Goal: Task Accomplishment & Management: Use online tool/utility

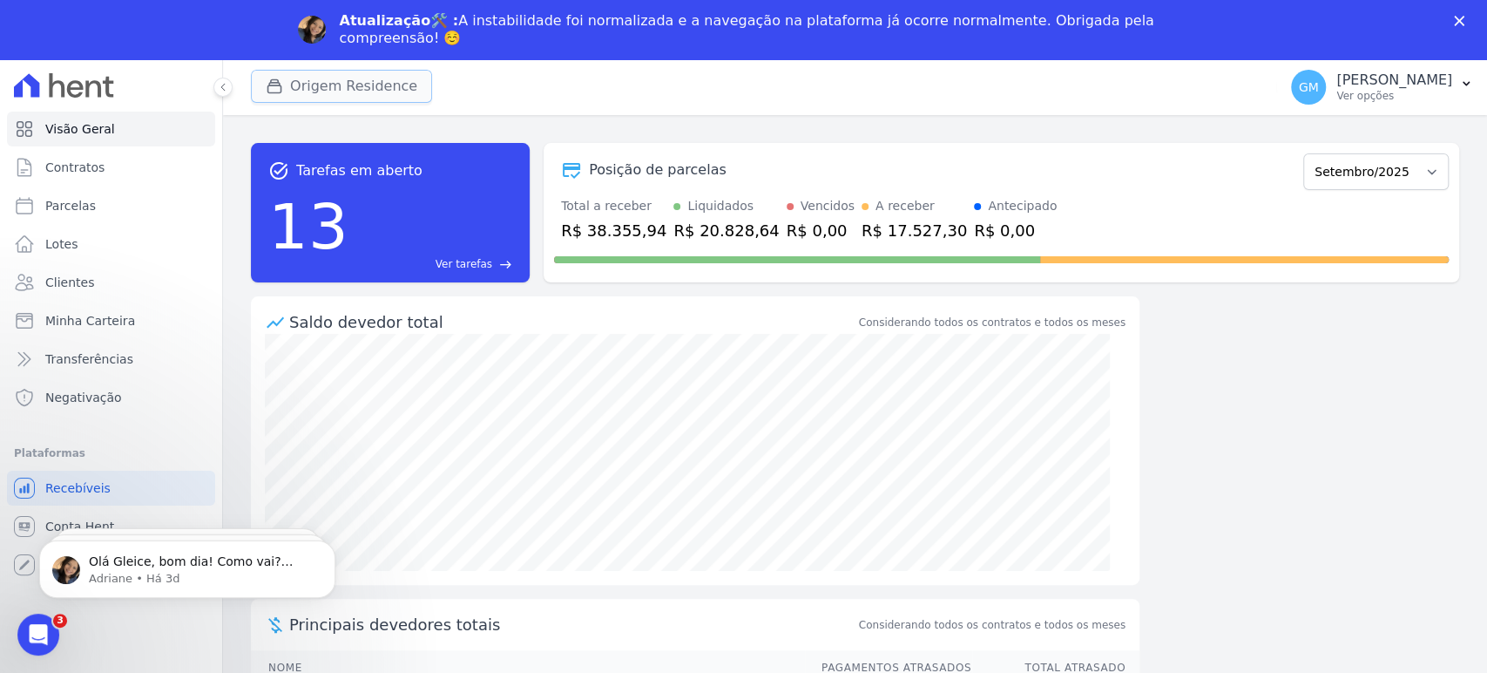
click at [362, 87] on button "Origem Residence" at bounding box center [341, 86] width 181 height 33
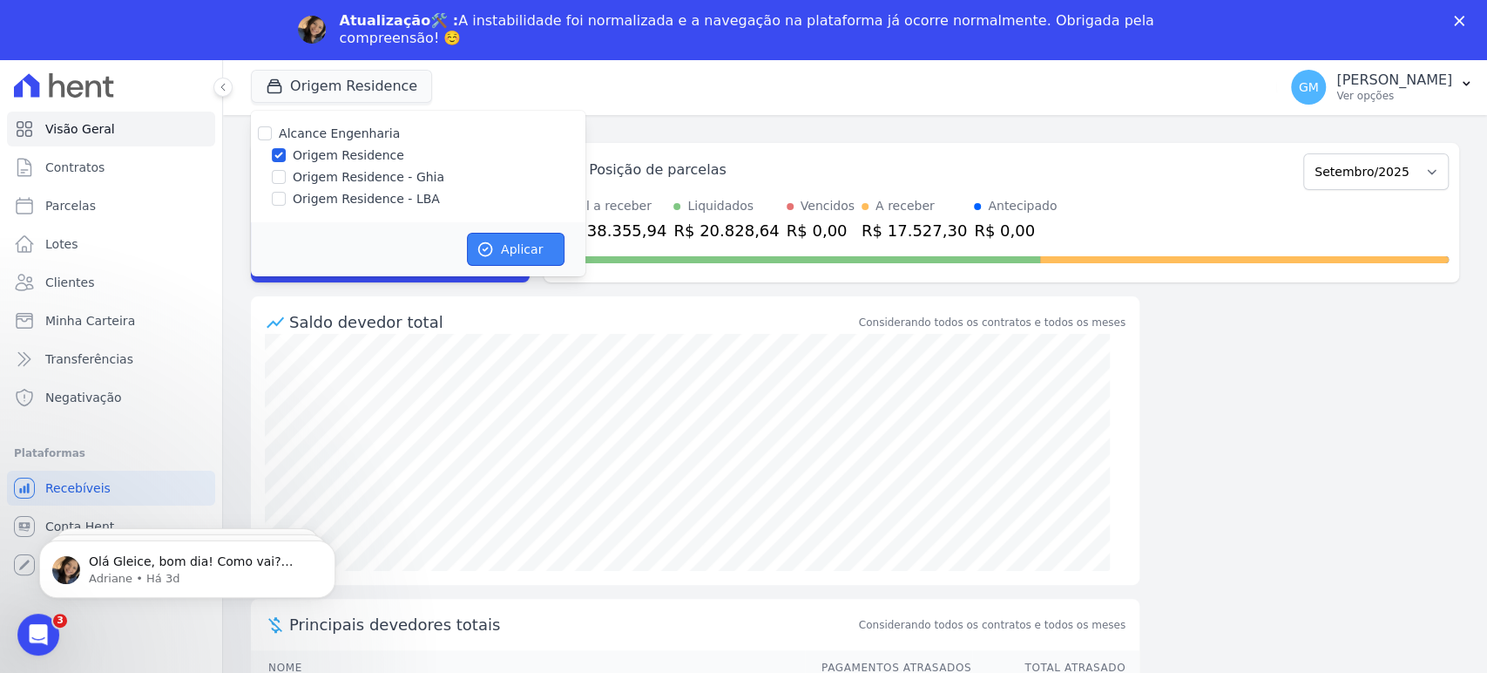
click at [503, 247] on button "Aplicar" at bounding box center [516, 249] width 98 height 33
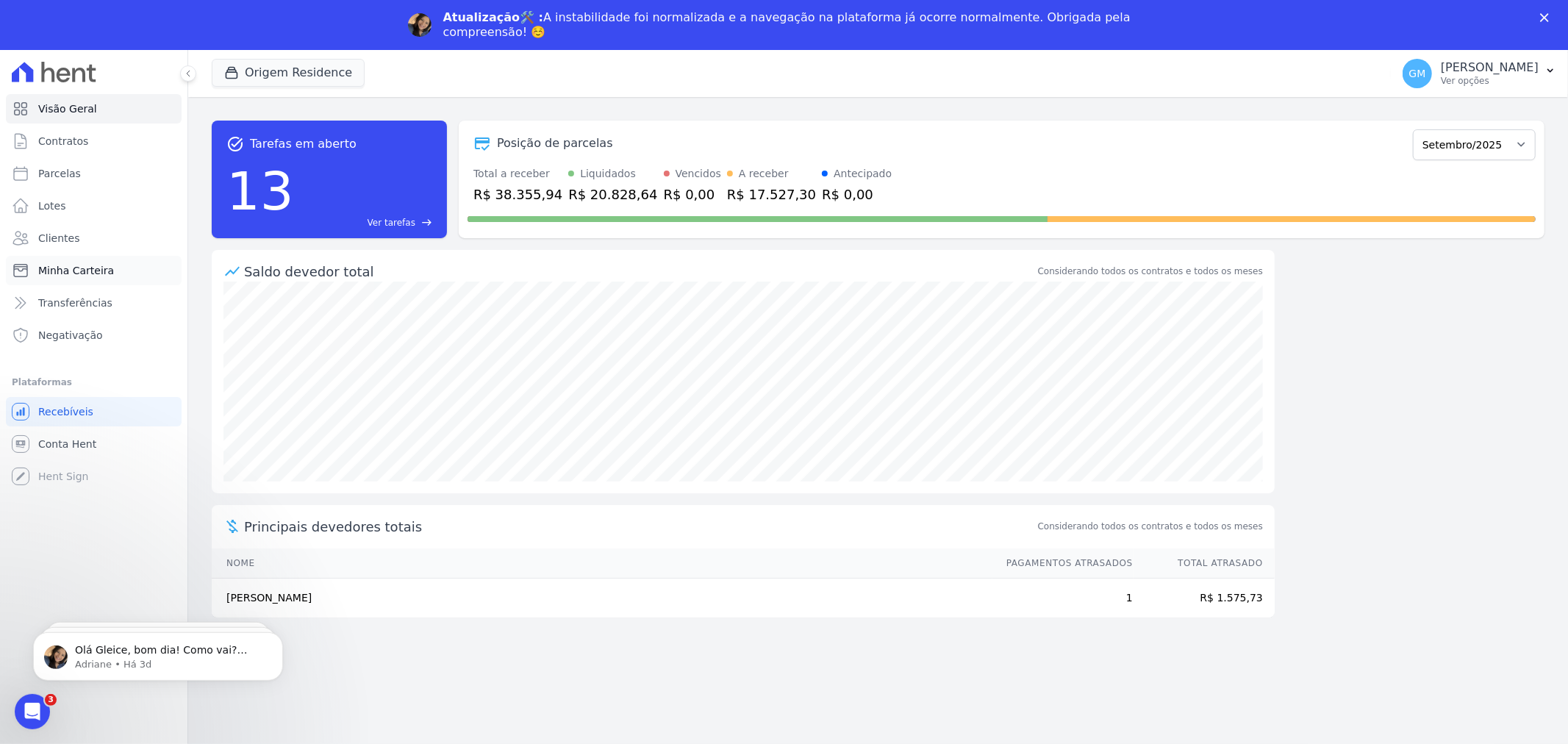
click at [78, 256] on link "Minha Carteira" at bounding box center [94, 270] width 176 height 30
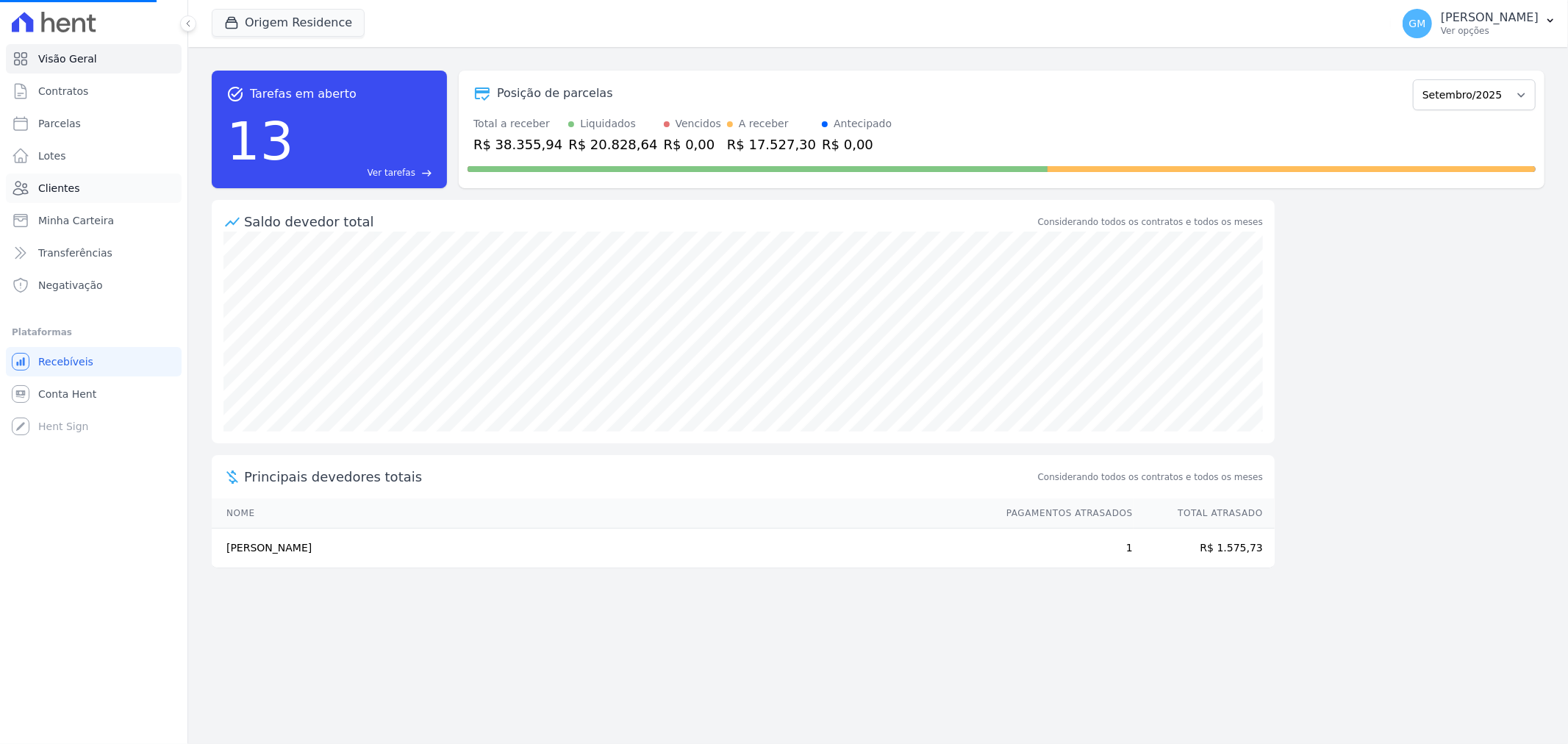
click at [78, 194] on link "Clientes" at bounding box center [94, 188] width 176 height 30
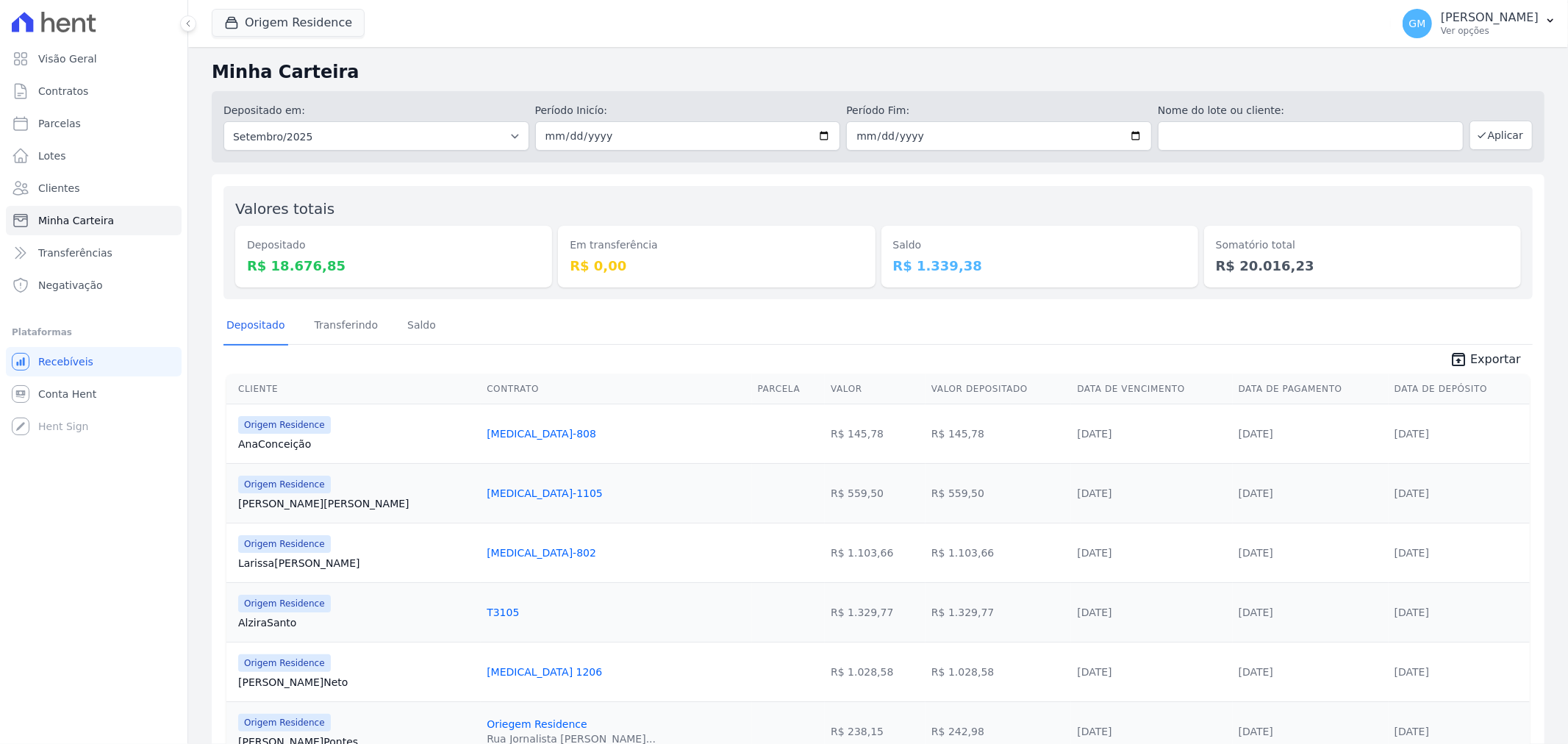
click at [289, 443] on link "Ana Conceição" at bounding box center [356, 444] width 237 height 14
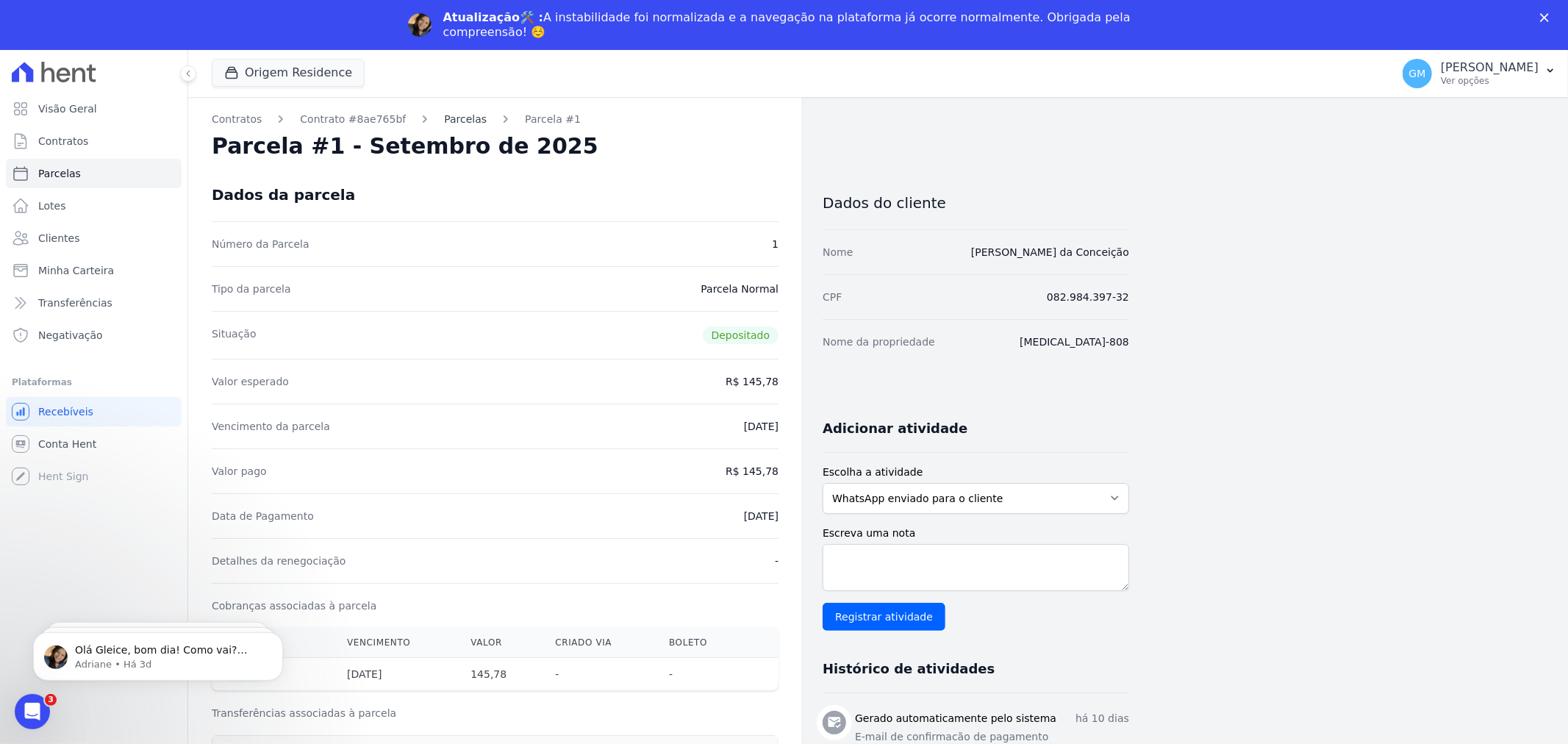
click at [444, 119] on link "Parcelas" at bounding box center [465, 119] width 43 height 15
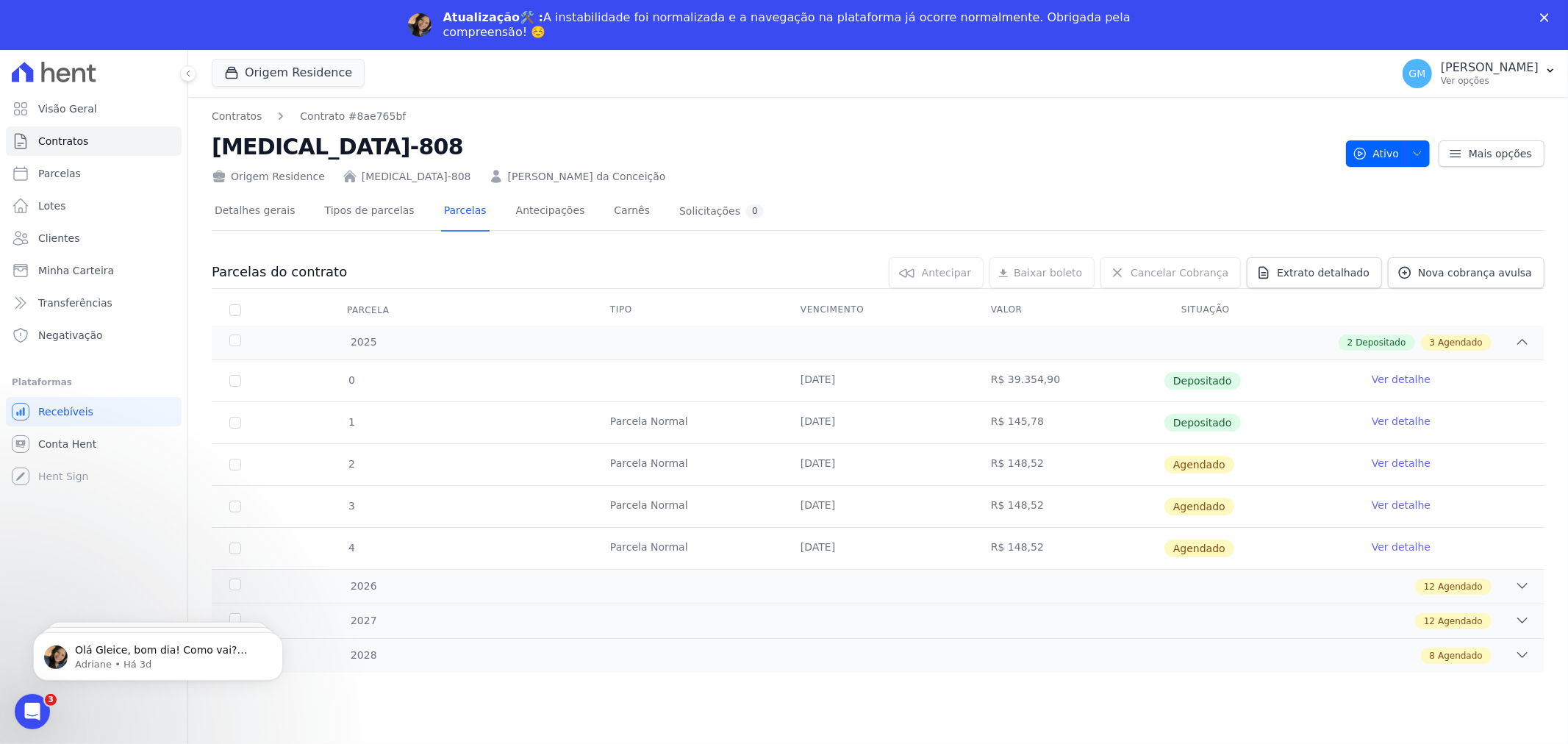
drag, startPoint x: 563, startPoint y: 179, endPoint x: 418, endPoint y: 172, distance: 145.2
click at [418, 172] on div "Origem Residence T3-808 Ana Paula Lopes da Conceição" at bounding box center [773, 173] width 1122 height 21
copy link "Ana Paula Lopes da Conceição"
click at [313, 84] on button "Origem Residence" at bounding box center [288, 73] width 153 height 28
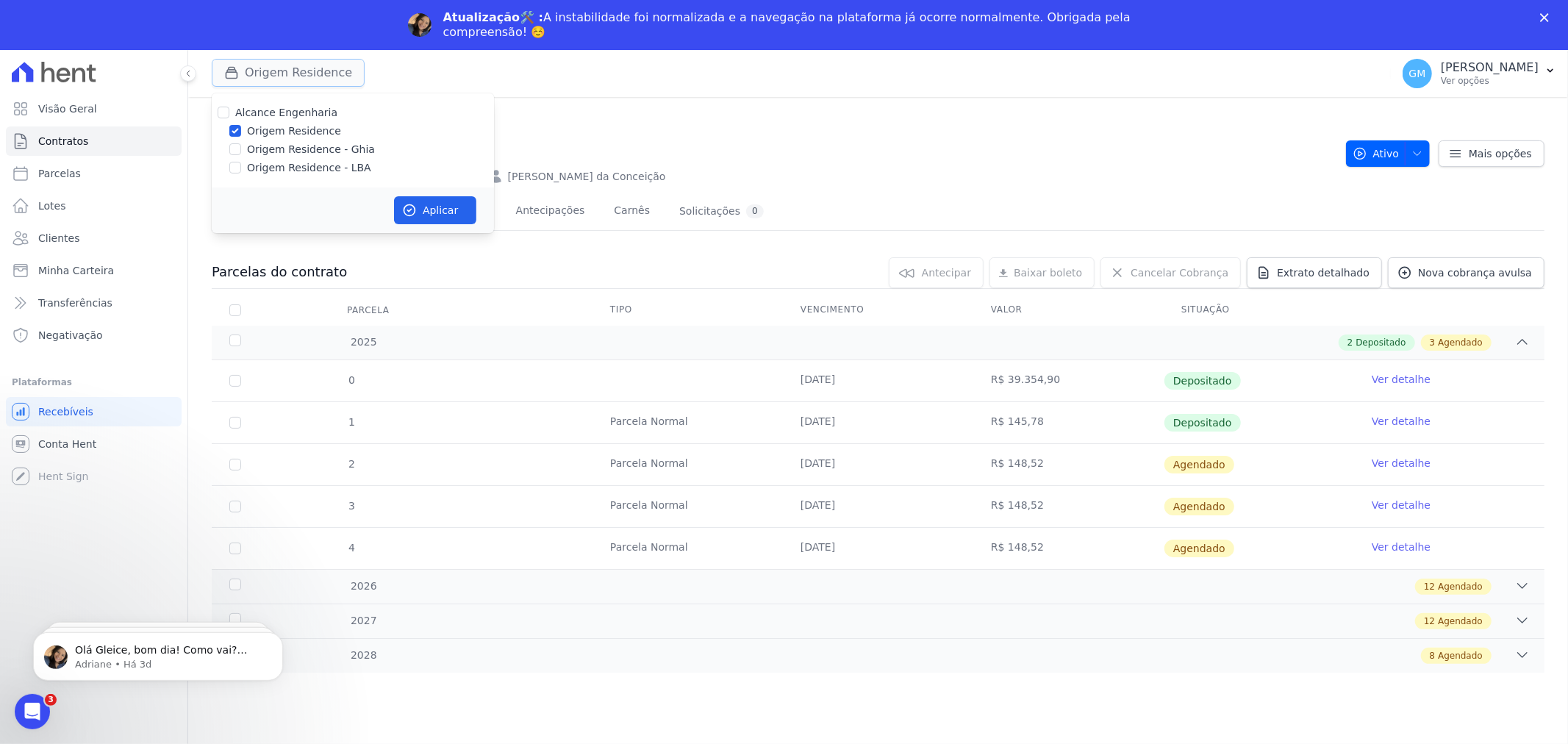
click at [311, 74] on button "Origem Residence" at bounding box center [288, 73] width 153 height 28
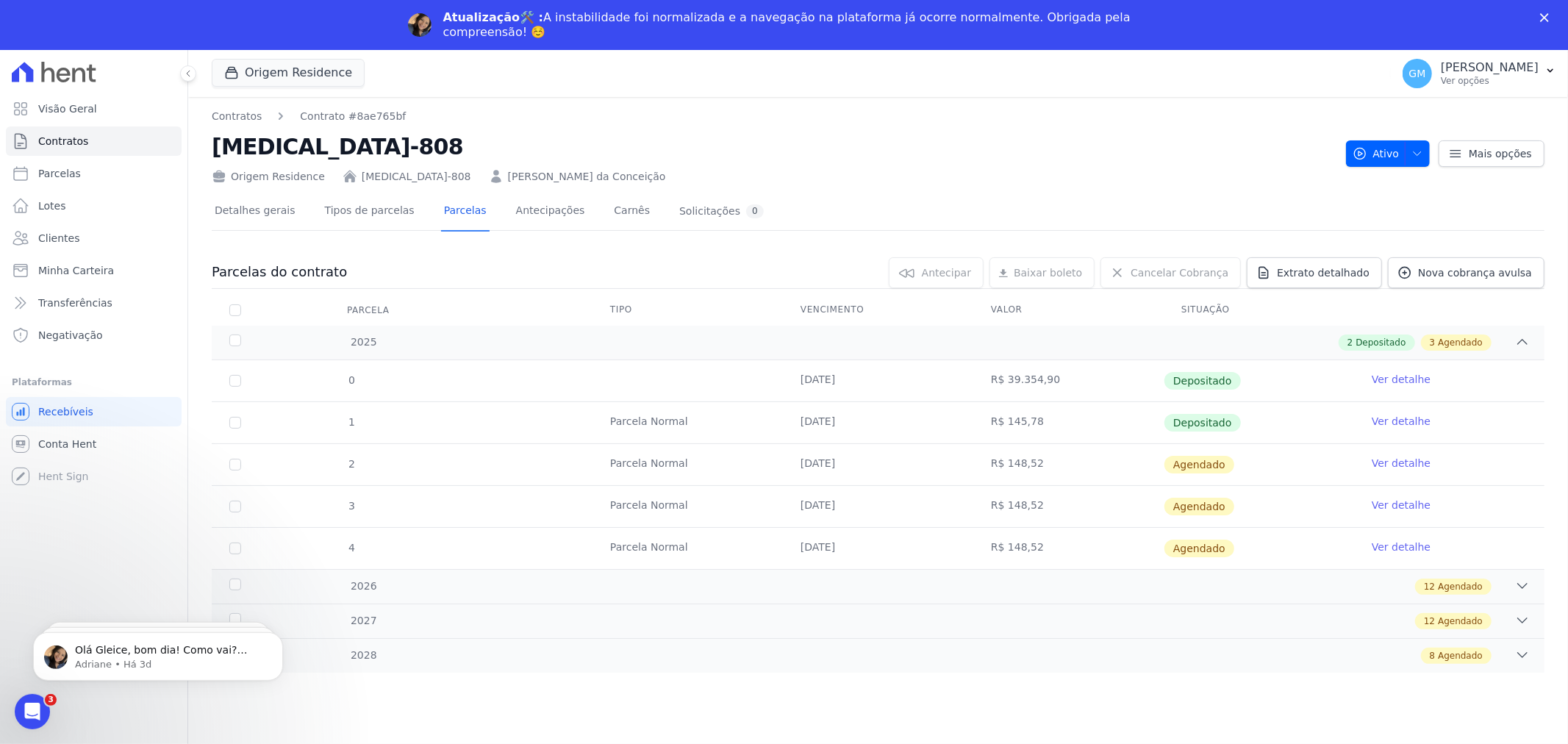
copy link "Ana Paula Lopes da Conceição"
click at [72, 231] on span "Clientes" at bounding box center [58, 238] width 41 height 14
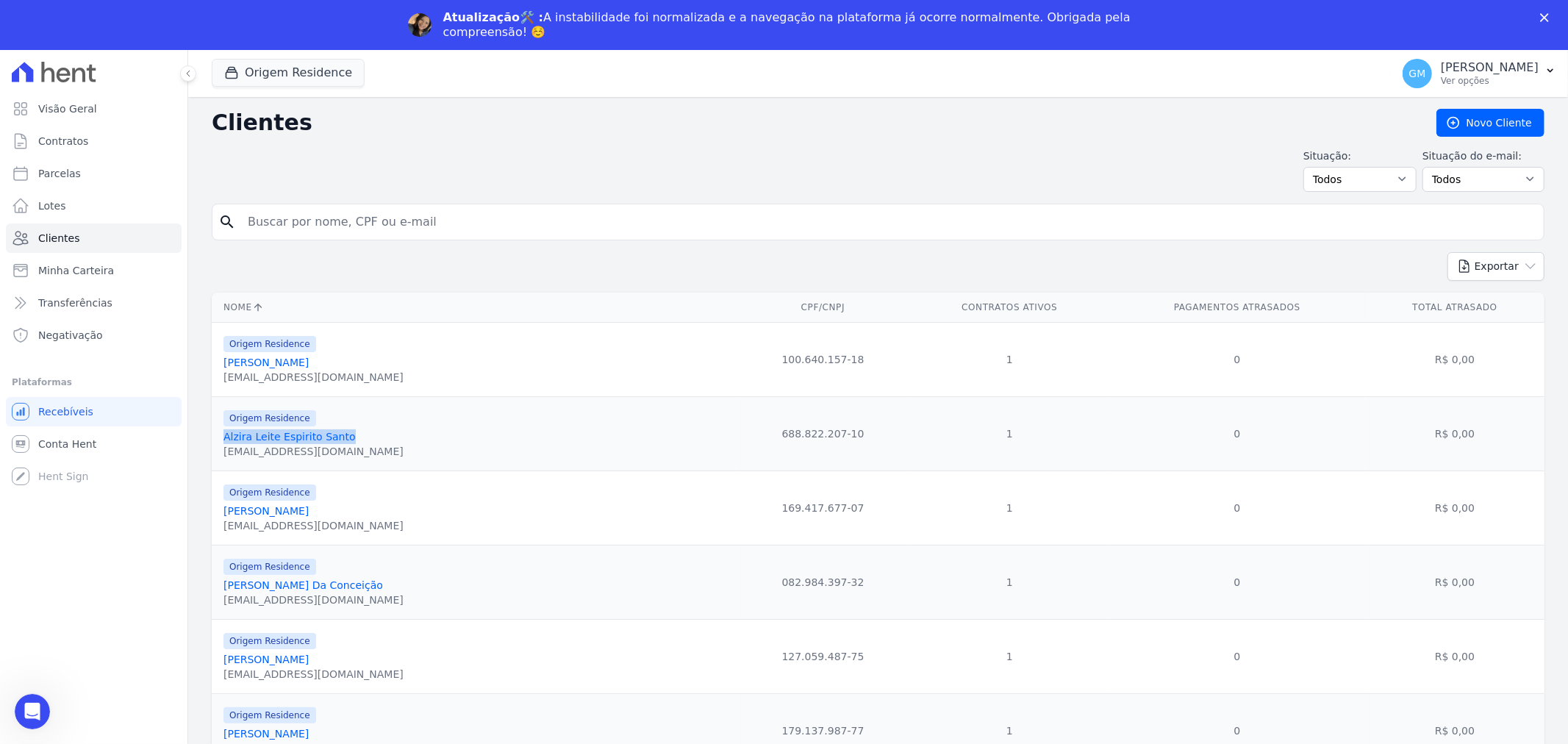
drag, startPoint x: 343, startPoint y: 388, endPoint x: 222, endPoint y: 437, distance: 130.5
click at [222, 437] on td "Origem Residence Alzira Leite Espirito Santo alesamem@yahoo.com.br" at bounding box center [473, 434] width 524 height 74
copy link "Alzira Leite Espirito Santo"
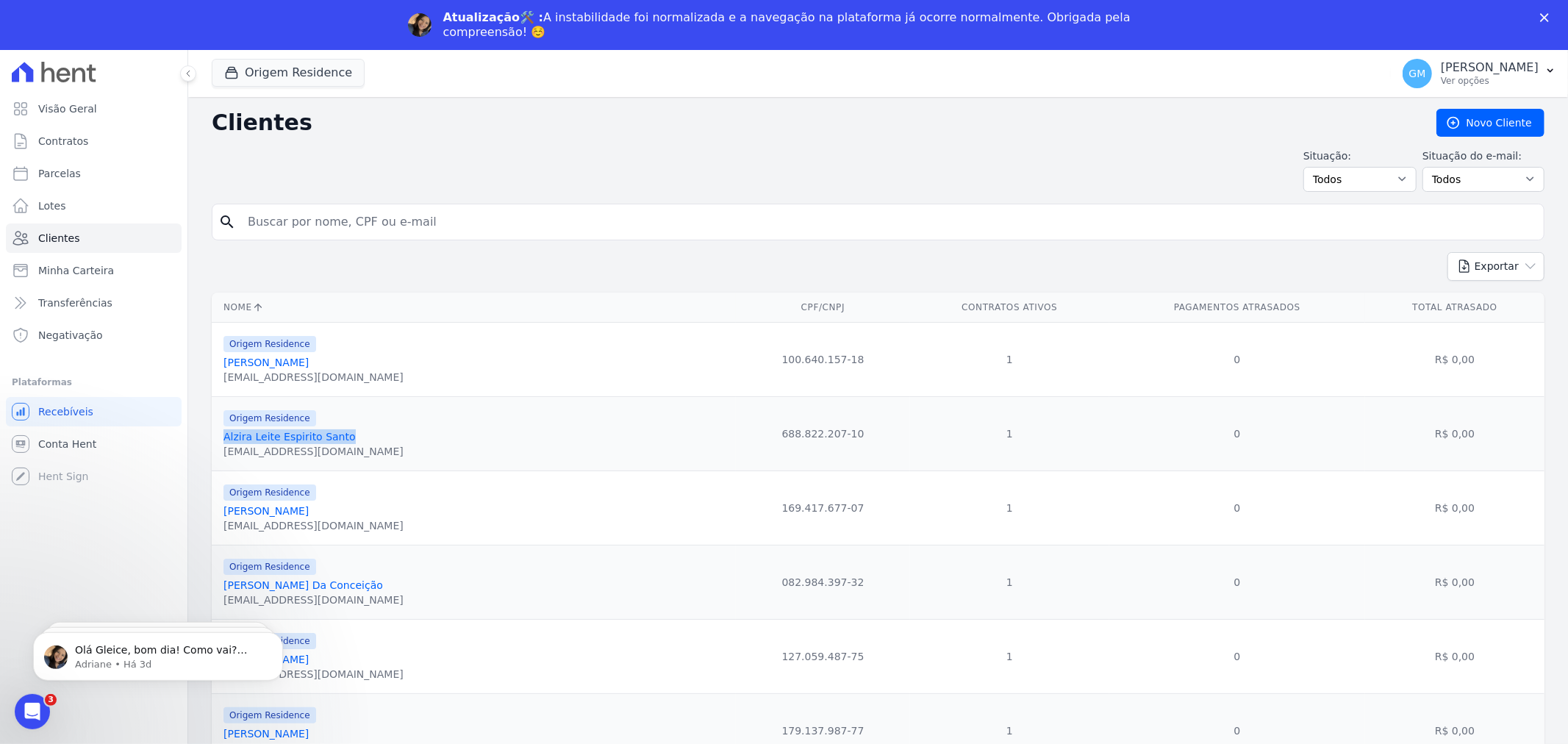
copy link "Alzira Leite Espirito Santo"
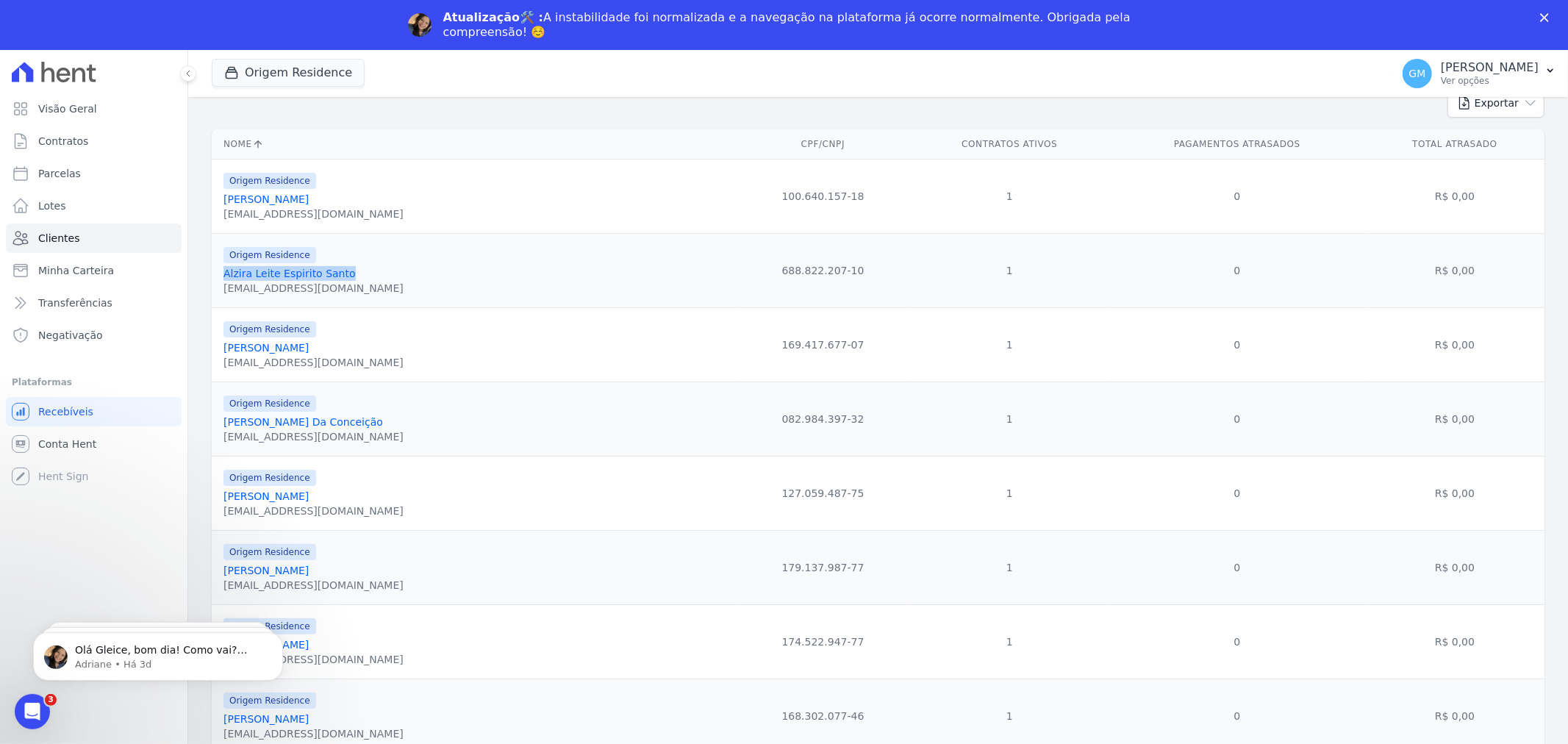
drag, startPoint x: 371, startPoint y: 351, endPoint x: 224, endPoint y: 354, distance: 147.0
click at [224, 354] on div "Origem Residence Ana Beatriz Novais De Araújo beatriznovais.araujo@gmail.com" at bounding box center [477, 344] width 506 height 50
copy link "Ana Beatriz Novais De Araújo"
drag, startPoint x: 273, startPoint y: 198, endPoint x: 277, endPoint y: 251, distance: 53.2
click at [273, 198] on link "Aline Cristina Rodrigues Rangel" at bounding box center [266, 199] width 85 height 12
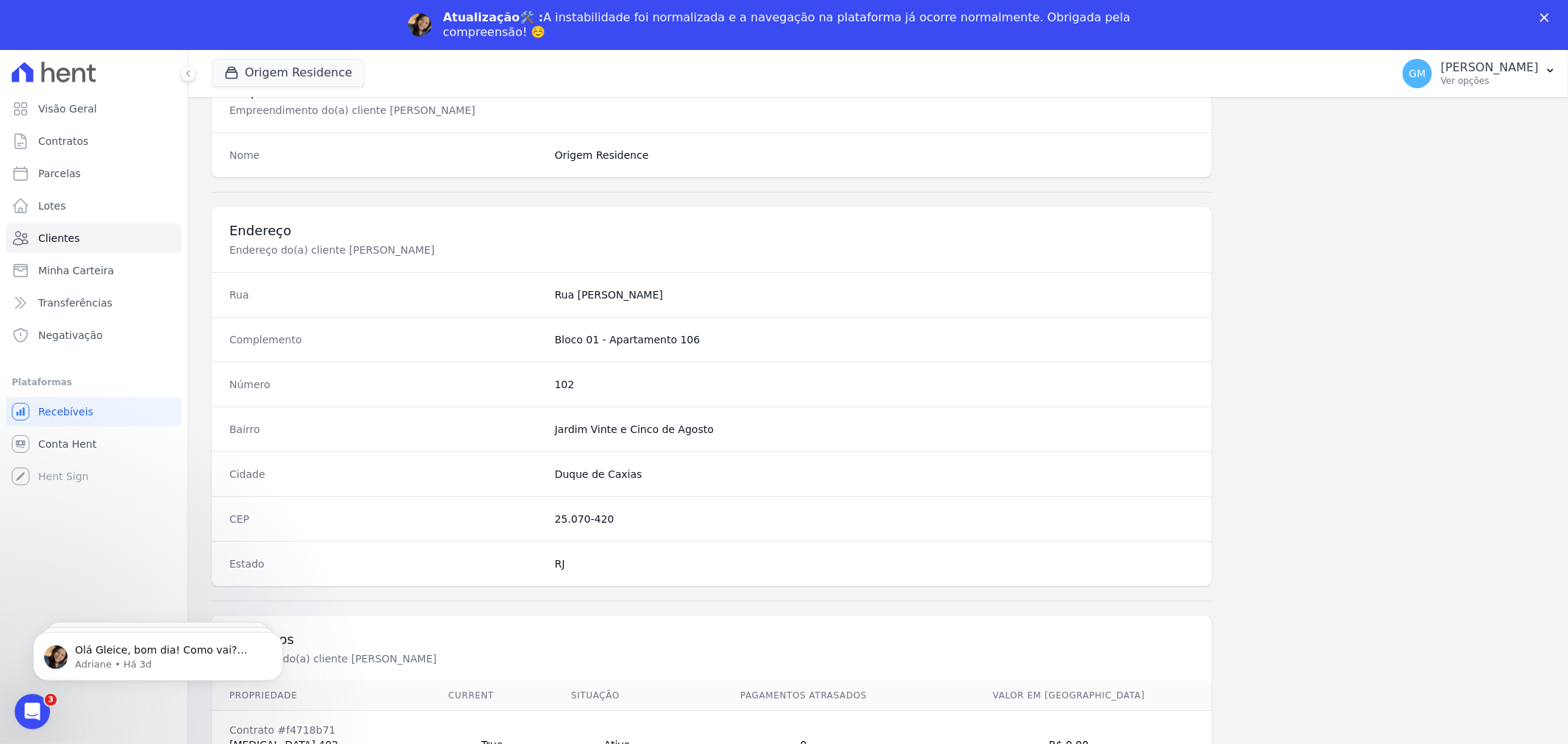
scroll to position [633, 0]
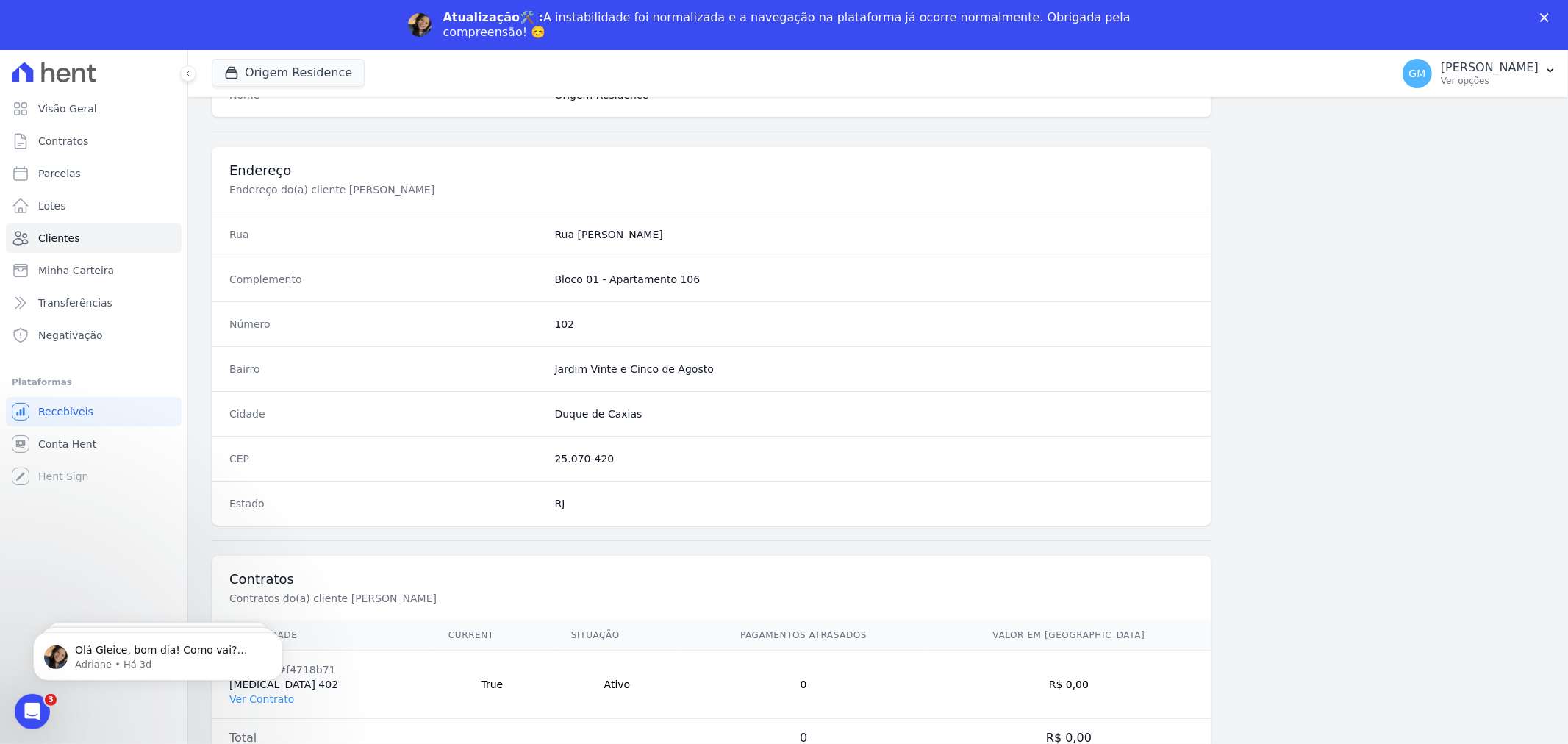
click at [263, 567] on html "Olá Gleice, bom dia! Como vai? Prontinho. Parcela descartada. ; ) Adriane • Há …" at bounding box center [158, 652] width 295 height 103
click at [260, 567] on html "Olá Gleice, bom dia! Como vai? Prontinho. Parcela descartada. ; ) Adriane • Há …" at bounding box center [158, 652] width 295 height 103
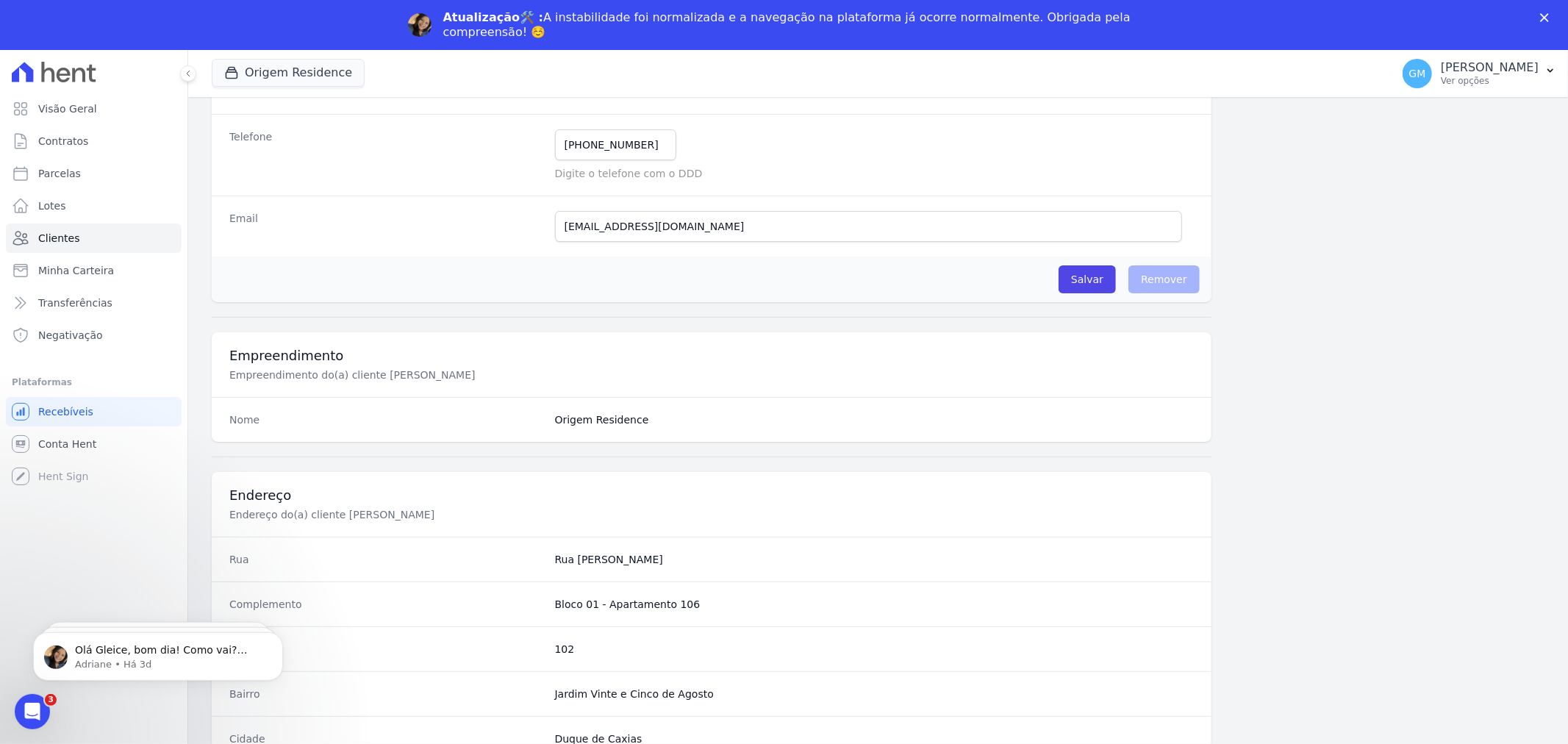
scroll to position [0, 0]
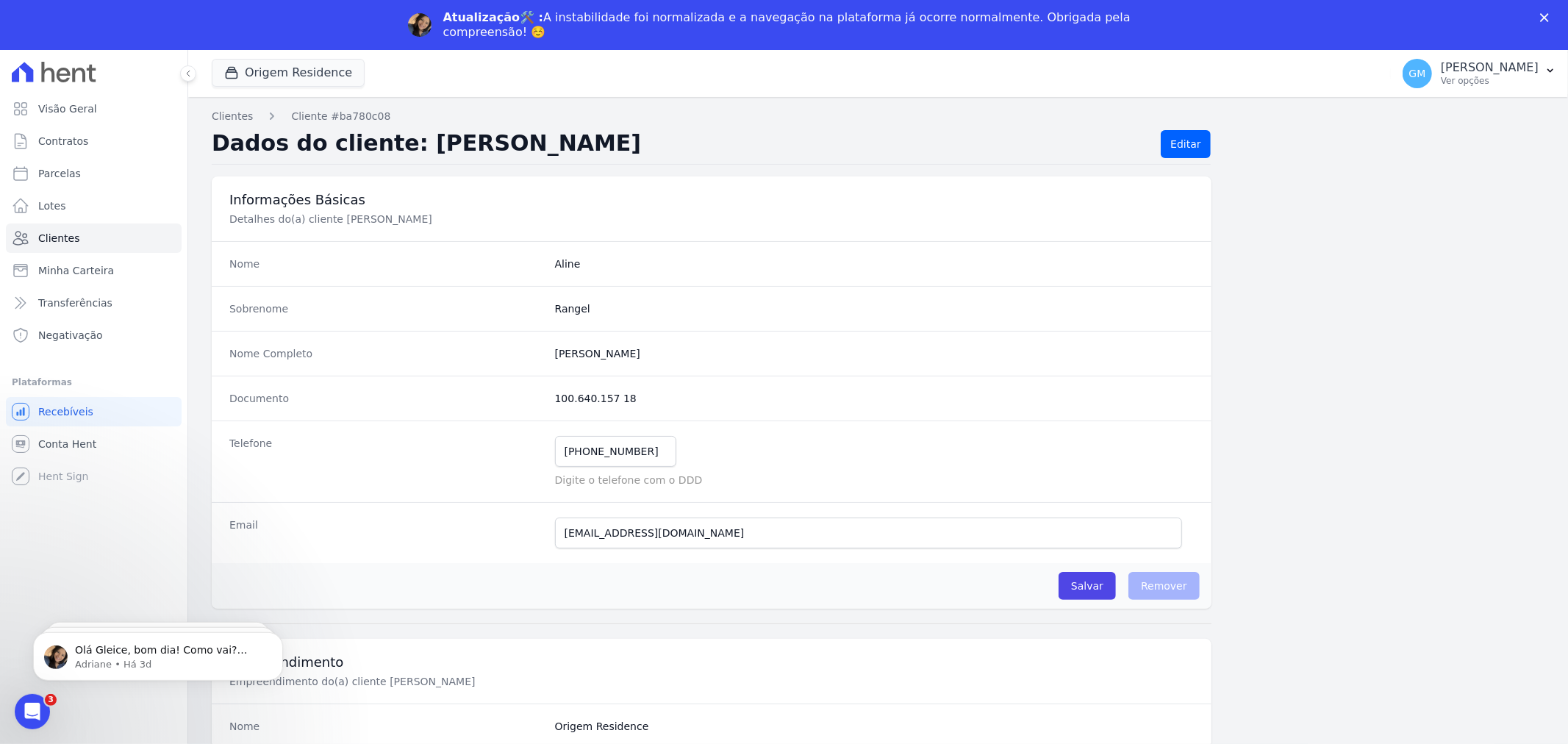
drag, startPoint x: 483, startPoint y: 220, endPoint x: 331, endPoint y: 219, distance: 152.0
click at [331, 219] on p "Detalhes do(a) cliente Aline Cristina Rodrigues Rangel" at bounding box center [477, 218] width 495 height 14
copy p "Aline Cristina Rodrigues Rangel"
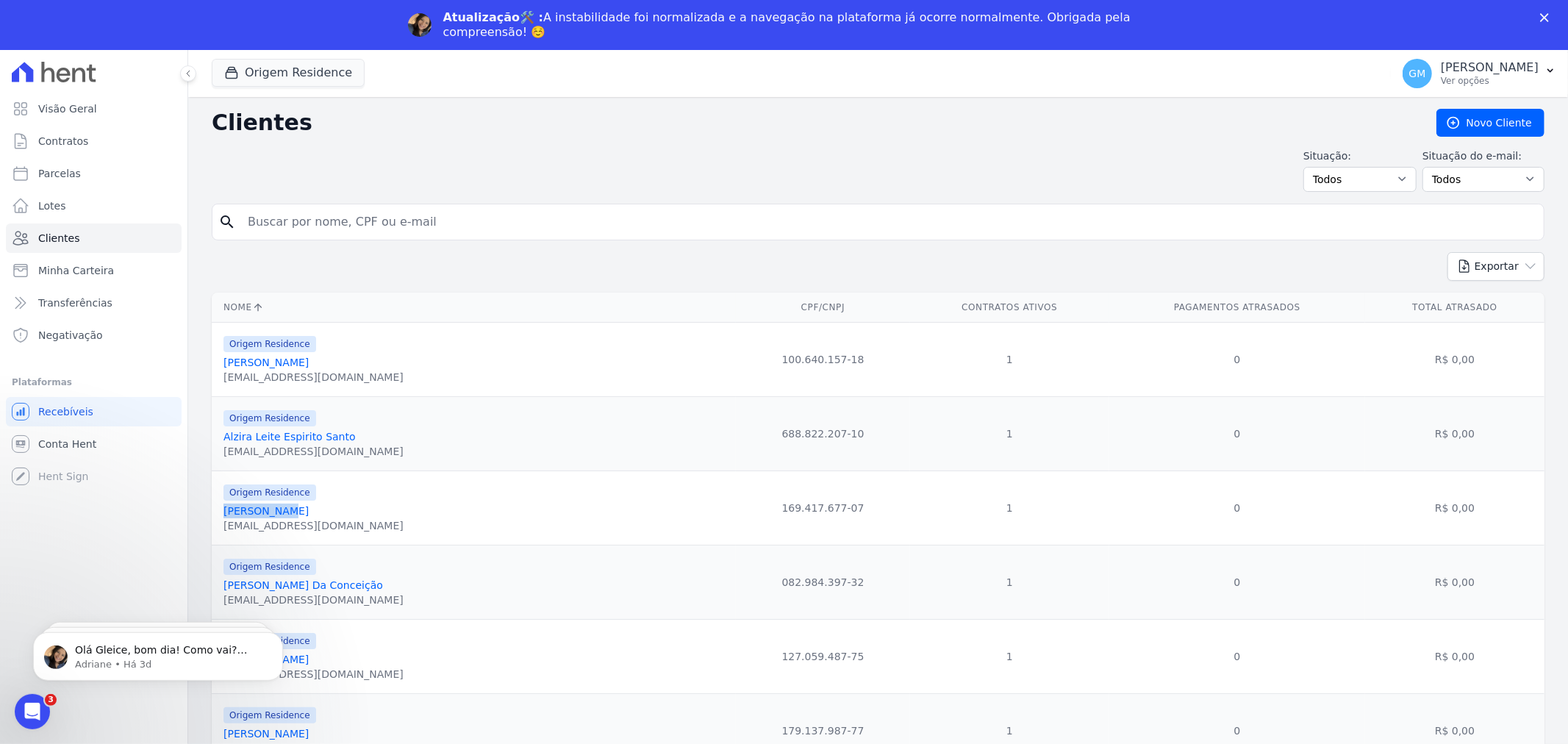
drag, startPoint x: 216, startPoint y: 512, endPoint x: 277, endPoint y: 516, distance: 61.1
click at [277, 516] on td "Origem Residence Ana Beatriz Novais De Araújo beatriznovais.araujo@gmail.com" at bounding box center [473, 509] width 524 height 74
copy link "Ana Beatriz"
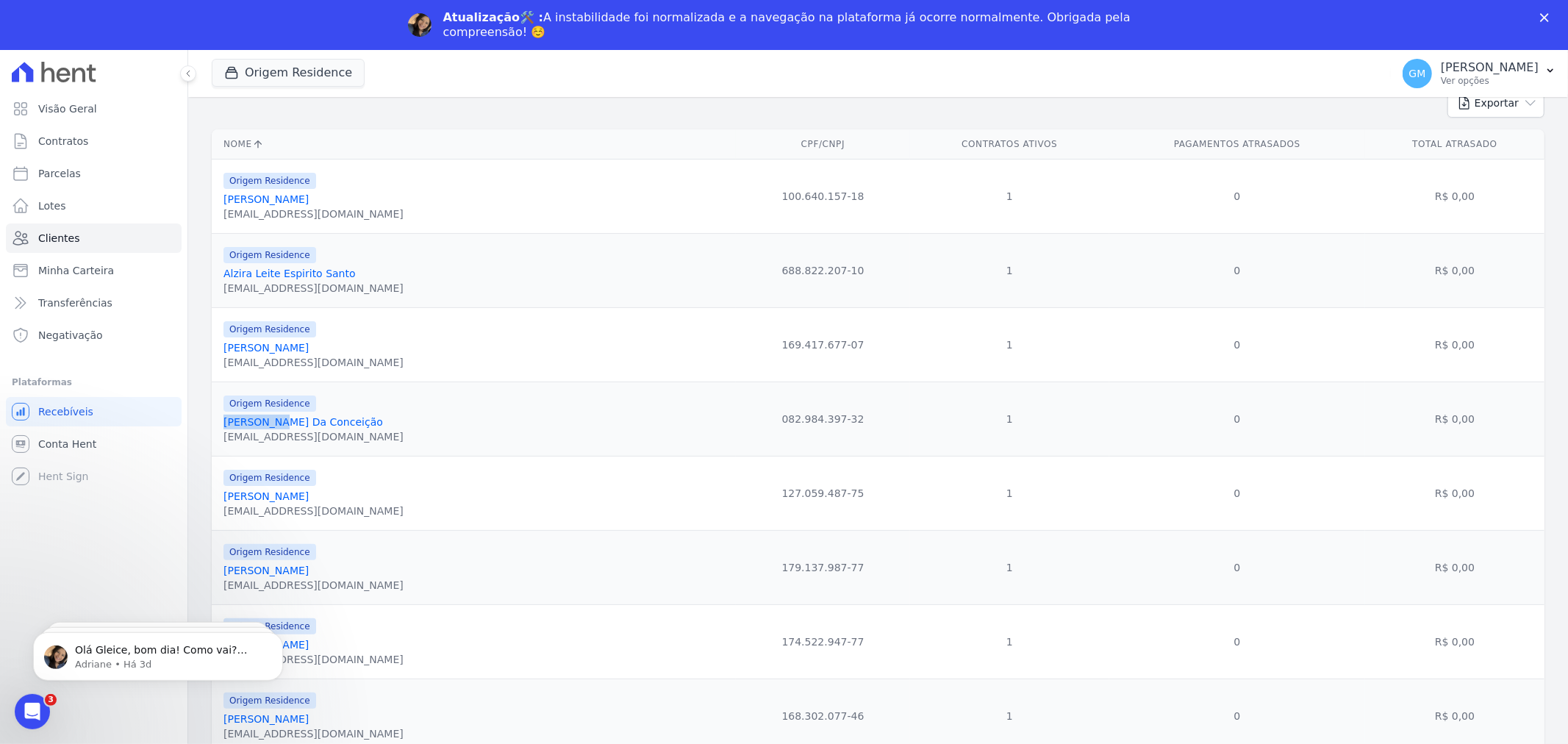
drag, startPoint x: 215, startPoint y: 420, endPoint x: 272, endPoint y: 426, distance: 57.3
click at [272, 426] on td "Origem Residence Ana Paula Lopes Da Conceição plopes0304@yahoo.com" at bounding box center [473, 419] width 524 height 74
copy link "Ana Paula"
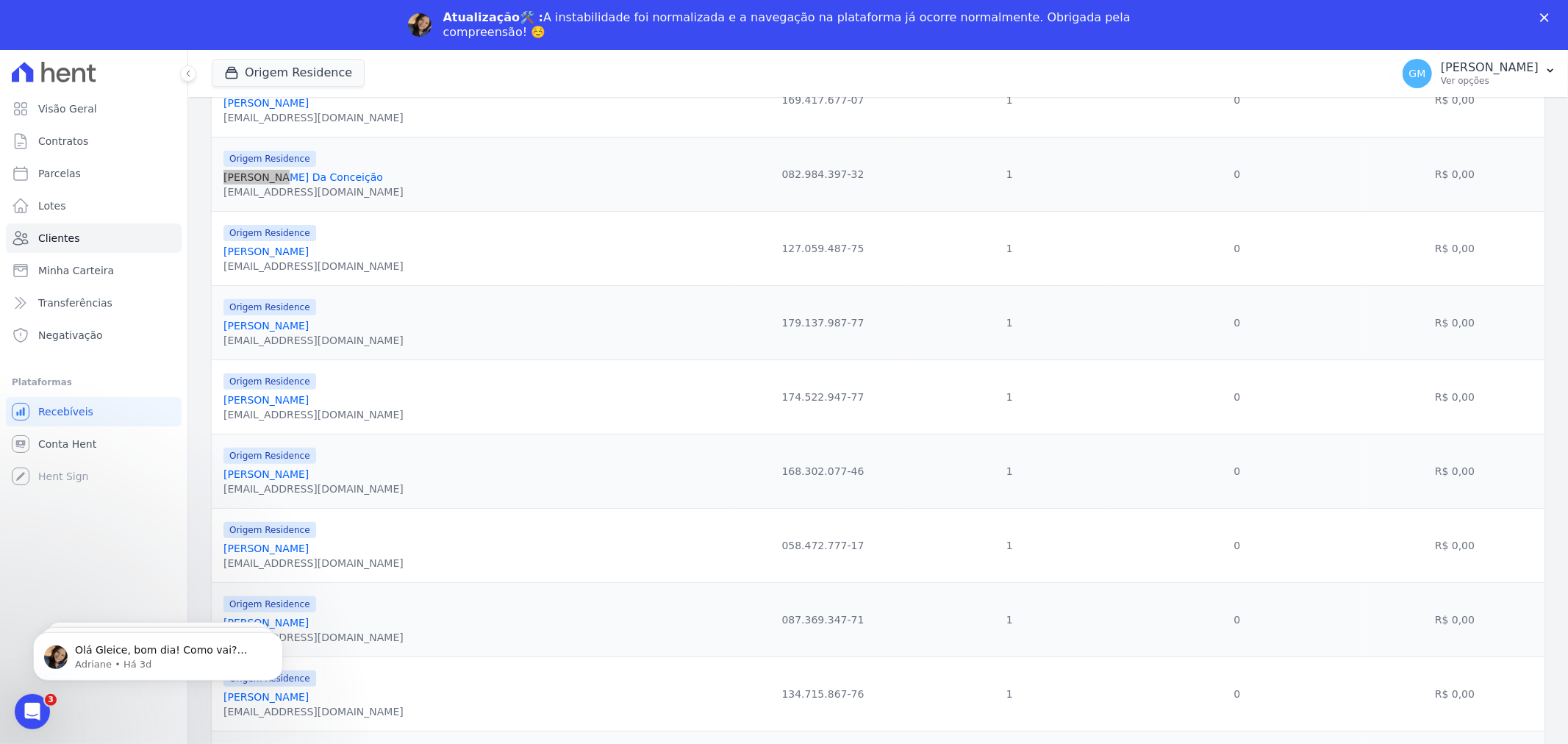
scroll to position [489, 0]
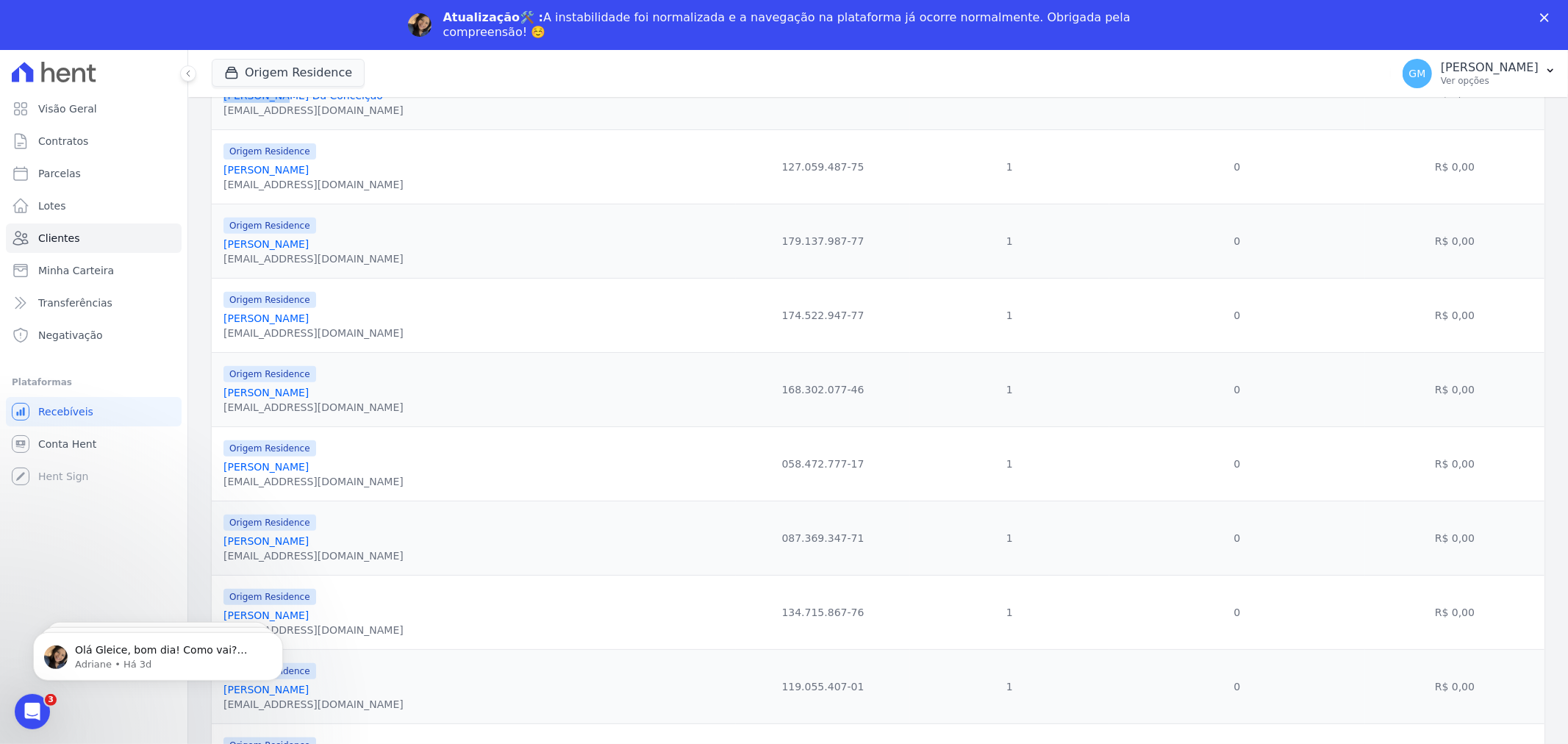
click at [279, 398] on link "Caio Rosa Felisberto" at bounding box center [266, 392] width 85 height 12
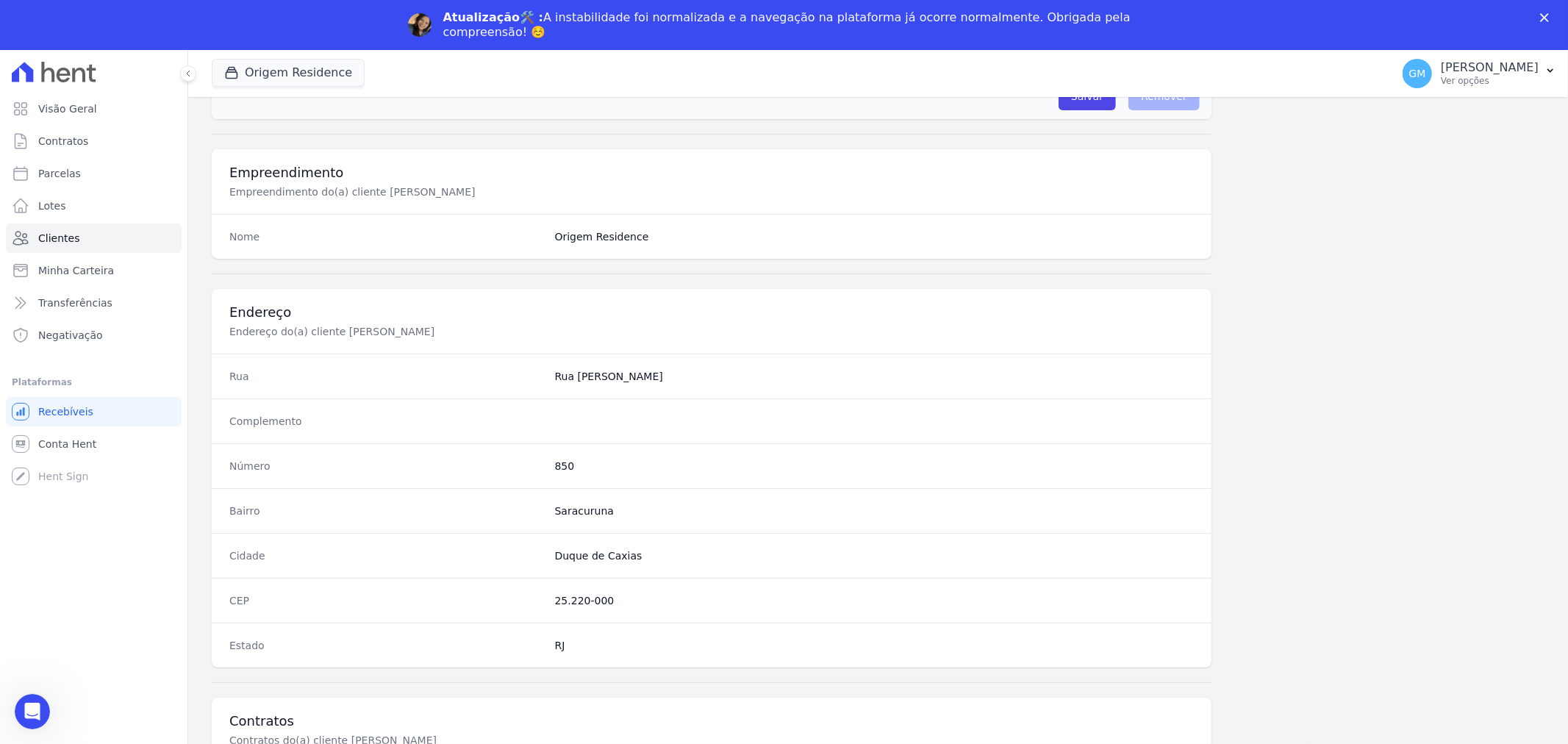
scroll to position [633, 0]
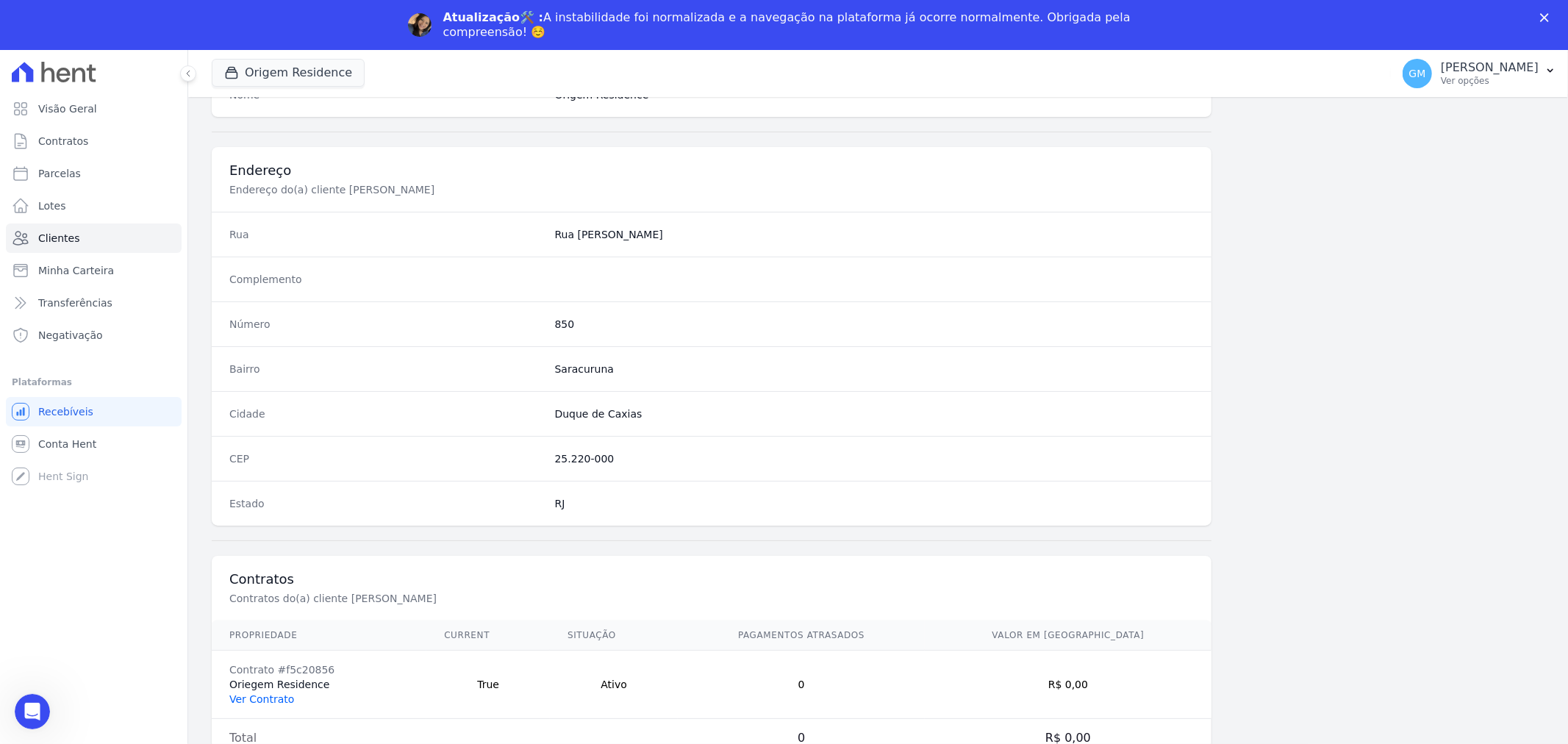
click at [257, 567] on link "Ver Contrato" at bounding box center [262, 699] width 65 height 12
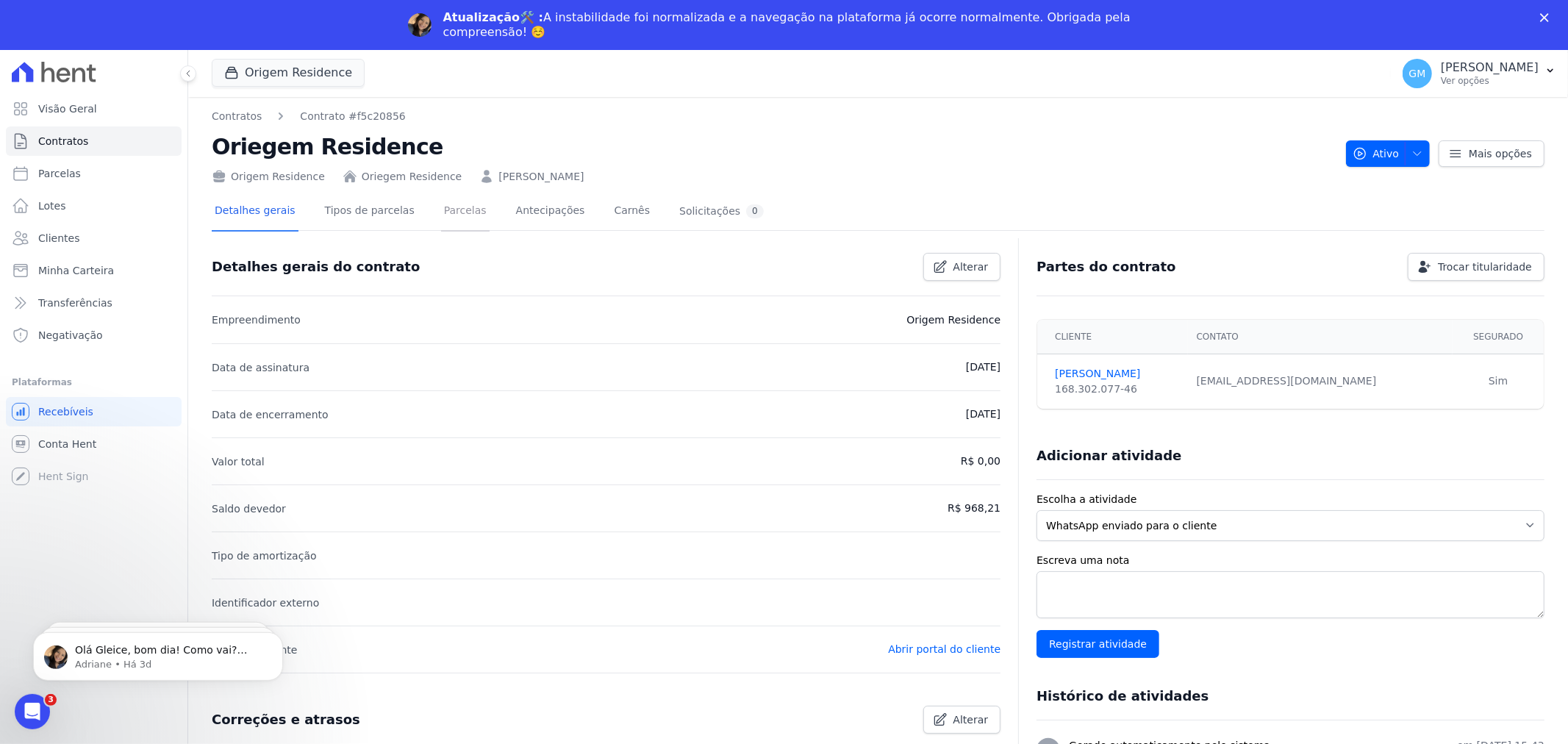
click at [446, 209] on link "Parcelas" at bounding box center [466, 212] width 49 height 39
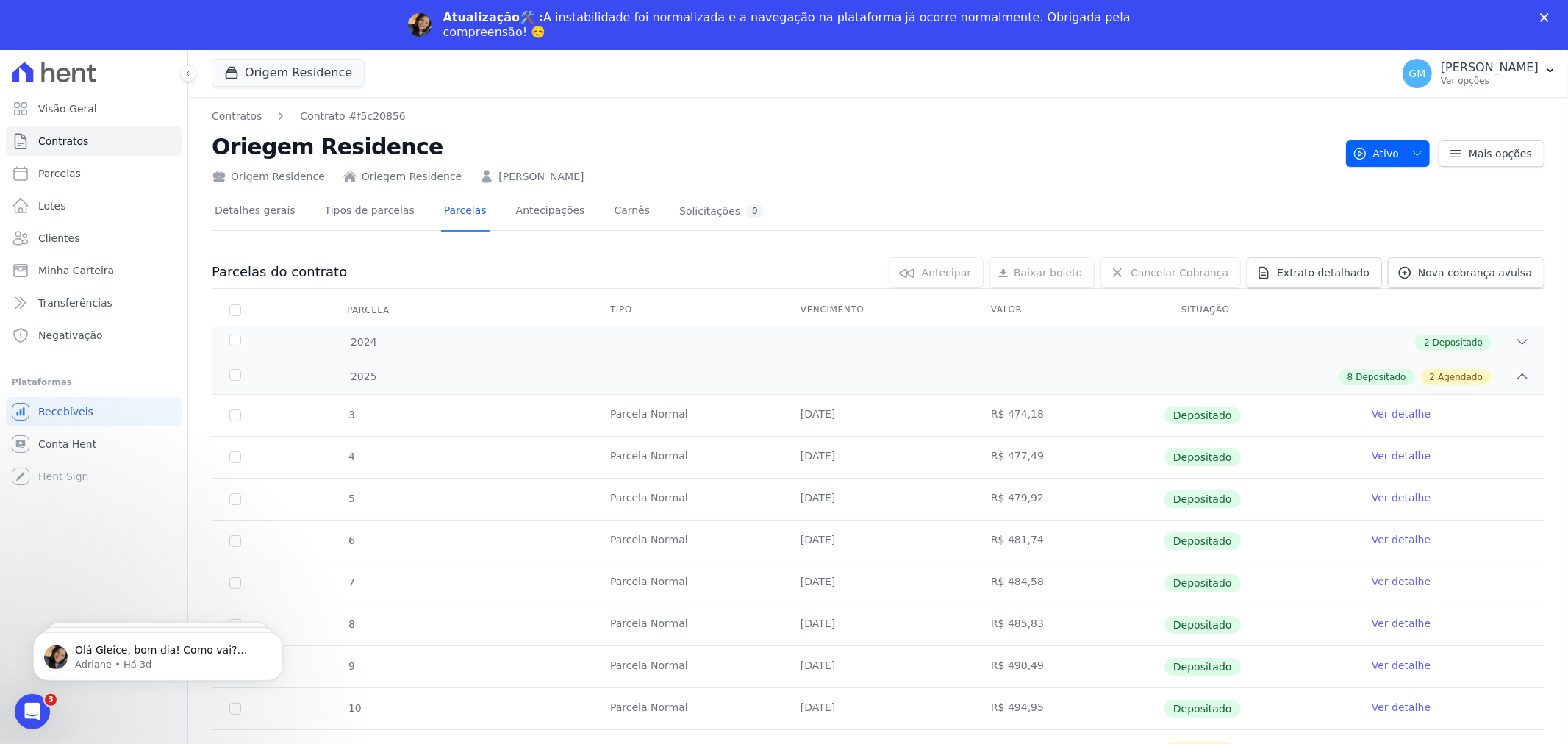
drag, startPoint x: 576, startPoint y: 173, endPoint x: 476, endPoint y: 179, distance: 100.2
click at [476, 179] on div "Origem Residence Oriegem Residence Caio Rosa Felisberto" at bounding box center [773, 173] width 1122 height 21
copy link "Caio Rosa Felisberto"
click at [76, 237] on link "Clientes" at bounding box center [94, 238] width 176 height 30
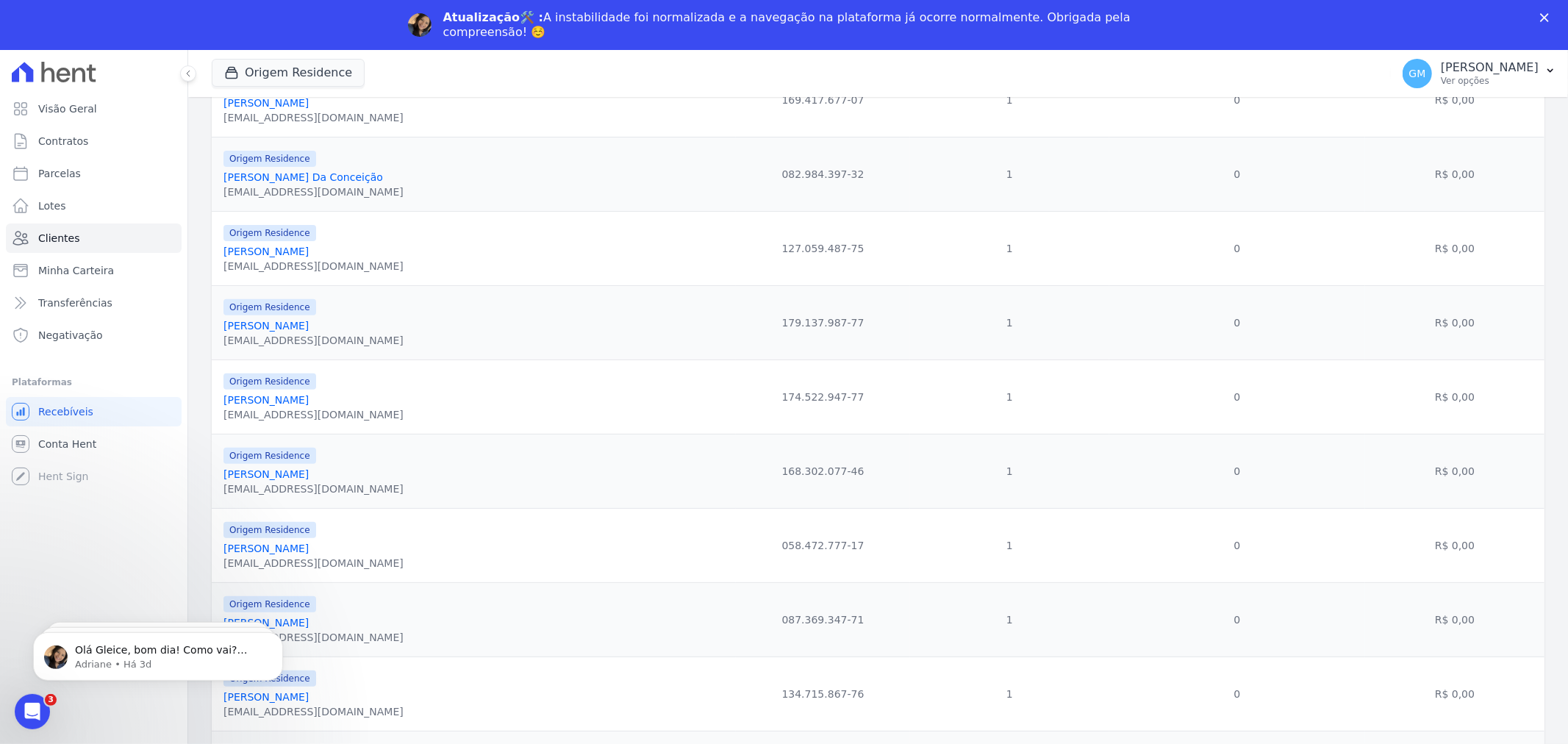
drag, startPoint x: 365, startPoint y: 561, endPoint x: 219, endPoint y: 560, distance: 146.0
click at [219, 560] on td "Origem Residence Camila Frutuoso Gomes Lima frutuosocamila@hotmail.com" at bounding box center [473, 546] width 524 height 74
drag, startPoint x: 377, startPoint y: 548, endPoint x: 206, endPoint y: 546, distance: 171.0
click at [214, 550] on td "Origem Residence Camila Frutuoso Gomes Lima frutuosocamila@hotmail.com" at bounding box center [473, 546] width 524 height 74
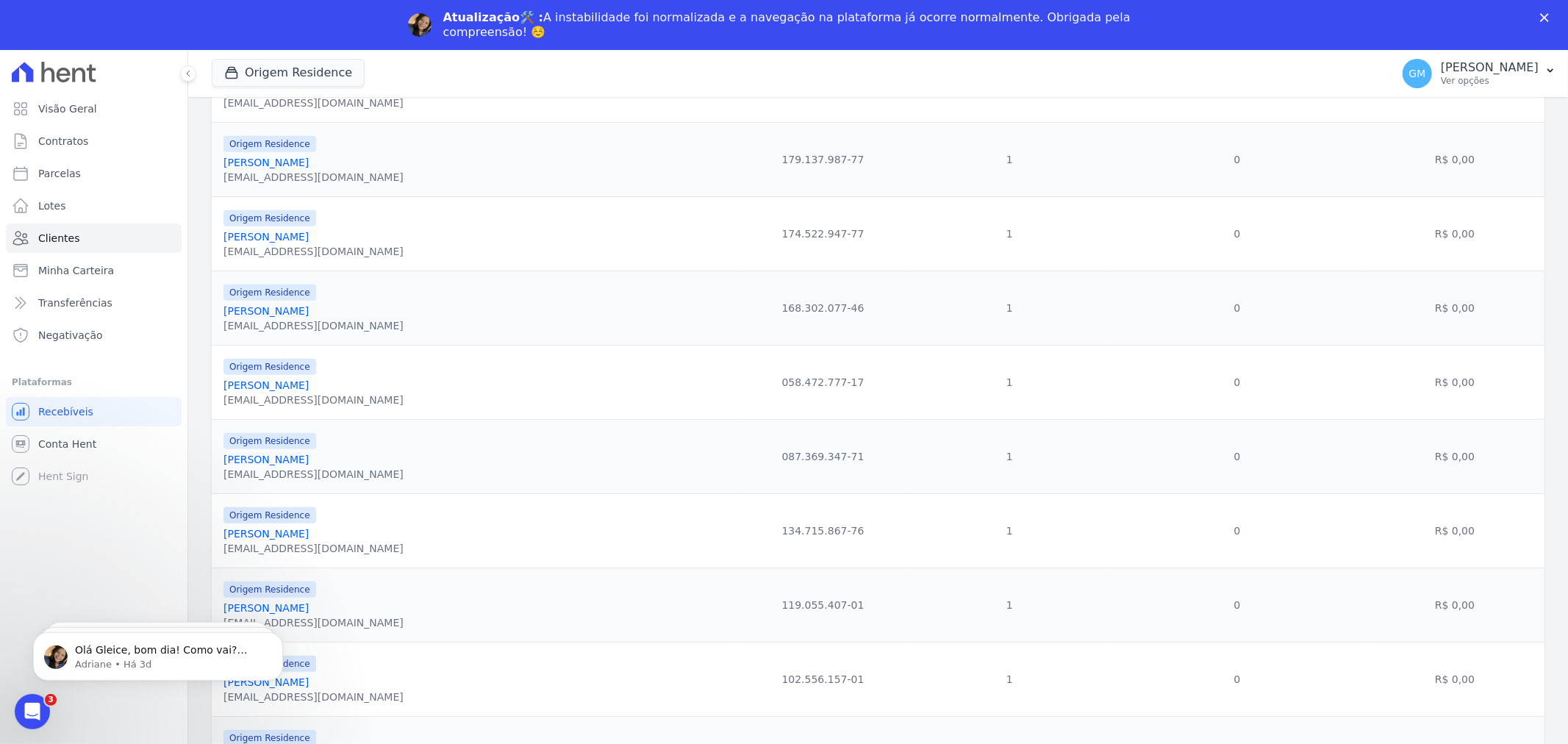
scroll to position [653, 0]
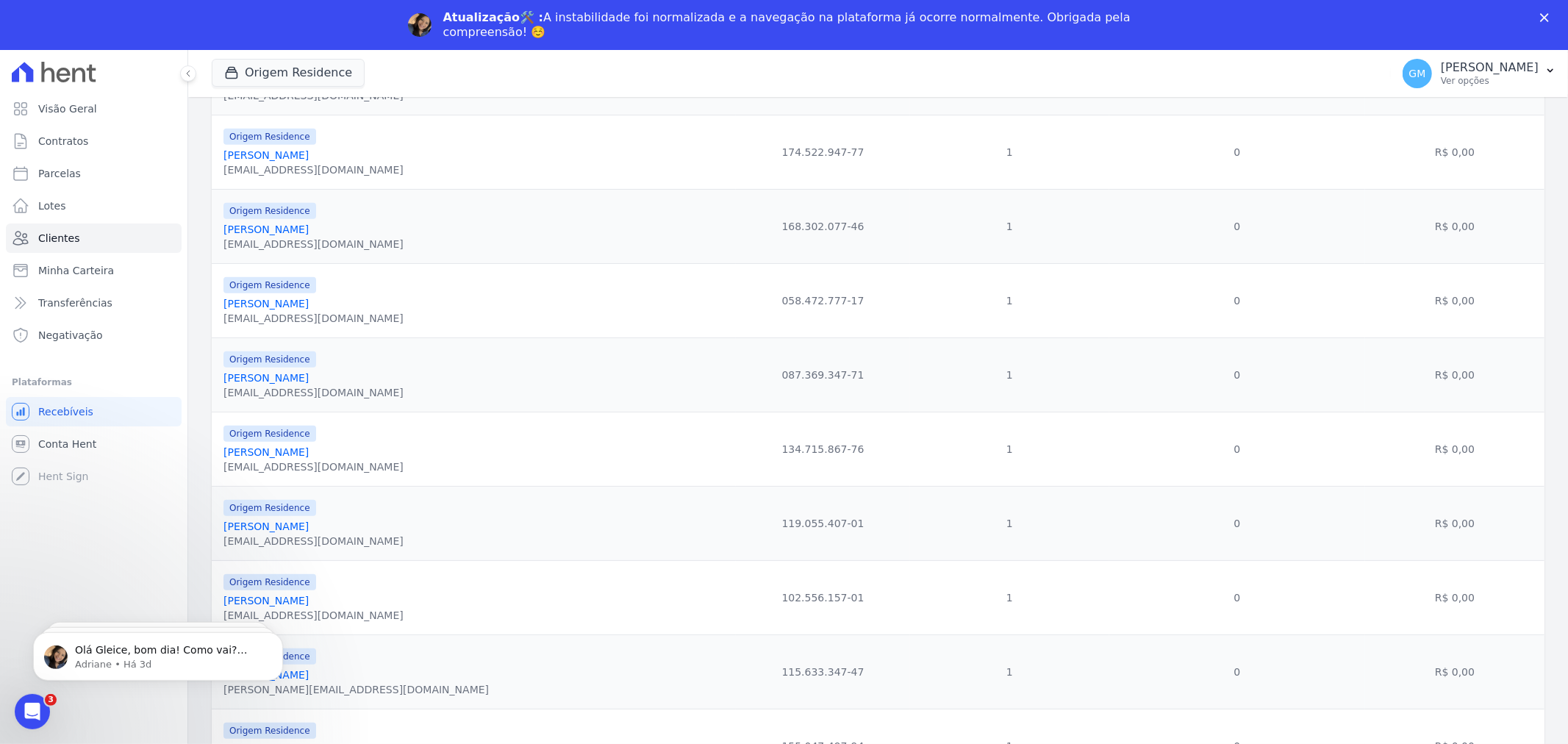
drag, startPoint x: 343, startPoint y: 385, endPoint x: 223, endPoint y: 377, distance: 120.3
click at [224, 377] on div "Danila Almeida De Sousa" at bounding box center [313, 377] width 180 height 14
drag, startPoint x: 365, startPoint y: 457, endPoint x: 221, endPoint y: 461, distance: 144.1
click at [221, 461] on td "Origem Residence Delianne Fernandes Purgato delianne.purgato@gmail.com" at bounding box center [473, 450] width 524 height 74
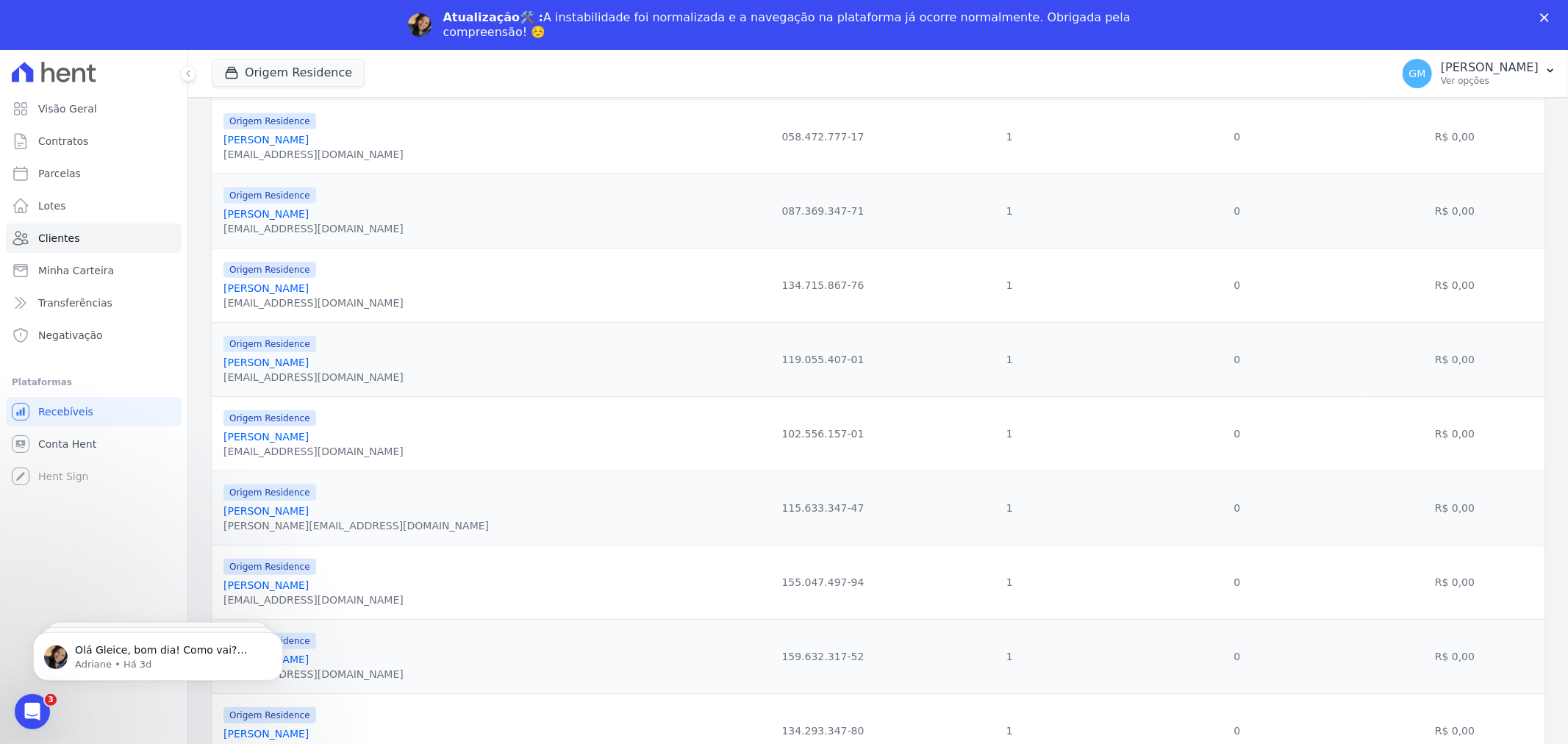
click at [309, 369] on link "Diego De Carvalho Costa" at bounding box center [266, 363] width 85 height 12
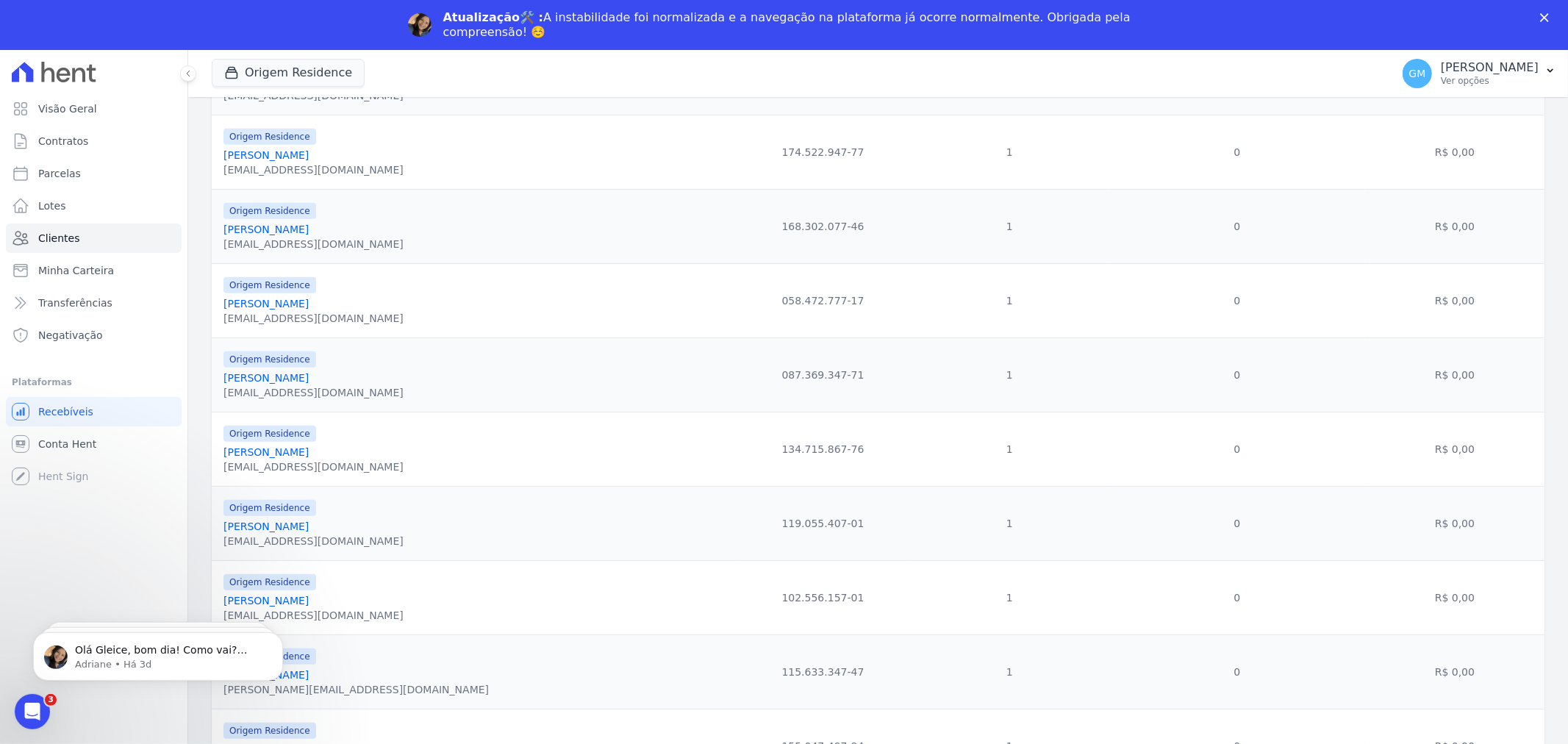
drag, startPoint x: 340, startPoint y: 533, endPoint x: 223, endPoint y: 524, distance: 117.3
click at [224, 524] on div "Diego De Carvalho Costa" at bounding box center [313, 526] width 180 height 14
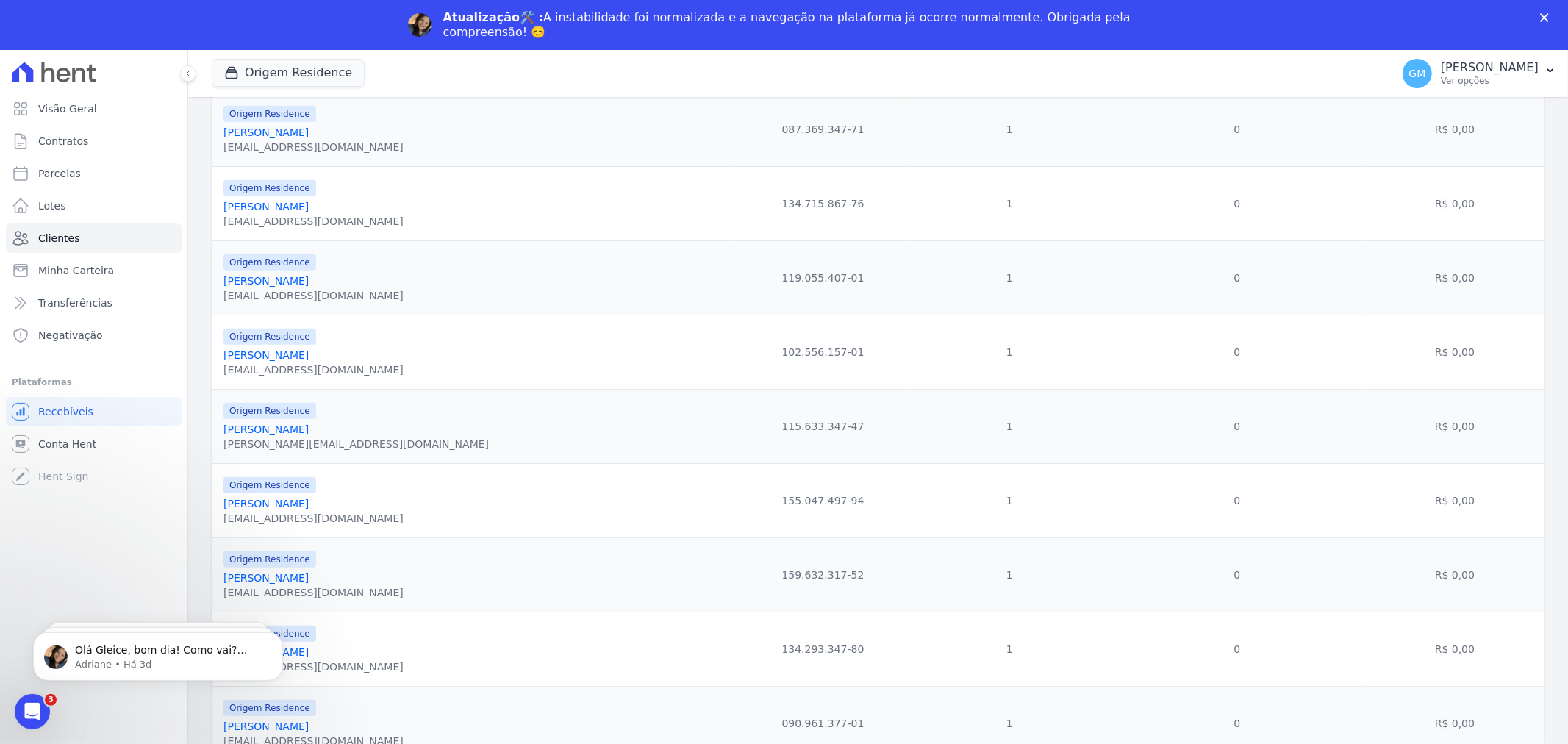
drag, startPoint x: 328, startPoint y: 356, endPoint x: 222, endPoint y: 358, distance: 106.0
click at [222, 358] on td "Origem Residence Diogo Braz Feddersen diogobrazfeddersen@gmail.com" at bounding box center [473, 353] width 524 height 74
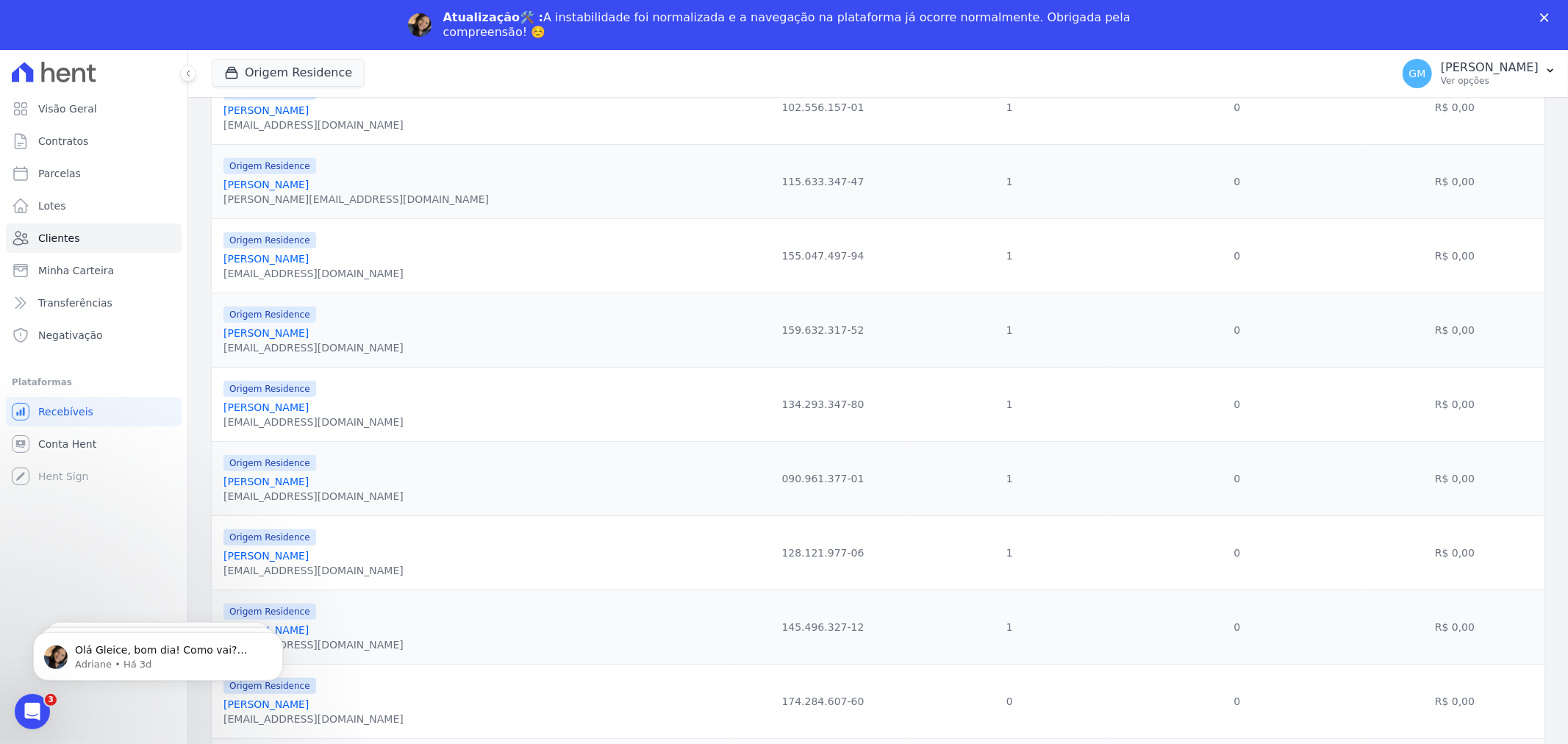
drag, startPoint x: 329, startPoint y: 190, endPoint x: 220, endPoint y: 190, distance: 109.0
click at [220, 190] on td "Origem Residence Fabiano Da Silva Vital fabiano-vital@hotmail.com" at bounding box center [473, 182] width 524 height 74
drag, startPoint x: 424, startPoint y: 268, endPoint x: 223, endPoint y: 266, distance: 201.0
click at [224, 266] on div "Origem Residence Gabriel Arthur De Albuquerque Gonçalves gabiders@gmail.com" at bounding box center [477, 256] width 506 height 50
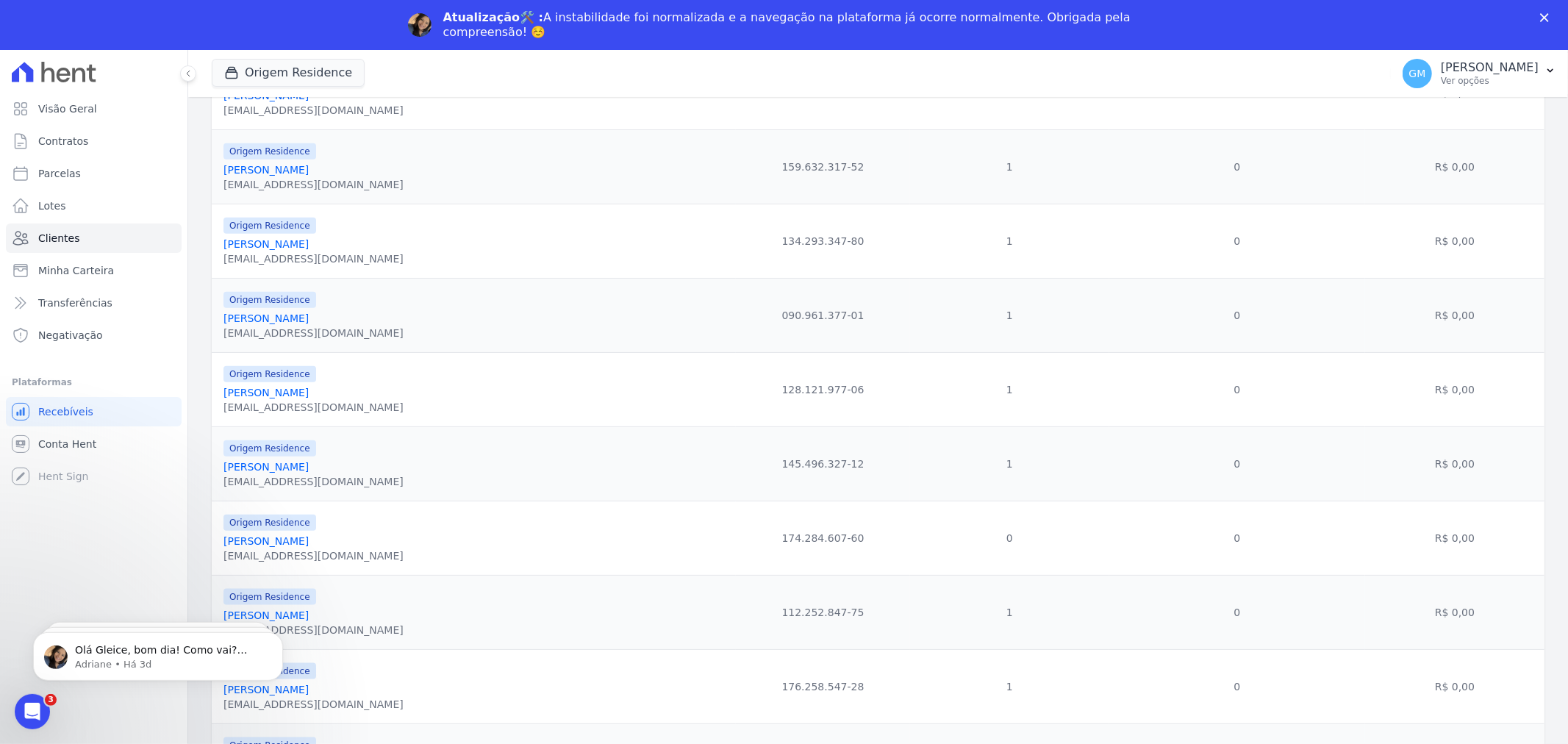
drag, startPoint x: 328, startPoint y: 174, endPoint x: 214, endPoint y: 174, distance: 114.0
click at [214, 174] on td "Origem Residence Isabela Alves Cardoso admfinanceiro@alcanceincorp.com.br" at bounding box center [473, 167] width 524 height 74
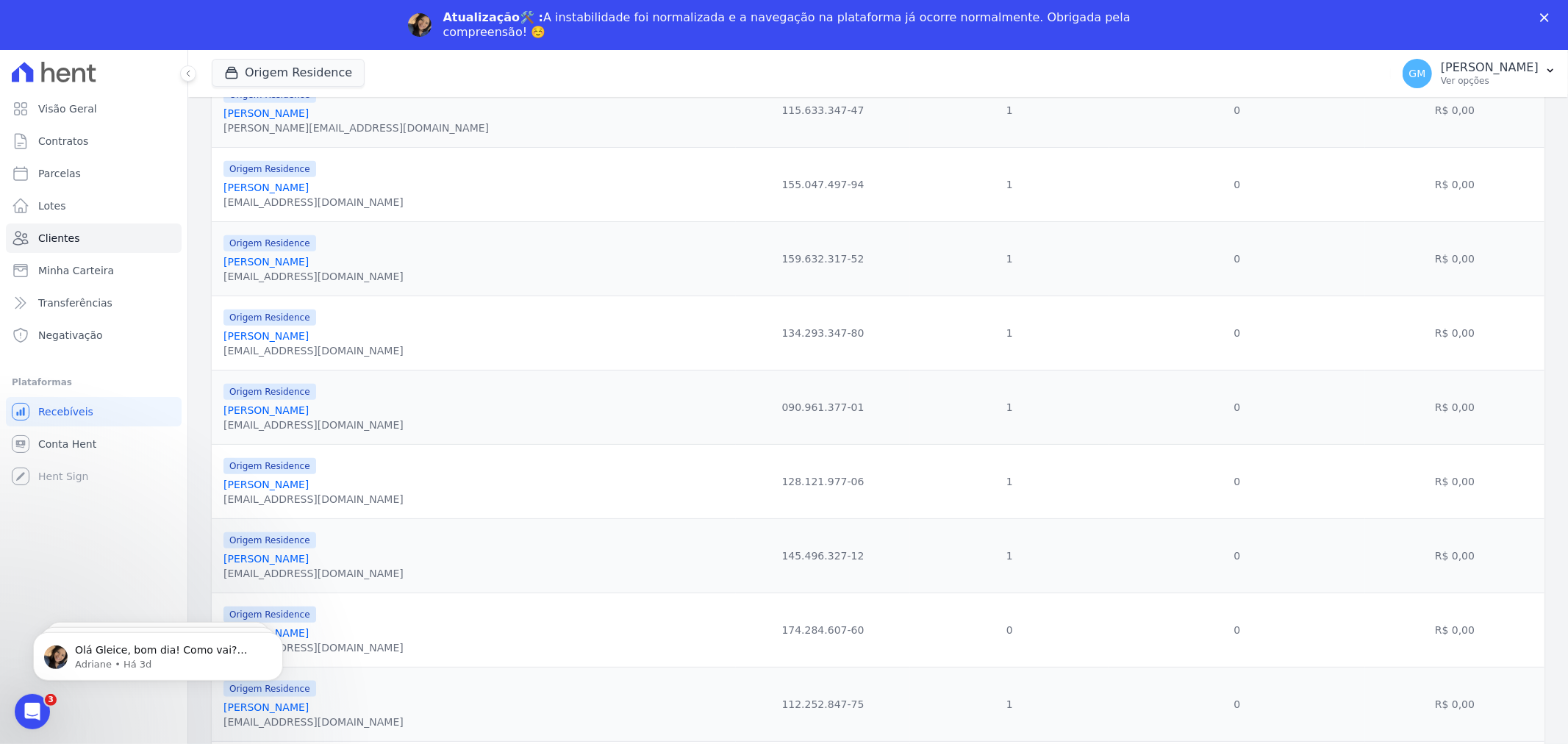
scroll to position [1133, 0]
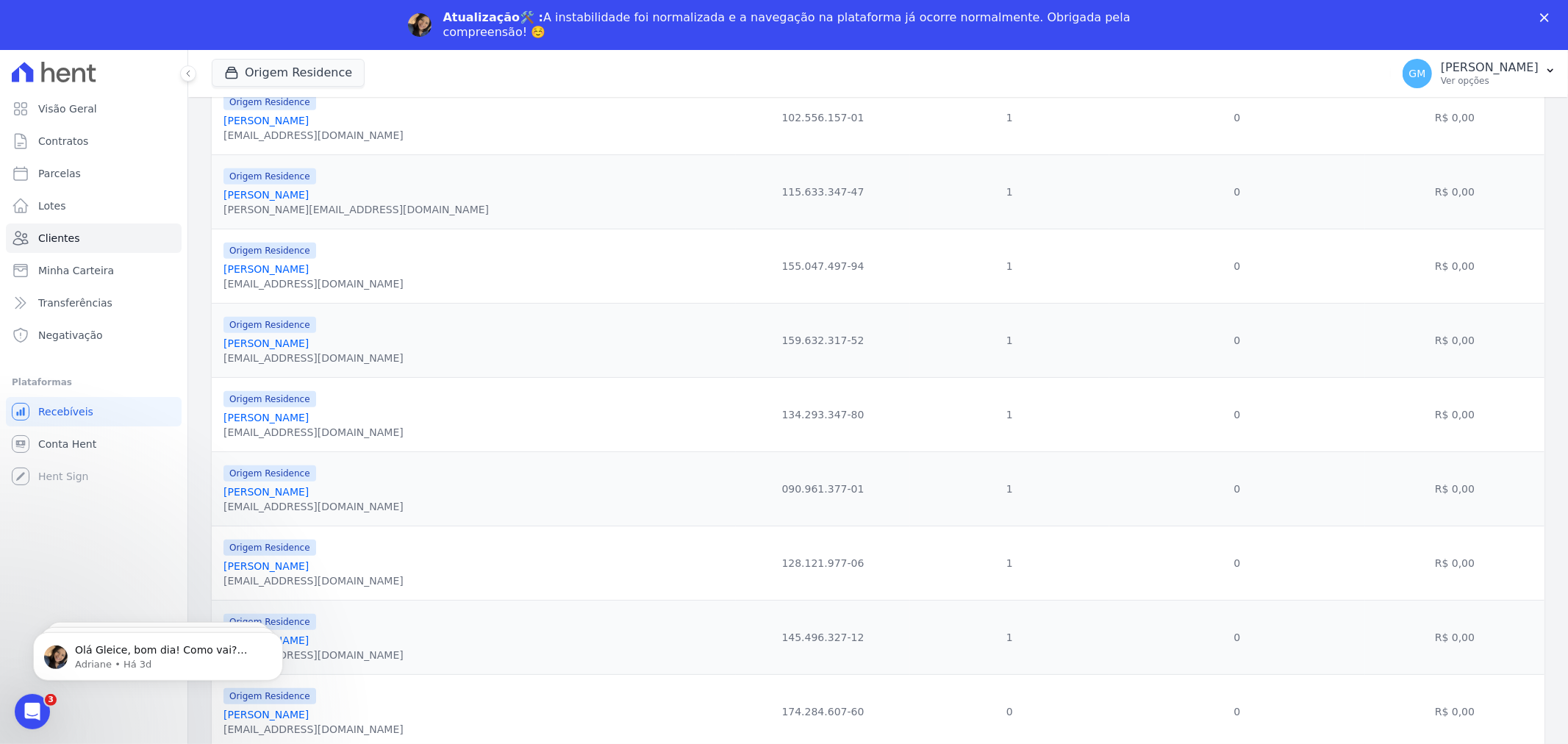
drag, startPoint x: 326, startPoint y: 423, endPoint x: 218, endPoint y: 423, distance: 108.0
click at [218, 423] on td "Origem Residence João Machado Neto machadoneto123@hotmail.com" at bounding box center [473, 415] width 524 height 74
drag, startPoint x: 324, startPoint y: 504, endPoint x: 224, endPoint y: 501, distance: 100.0
click at [224, 499] on div "João Paulo Meirelles" at bounding box center [313, 491] width 180 height 14
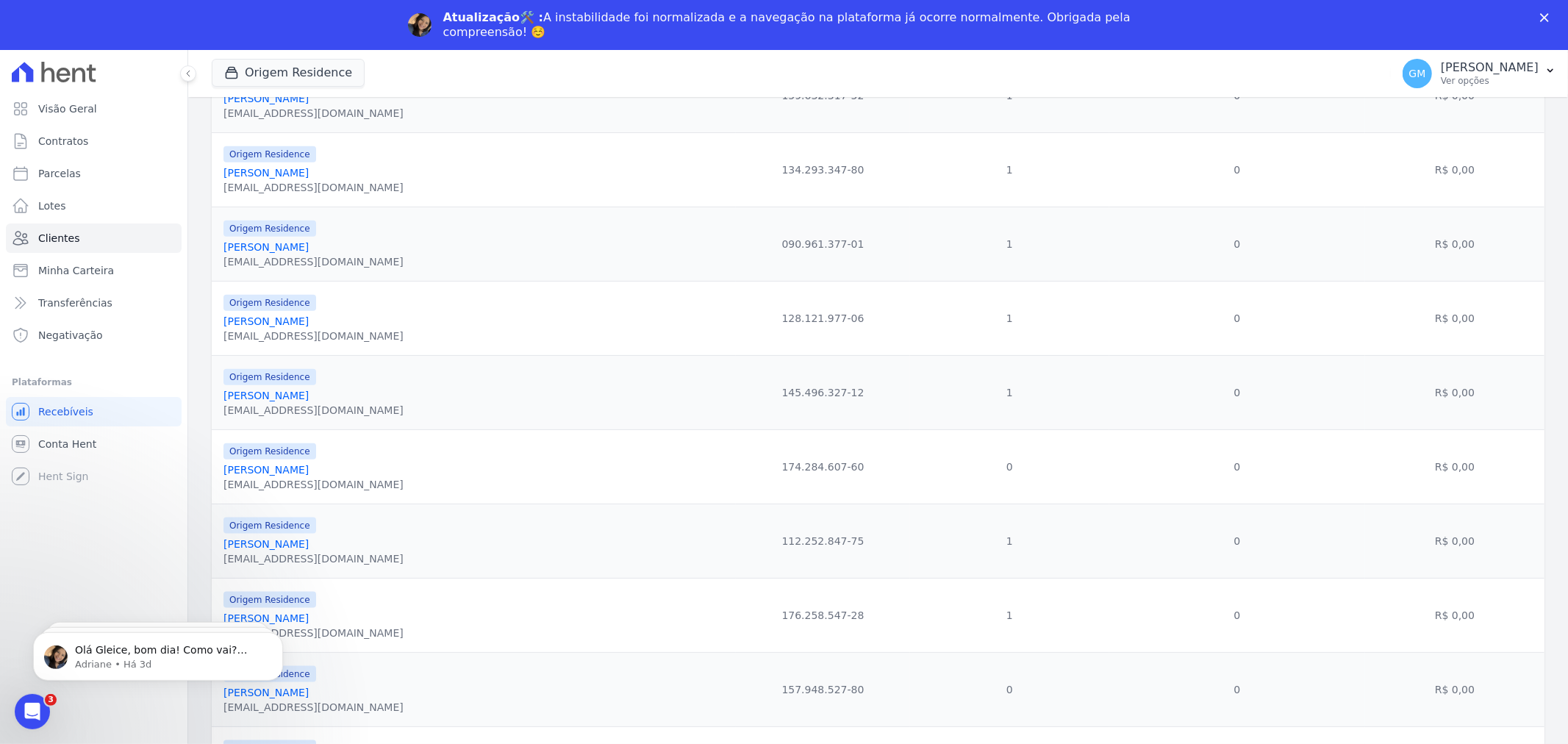
scroll to position [1459, 0]
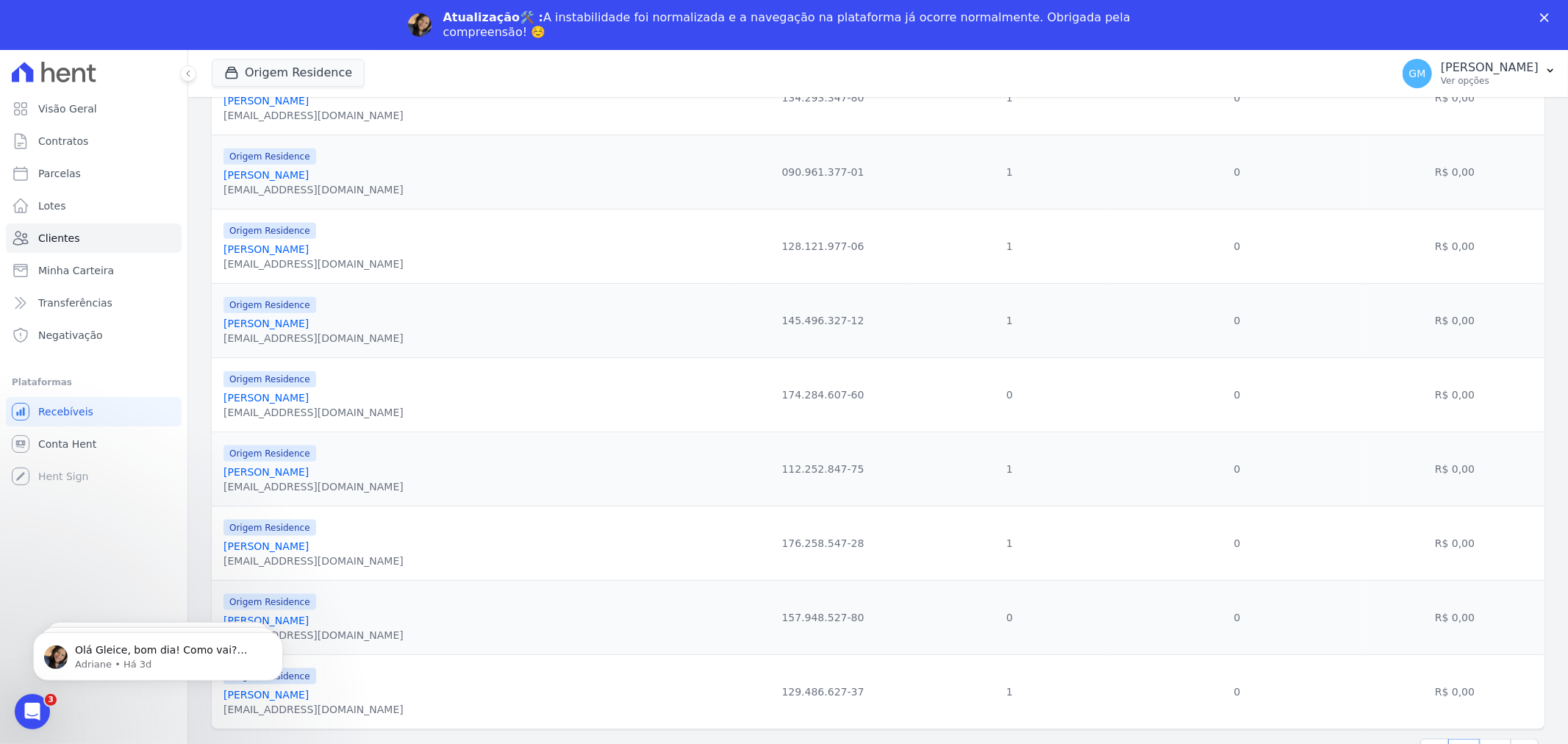
drag, startPoint x: 350, startPoint y: 245, endPoint x: 220, endPoint y: 254, distance: 130.3
click at [220, 254] on td "Origem Residence Larissa Azeredo De Oliveira odontooliveira23@gmail.com" at bounding box center [473, 246] width 524 height 74
drag, startPoint x: 219, startPoint y: 254, endPoint x: 349, endPoint y: 251, distance: 130.0
click at [349, 251] on td "Origem Residence Larissa Azeredo De Oliveira odontooliveira23@gmail.com" at bounding box center [473, 246] width 524 height 74
drag, startPoint x: 336, startPoint y: 325, endPoint x: 214, endPoint y: 322, distance: 122.0
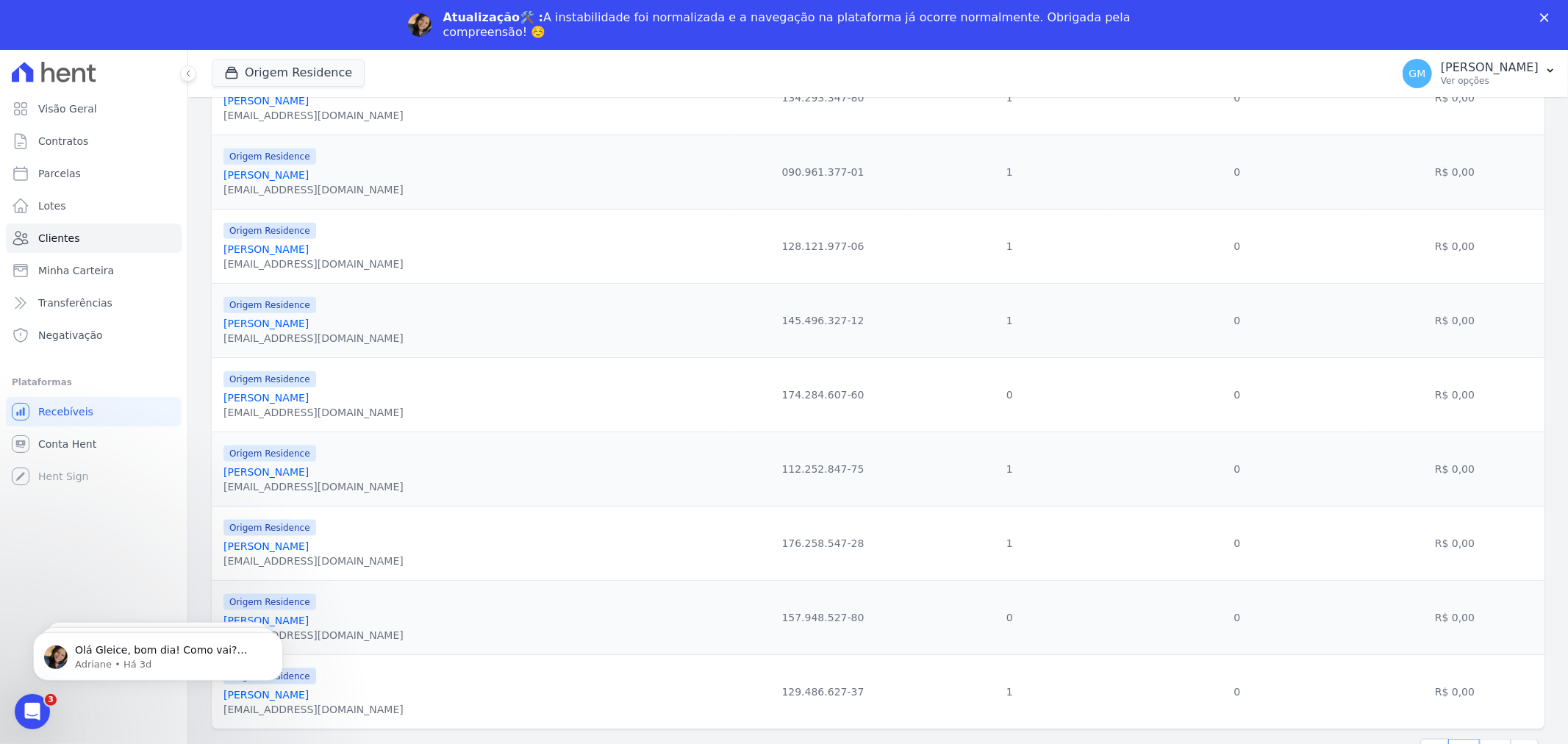
click at [214, 322] on td "Origem Residence Lucas Da Costa Pereira lucascosta-pereira@outlook.com" at bounding box center [473, 321] width 524 height 74
drag, startPoint x: 334, startPoint y: 397, endPoint x: 221, endPoint y: 396, distance: 113.0
click at [221, 396] on td "Origem Residence Lucas Melgaço Da Silva lucasmeltim@gmail.com" at bounding box center [473, 395] width 524 height 74
drag, startPoint x: 357, startPoint y: 466, endPoint x: 222, endPoint y: 472, distance: 135.1
click at [222, 472] on td "Origem Residence Lucas Nunes Cabral De Melo lucasnunesca@gmail.com" at bounding box center [473, 469] width 524 height 74
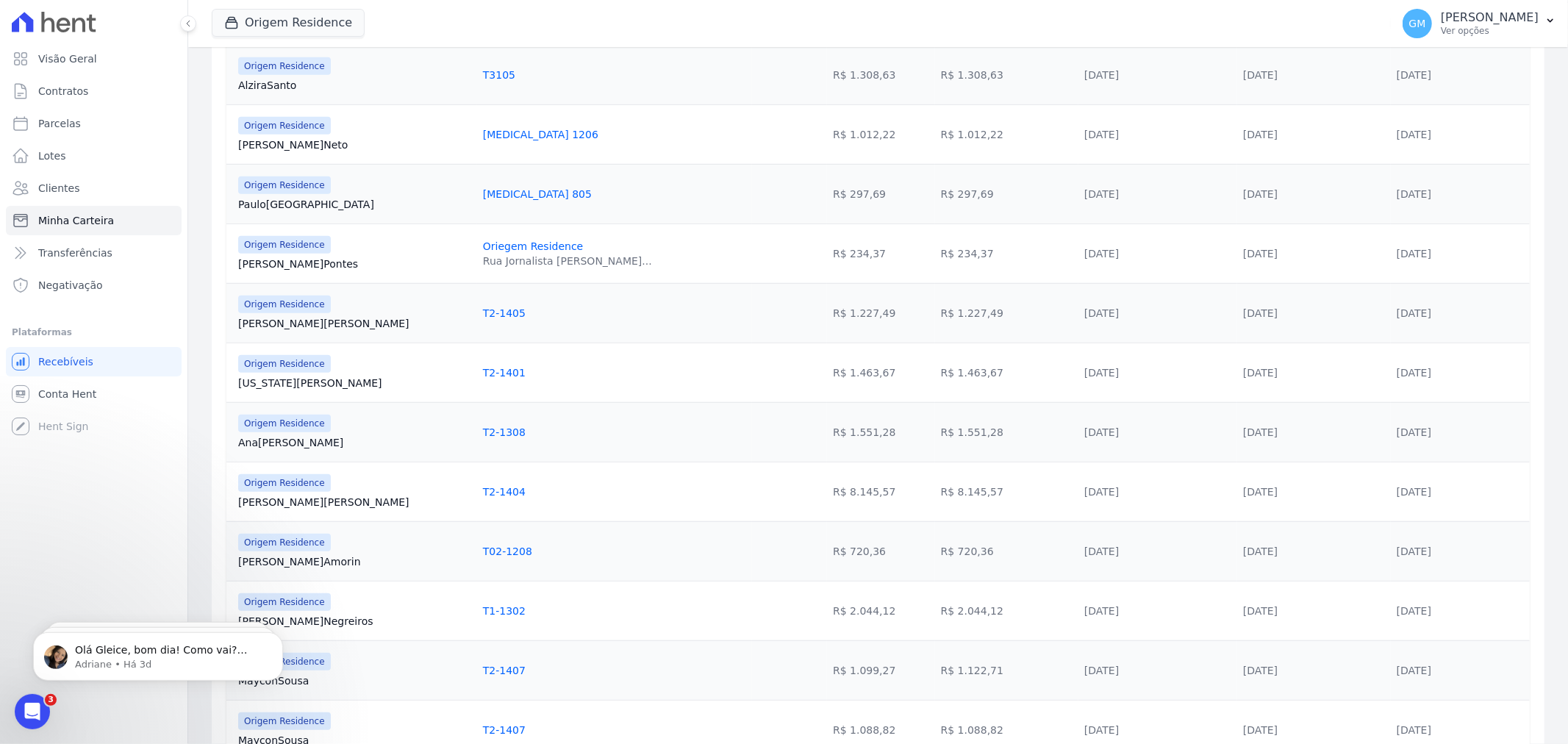
scroll to position [166, 0]
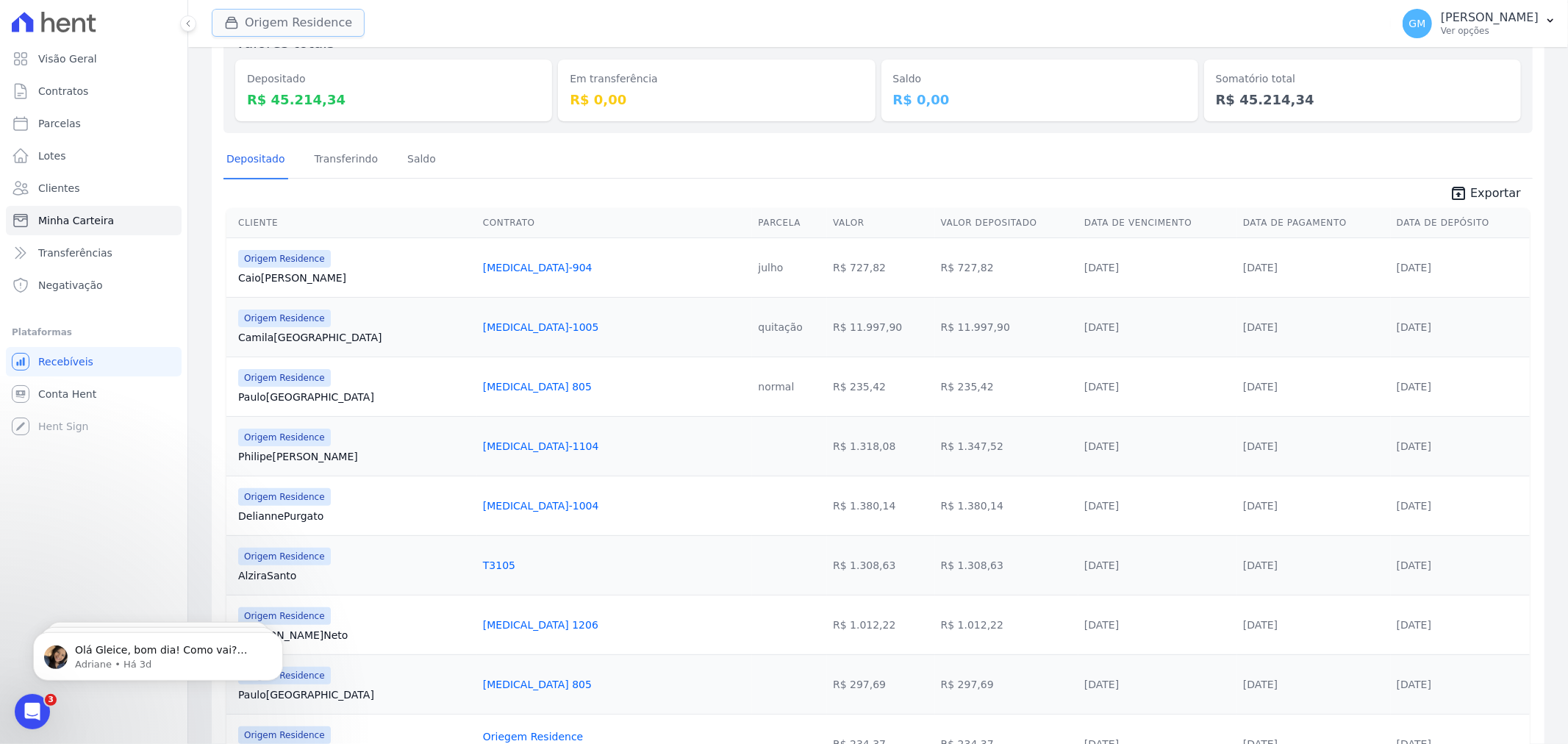
click at [293, 25] on button "Origem Residence" at bounding box center [288, 22] width 153 height 28
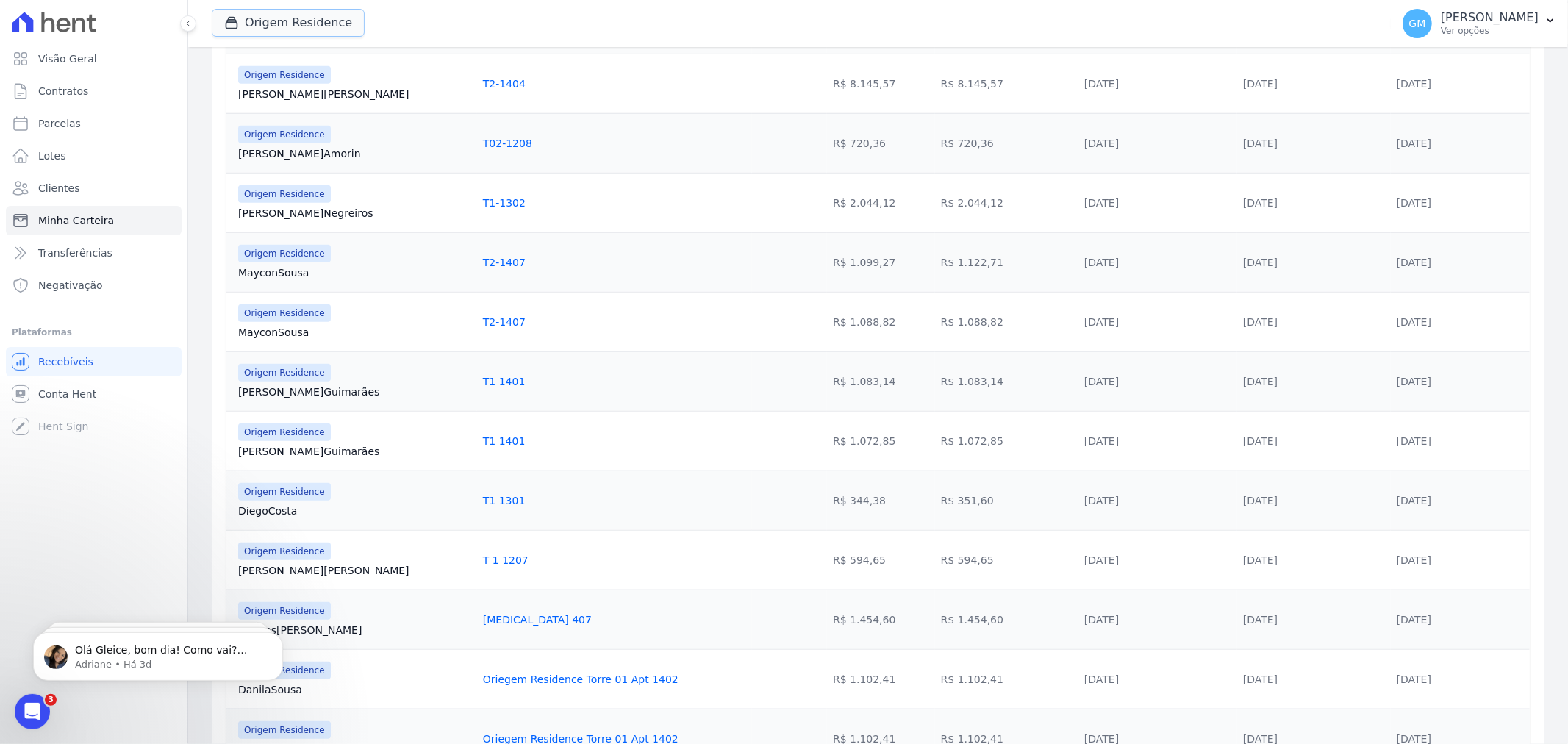
scroll to position [1228, 0]
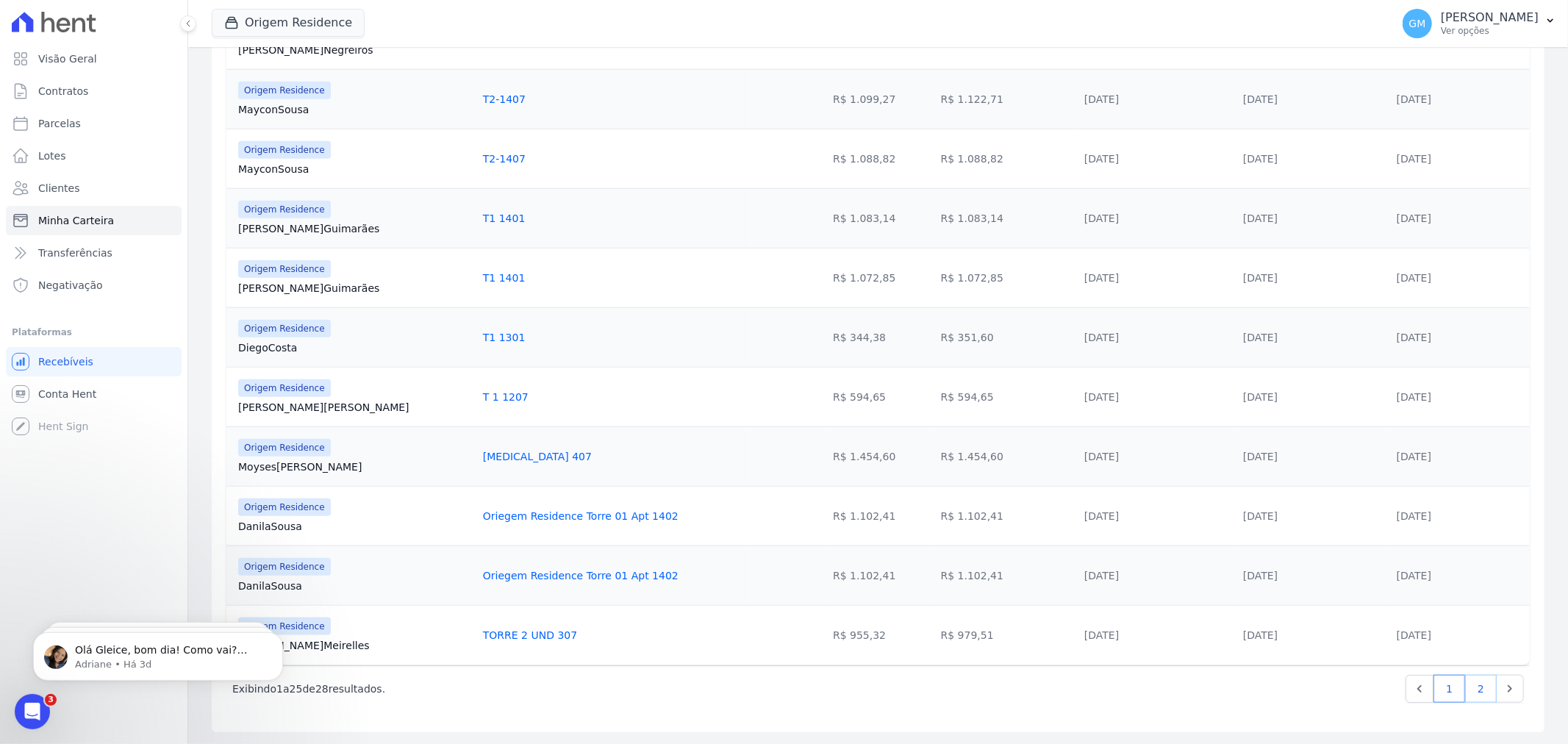
click at [1478, 687] on link "2" at bounding box center [1480, 688] width 31 height 28
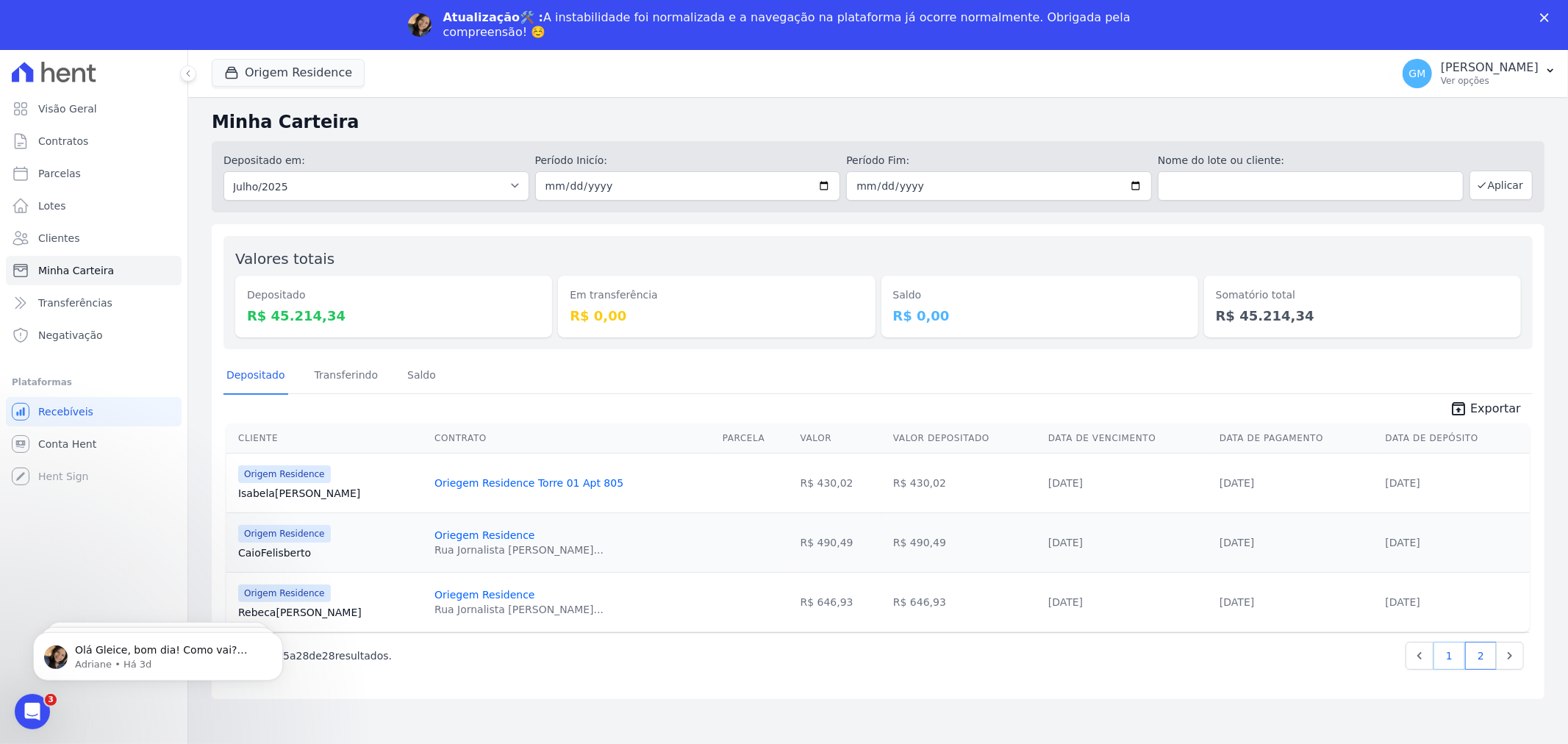
click at [1458, 663] on link "1" at bounding box center [1449, 655] width 31 height 28
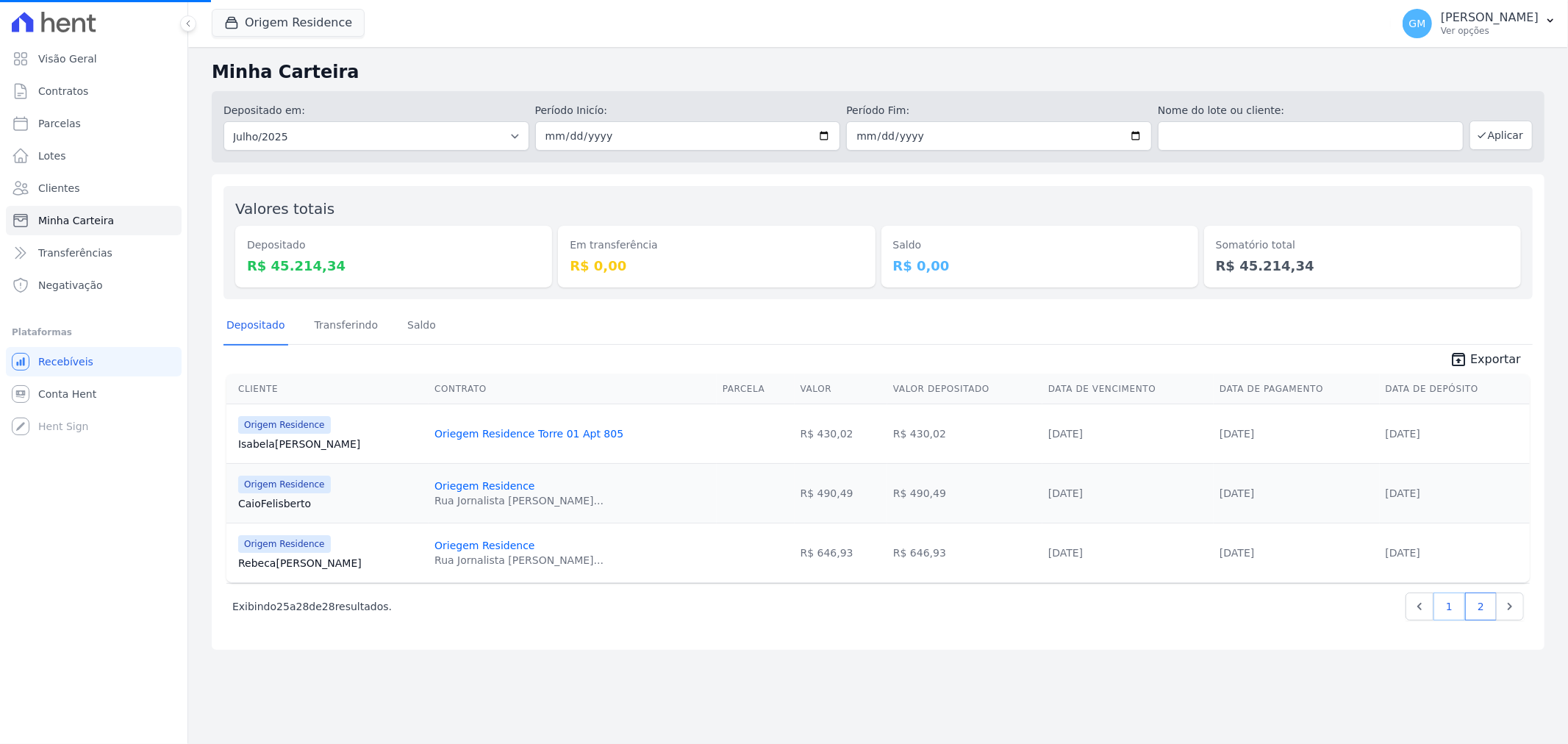
click at [1453, 612] on link "1" at bounding box center [1449, 606] width 31 height 28
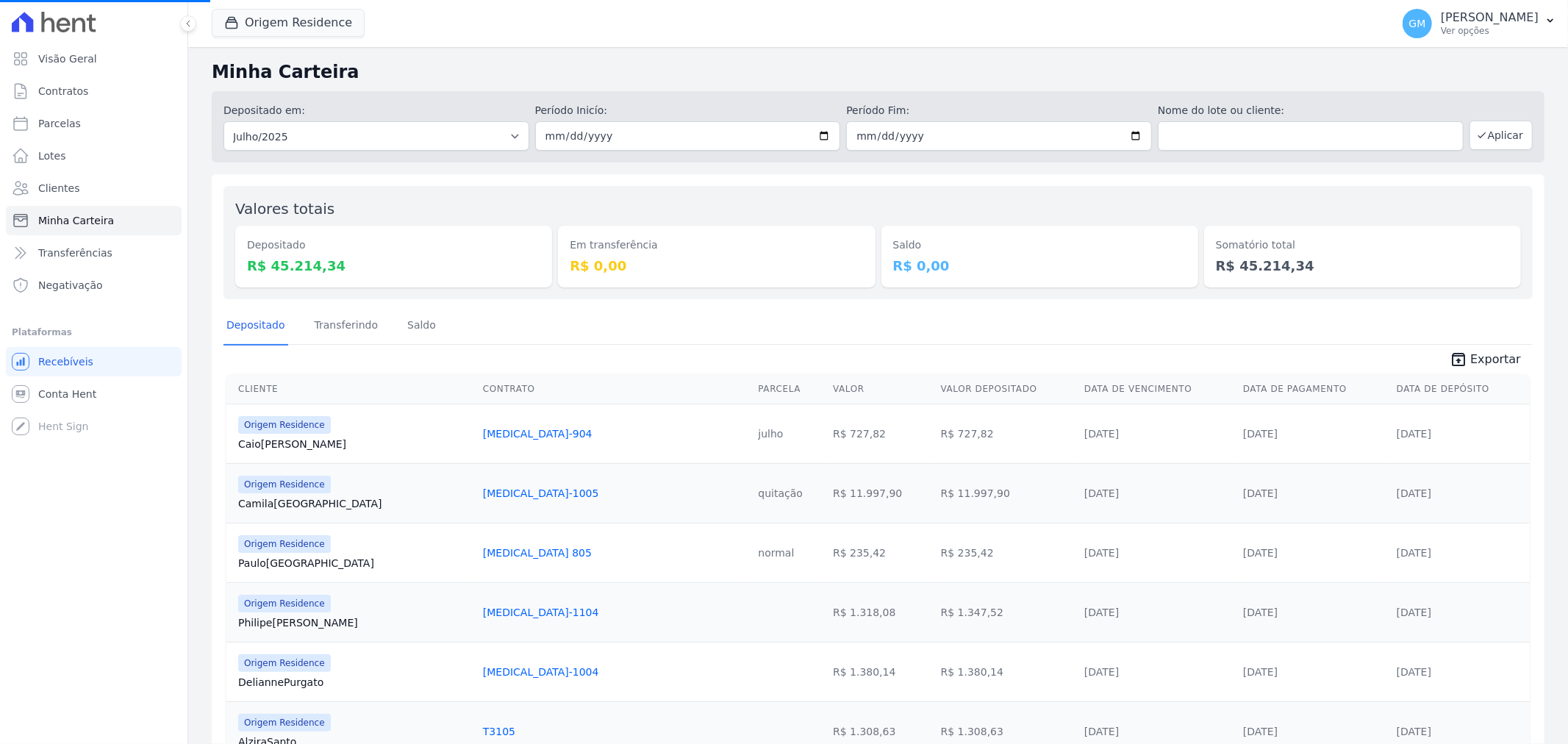
scroll to position [163, 0]
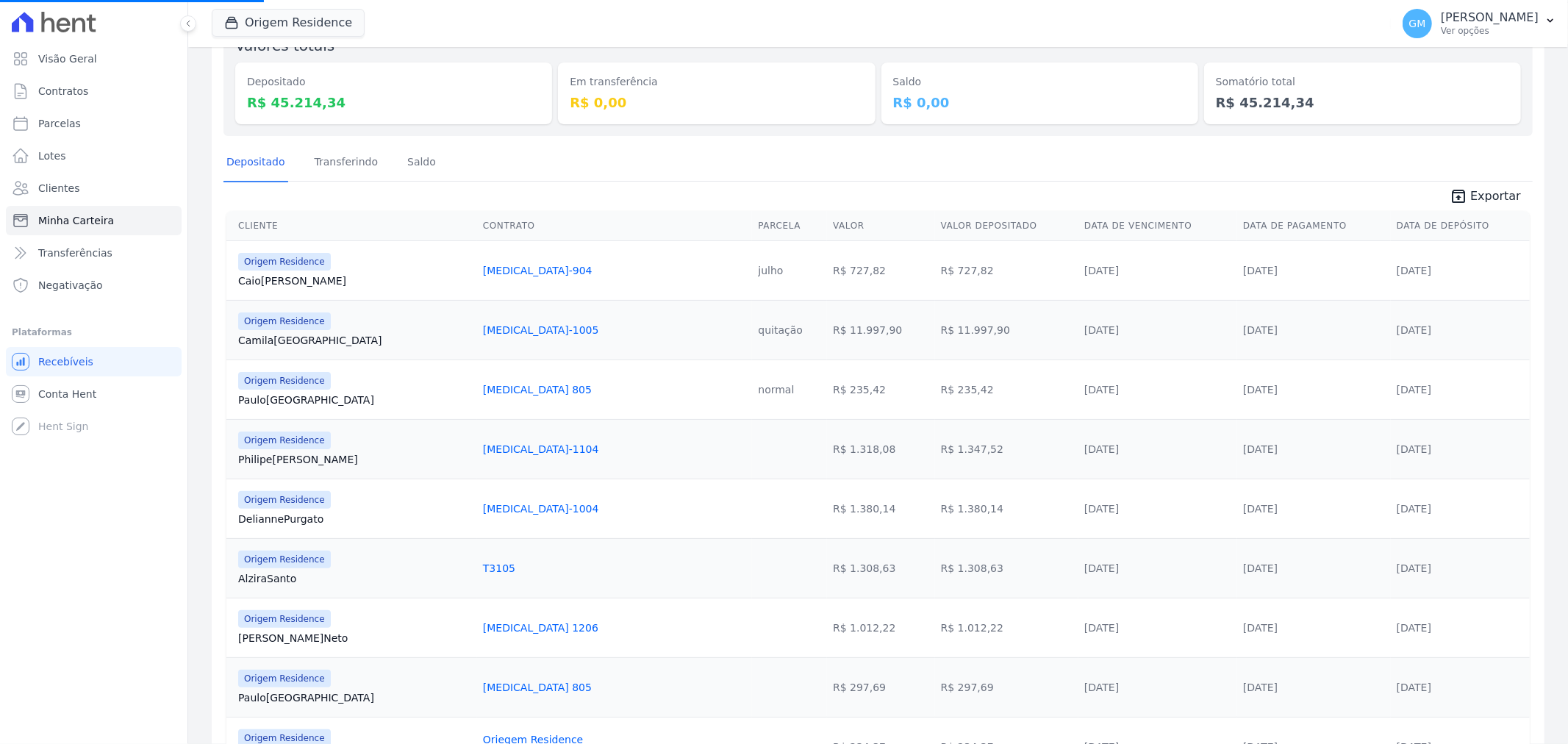
click at [254, 223] on th "Cliente" at bounding box center [351, 226] width 251 height 30
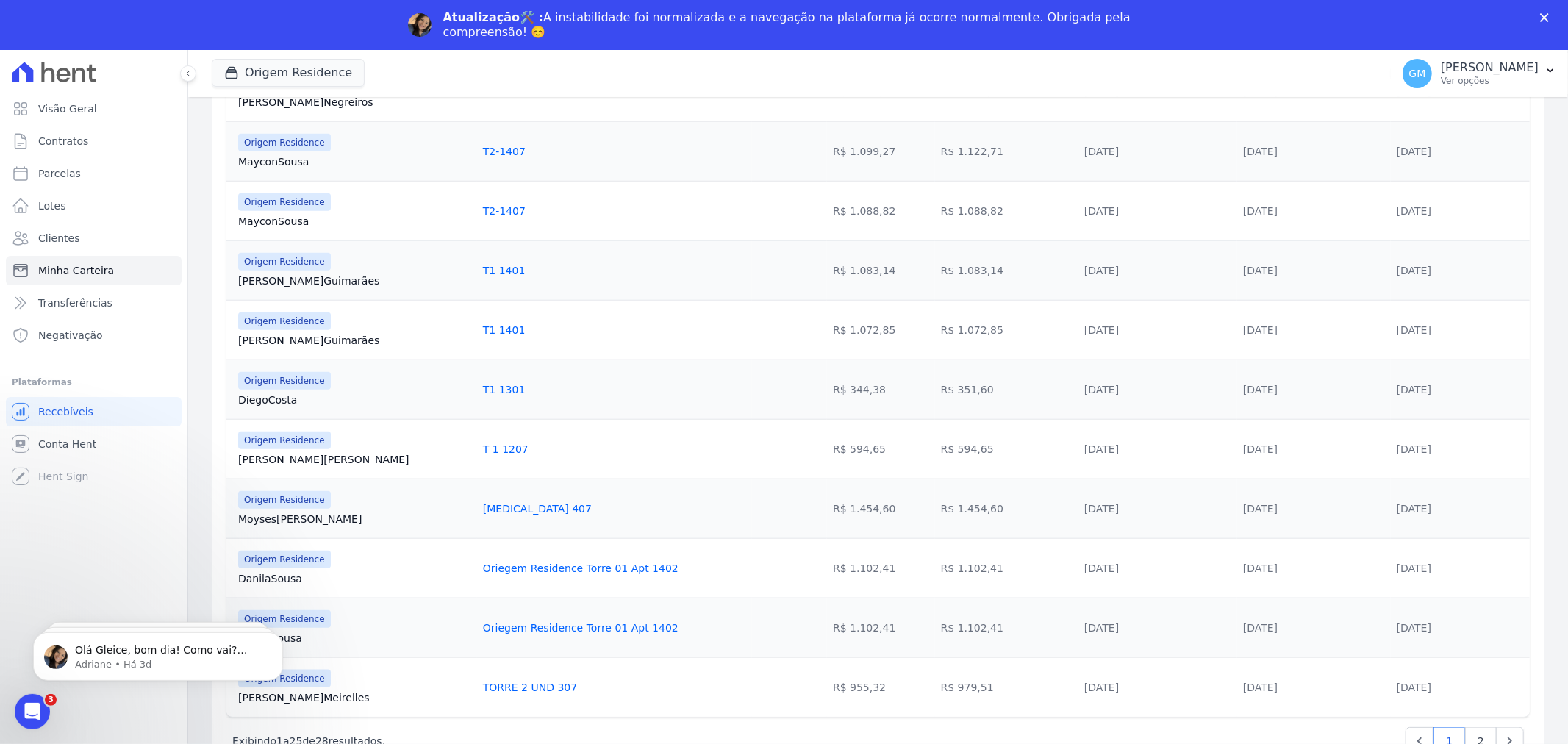
scroll to position [1228, 0]
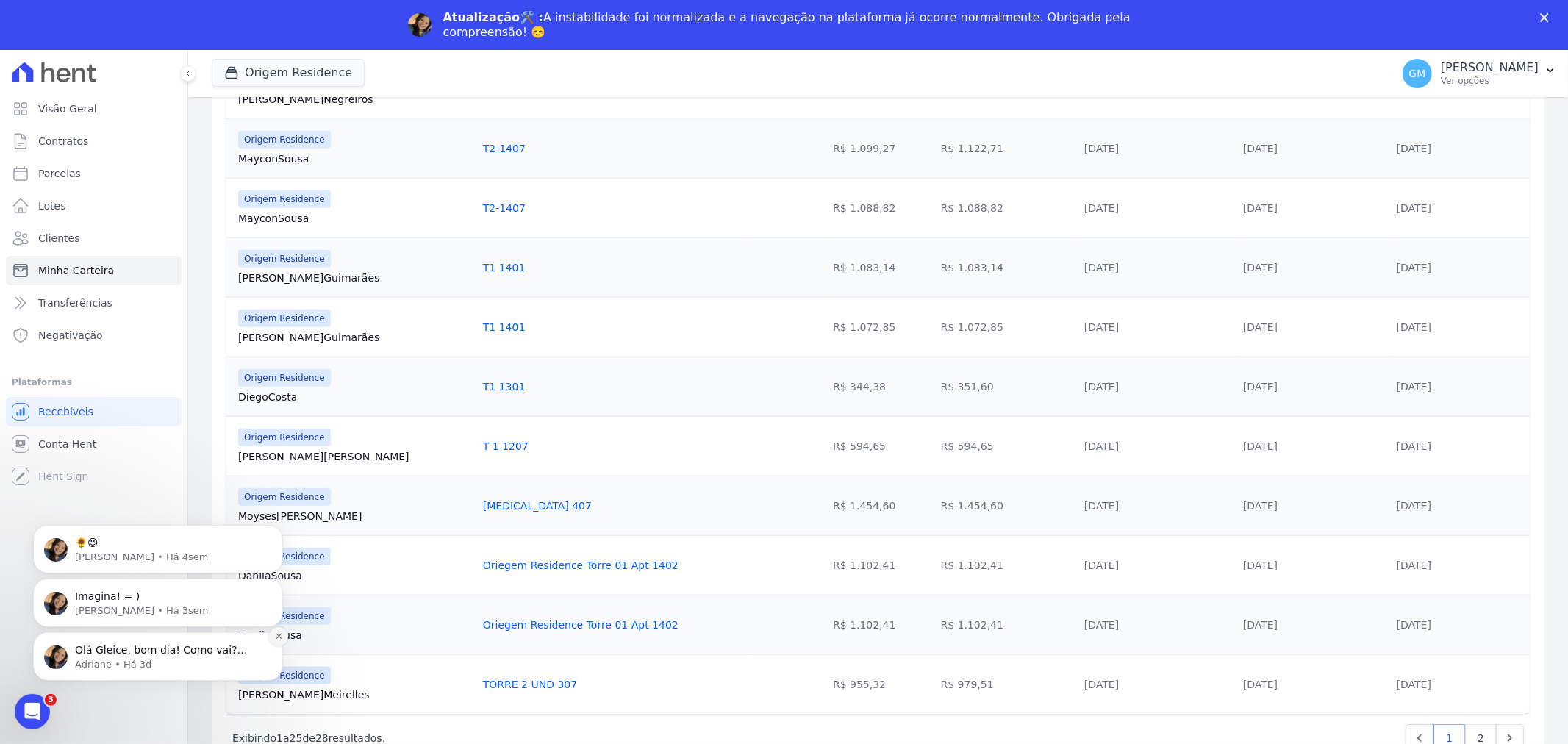
click at [273, 639] on button "Dismiss notification" at bounding box center [278, 635] width 19 height 19
click at [275, 580] on icon "Dismiss notification" at bounding box center [279, 582] width 8 height 8
click at [275, 639] on icon "Dismiss notification" at bounding box center [279, 635] width 8 height 8
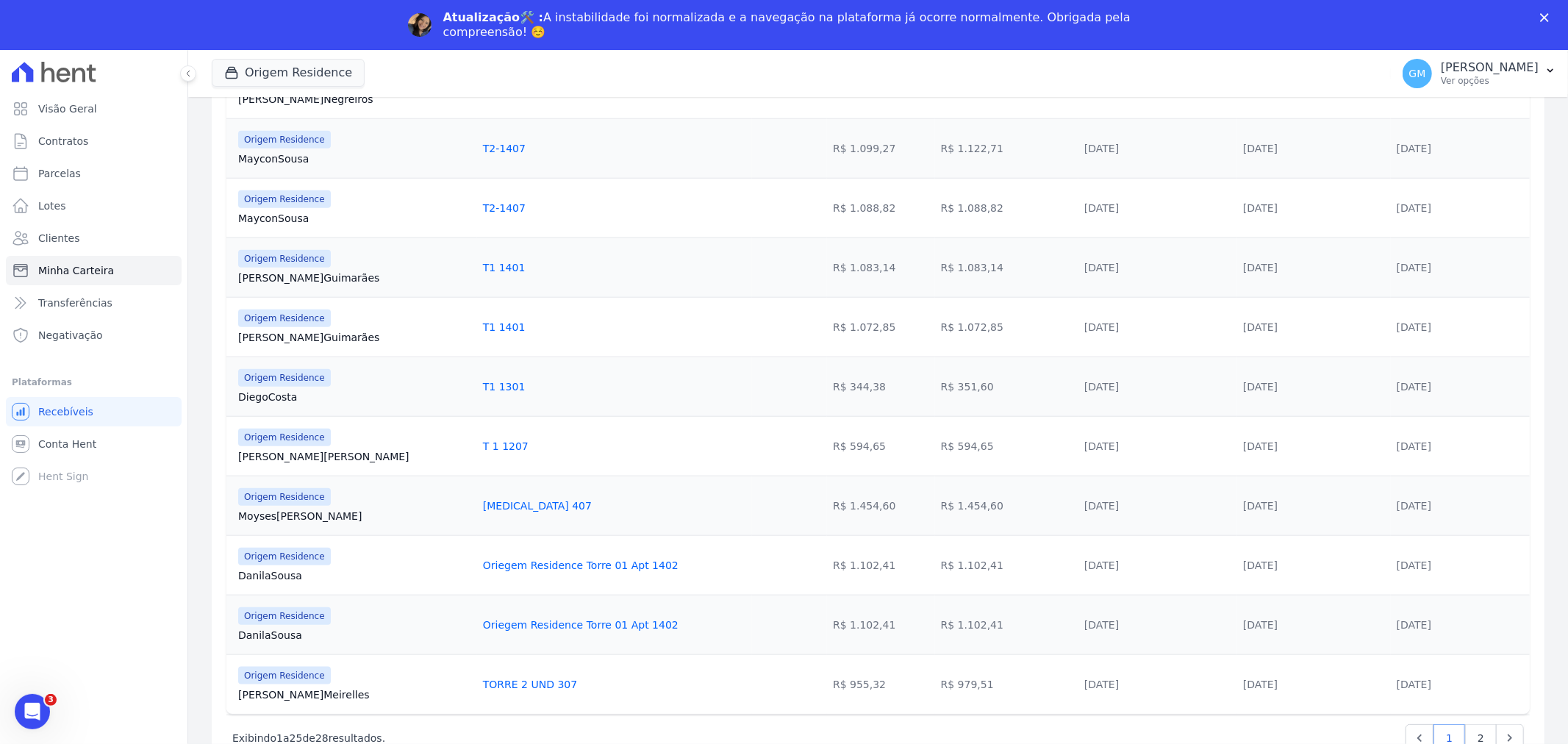
click at [289, 68] on button "Origem Residence" at bounding box center [288, 73] width 153 height 28
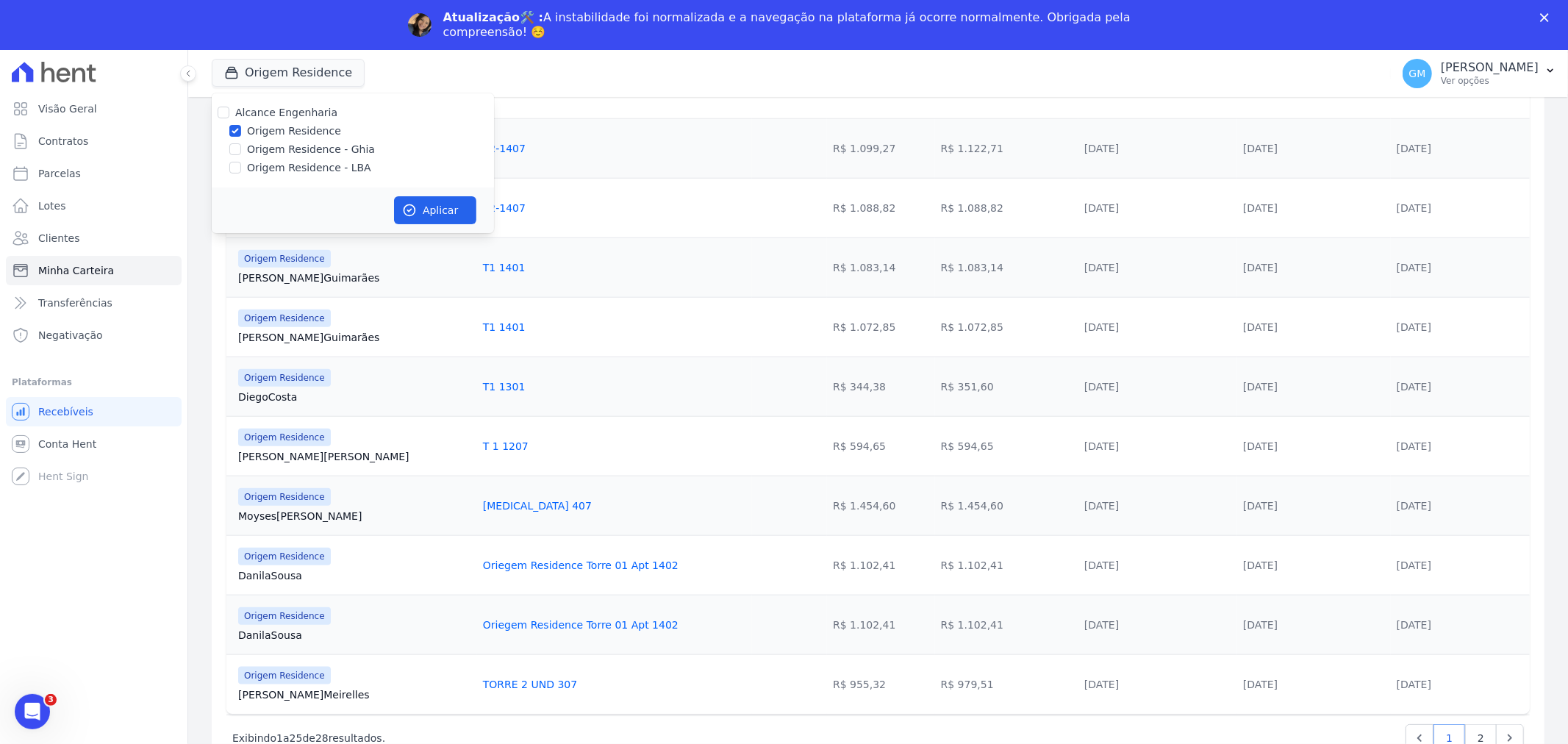
click at [261, 128] on label "Origem Residence" at bounding box center [295, 131] width 95 height 15
click at [241, 128] on input "Origem Residence" at bounding box center [235, 131] width 12 height 12
checkbox input "false"
click at [258, 148] on label "Origem Residence - Ghia" at bounding box center [311, 149] width 128 height 15
click at [241, 148] on input "Origem Residence - Ghia" at bounding box center [235, 149] width 12 height 12
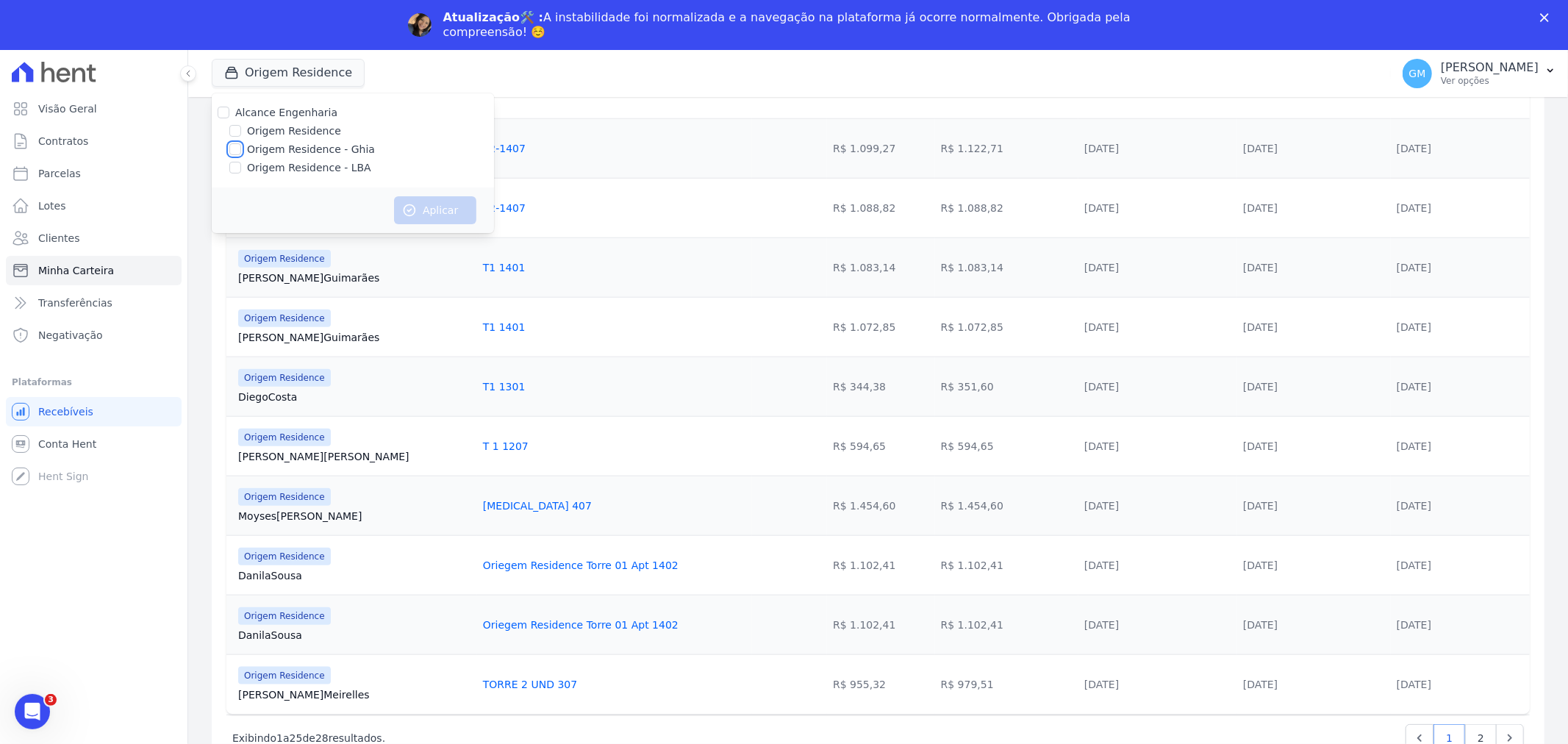
checkbox input "true"
click at [418, 204] on button "Aplicar" at bounding box center [435, 210] width 83 height 28
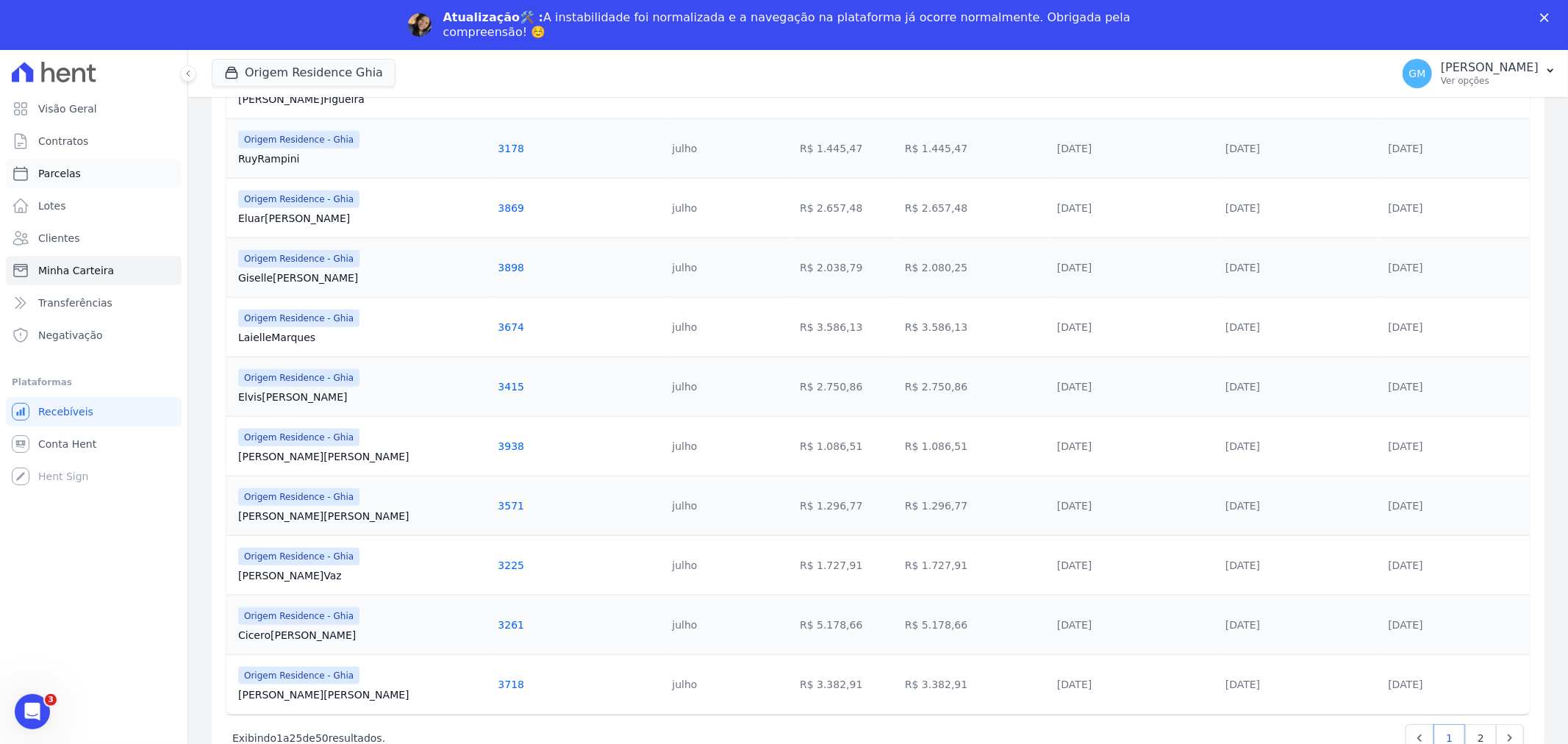
click at [64, 174] on span "Parcelas" at bounding box center [59, 173] width 43 height 14
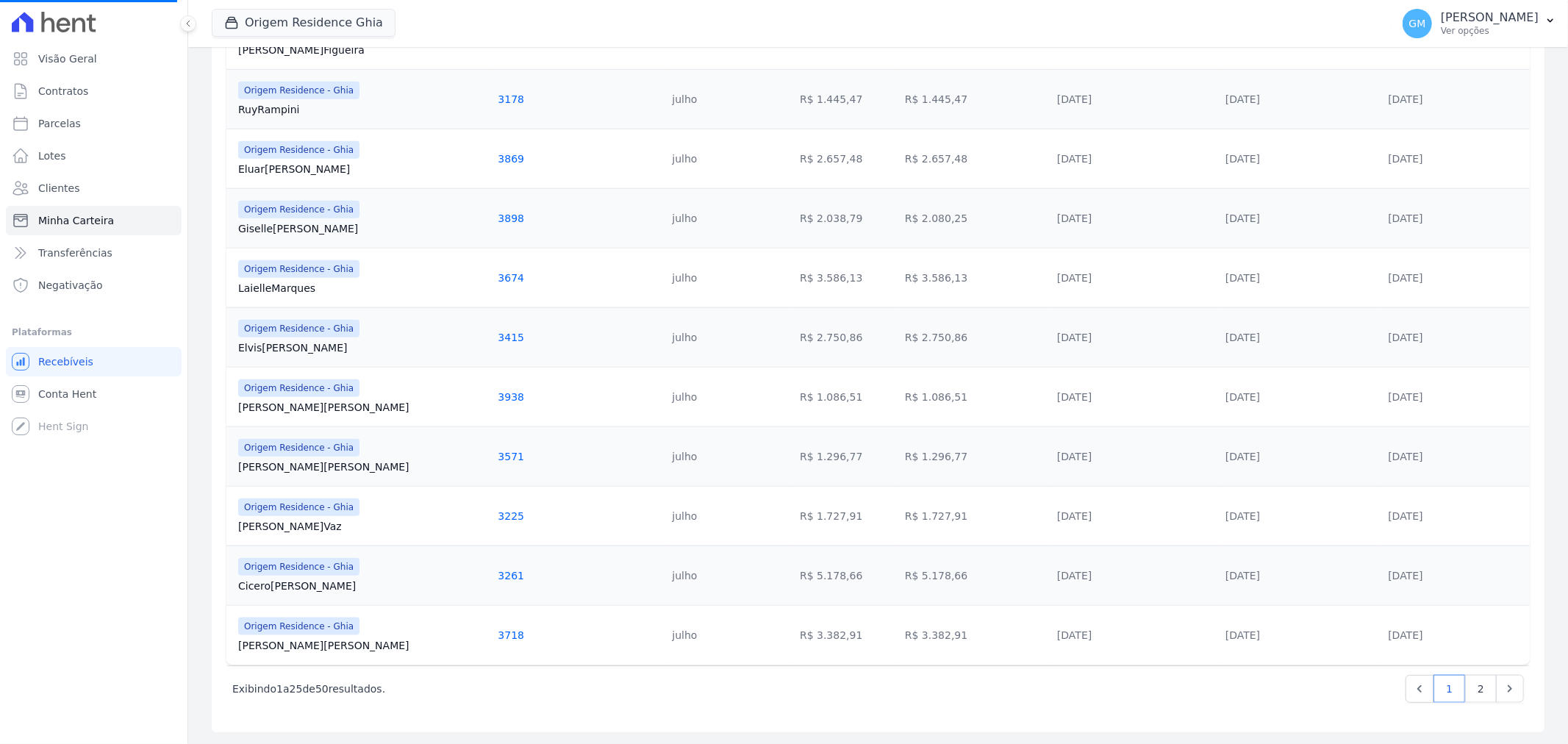
select select
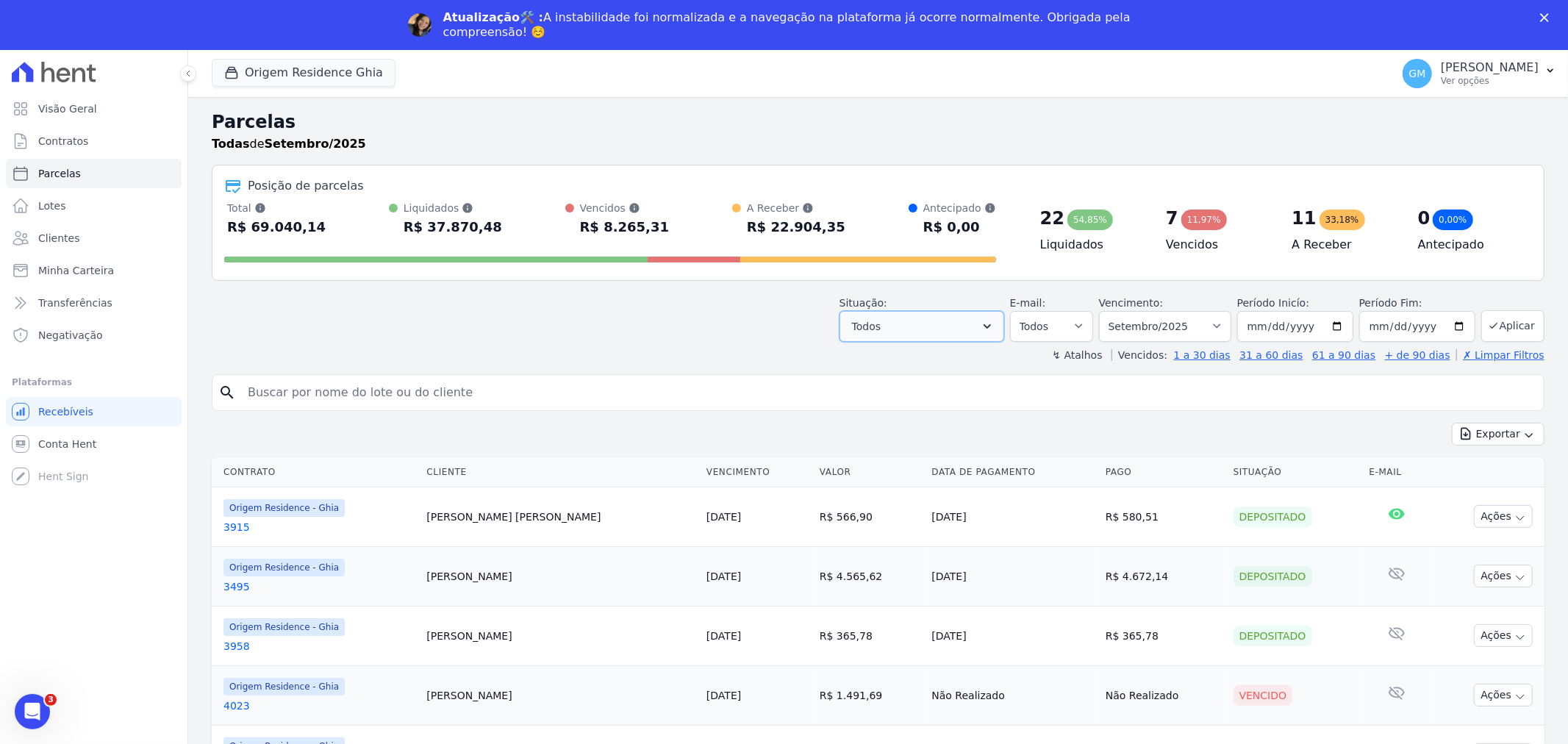
click at [961, 324] on button "Todos" at bounding box center [922, 326] width 165 height 31
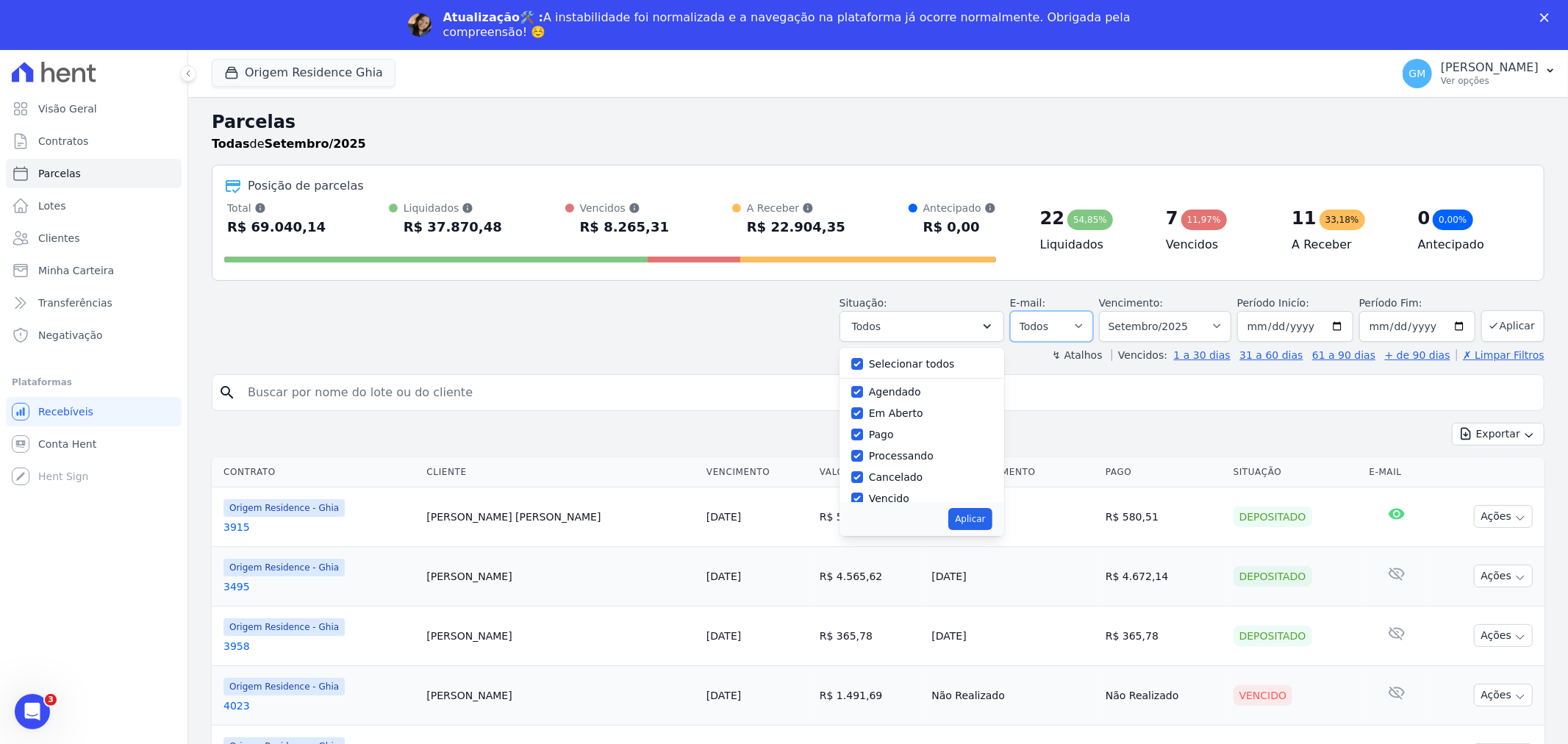
click at [1077, 340] on select "Todos Lido Não-lido" at bounding box center [1052, 326] width 83 height 31
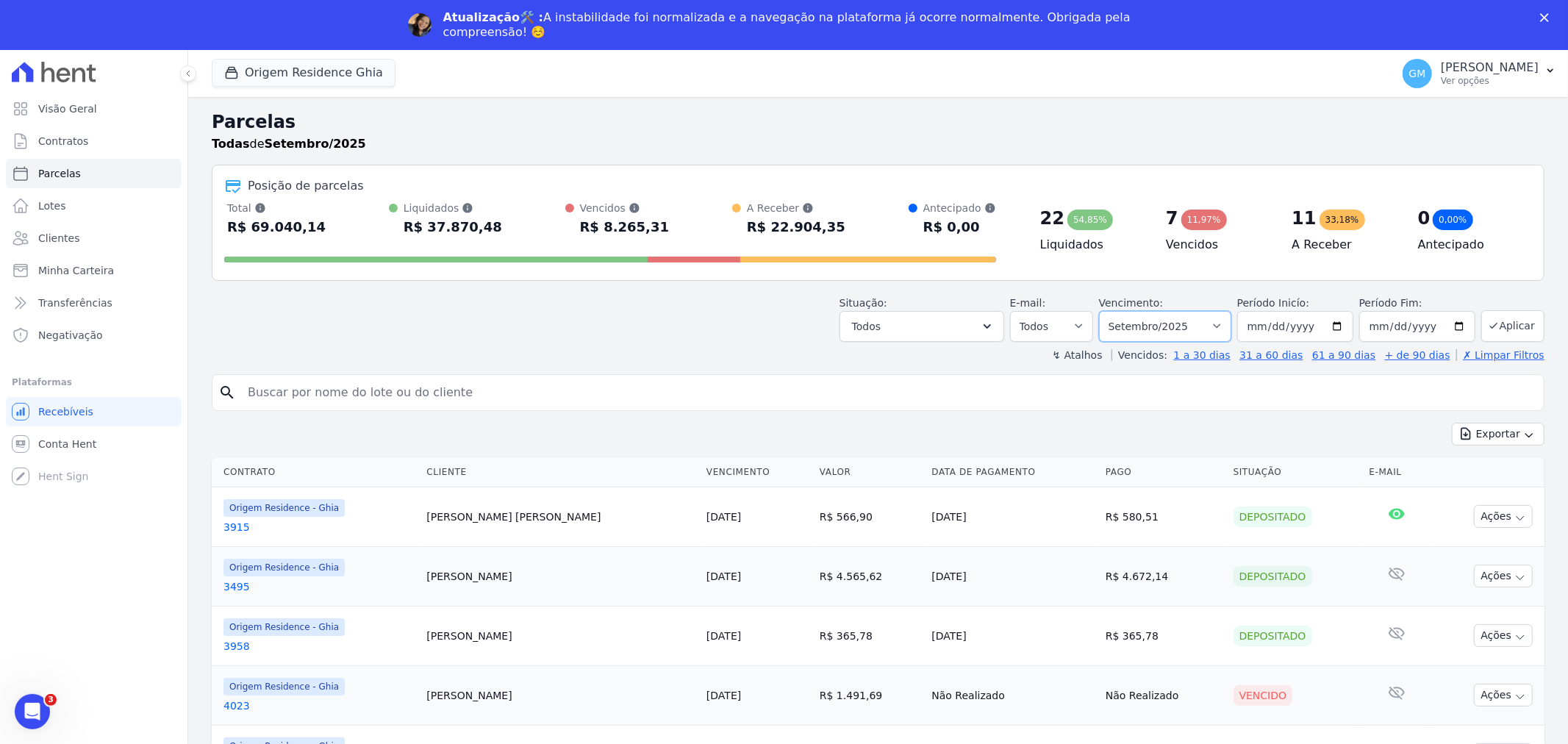
click at [1151, 326] on select "[GEOGRAPHIC_DATA] por período ──────── Todos os meses Maio/2023 Junho/2023 Julh…" at bounding box center [1165, 326] width 132 height 31
click at [938, 328] on button "Todos" at bounding box center [922, 326] width 165 height 31
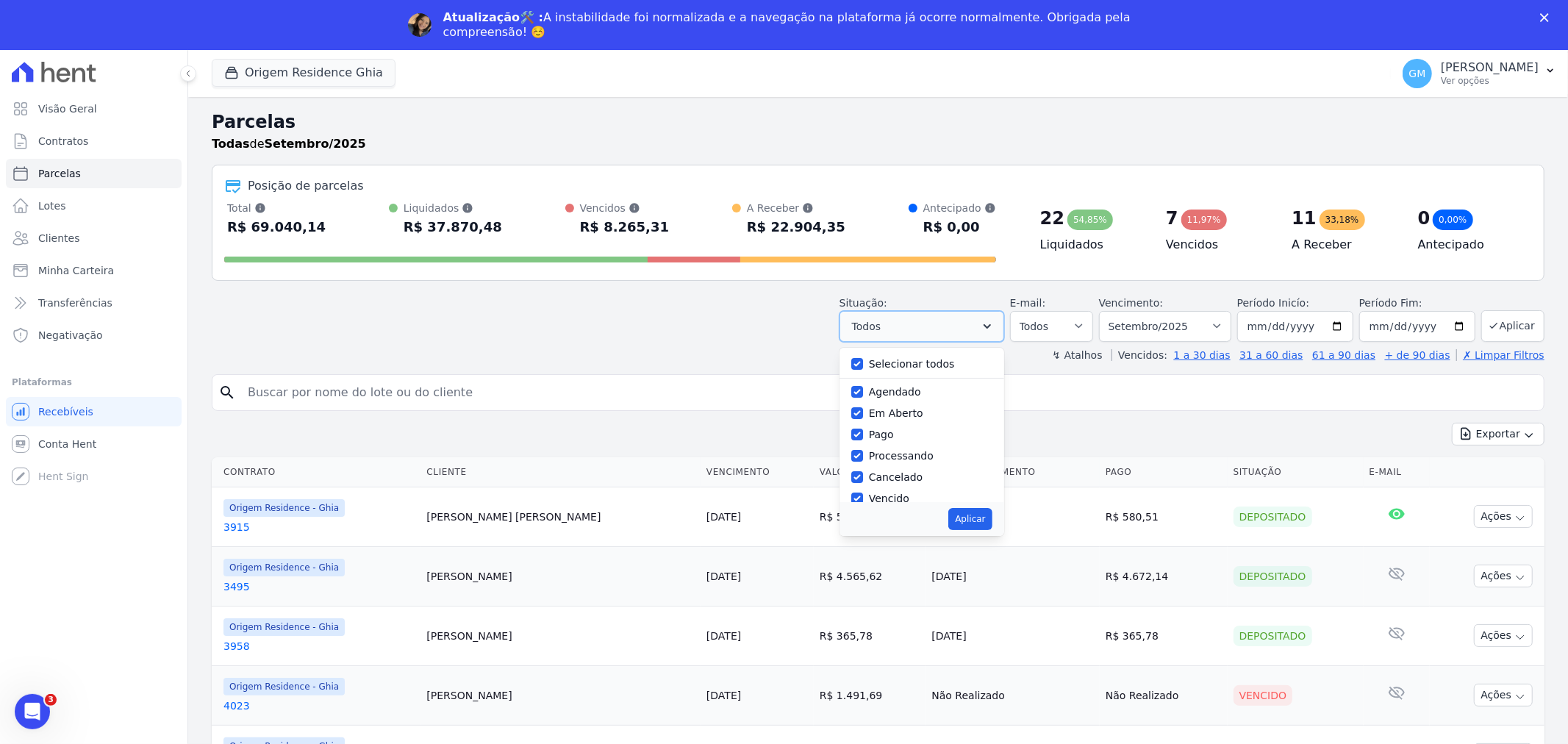
click at [938, 328] on button "Todos" at bounding box center [922, 326] width 165 height 31
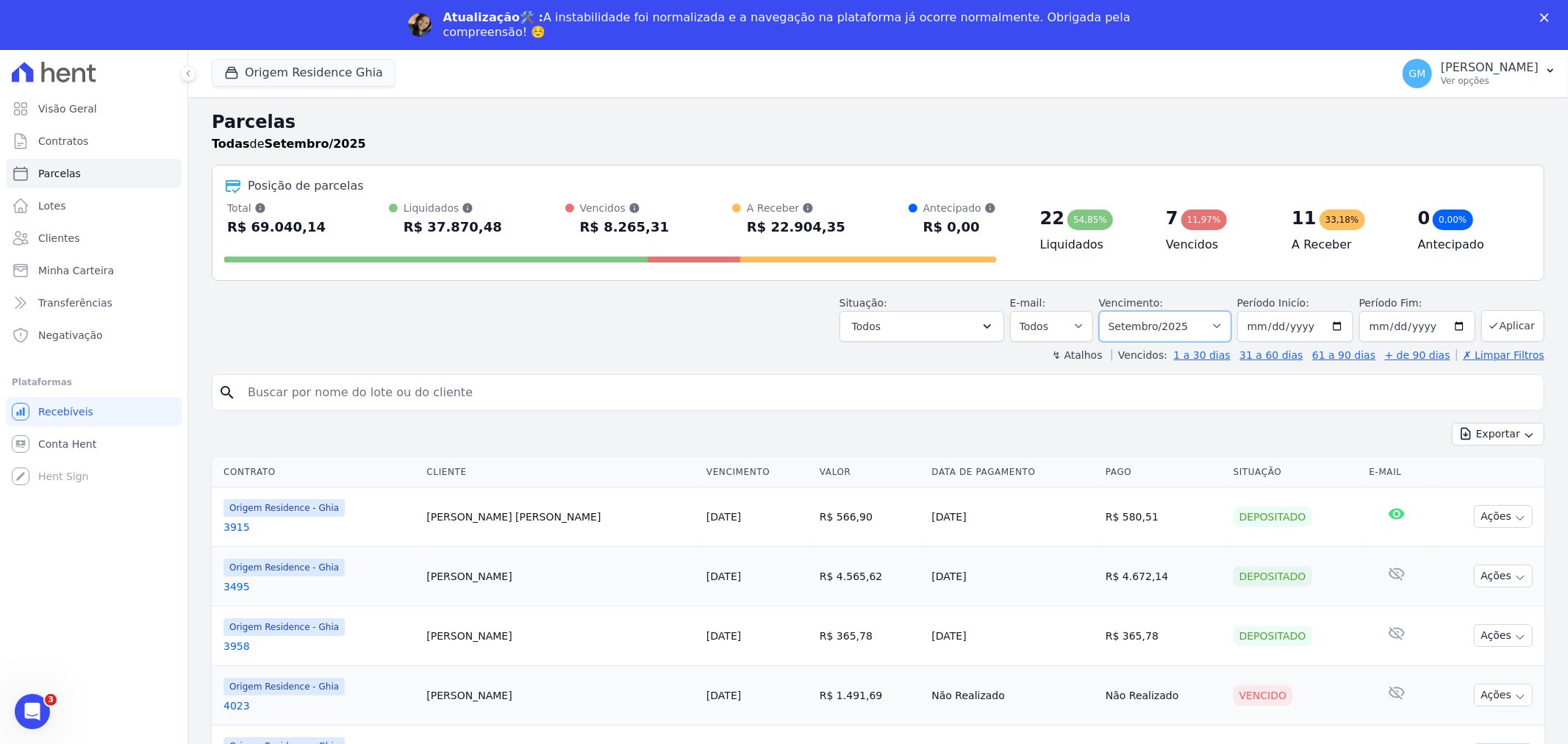
click at [1221, 321] on select "[GEOGRAPHIC_DATA] por período ──────── Todos os meses Maio/2023 Junho/2023 Julh…" at bounding box center [1165, 326] width 132 height 31
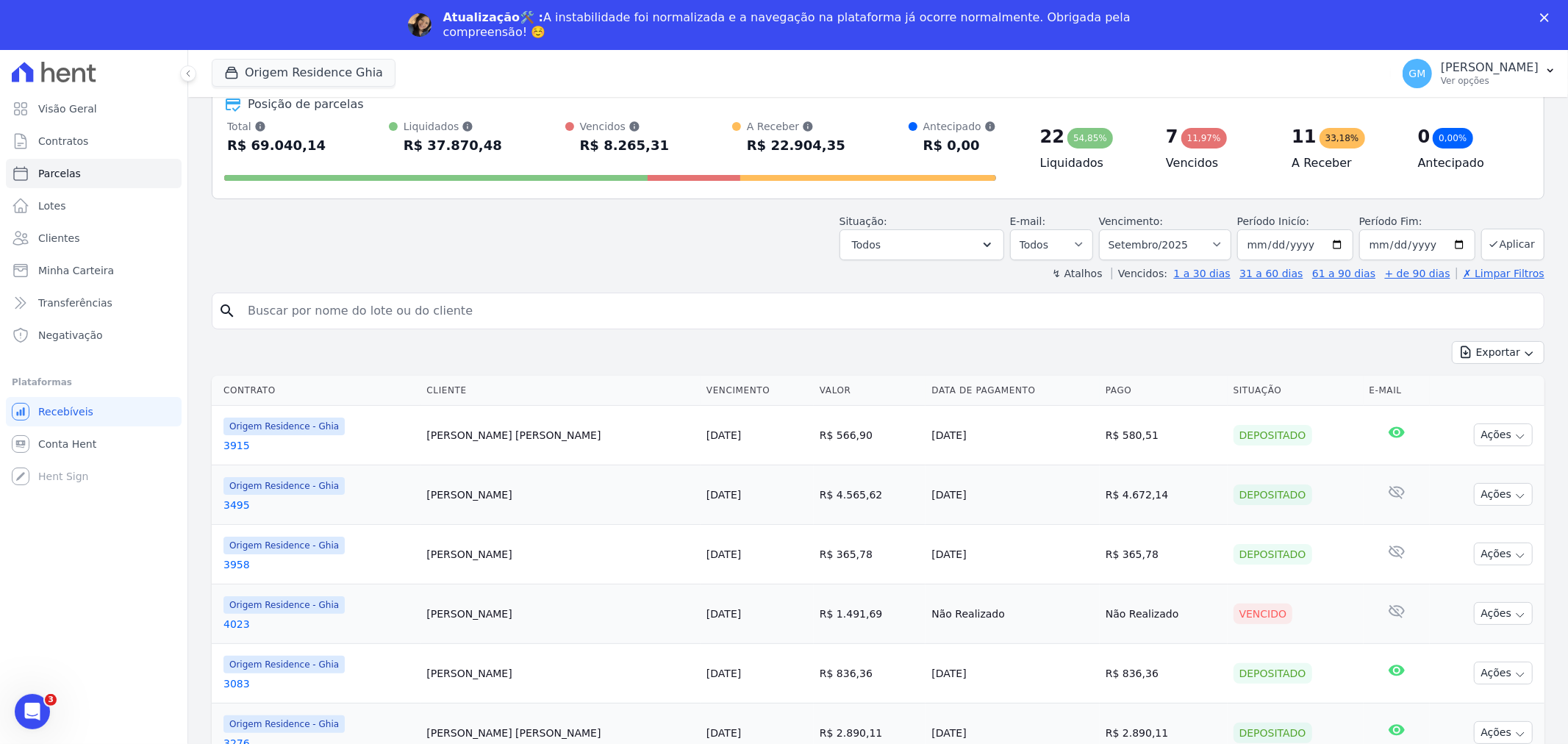
click at [1159, 229] on div "Vencimento: Filtrar por período ──────── Todos os meses Maio/2023 Junho/2023 Ju…" at bounding box center [1165, 237] width 132 height 46
click at [1159, 231] on select "[GEOGRAPHIC_DATA] por período ──────── Todos os meses Maio/2023 Junho/2023 Julh…" at bounding box center [1165, 245] width 132 height 31
select select "date_range_filter"
click at [1108, 229] on select "[GEOGRAPHIC_DATA] por período ──────── Todos os meses Maio/2023 Junho/2023 Julh…" at bounding box center [1165, 245] width 132 height 31
click at [1512, 252] on button "Aplicar" at bounding box center [1513, 244] width 63 height 31
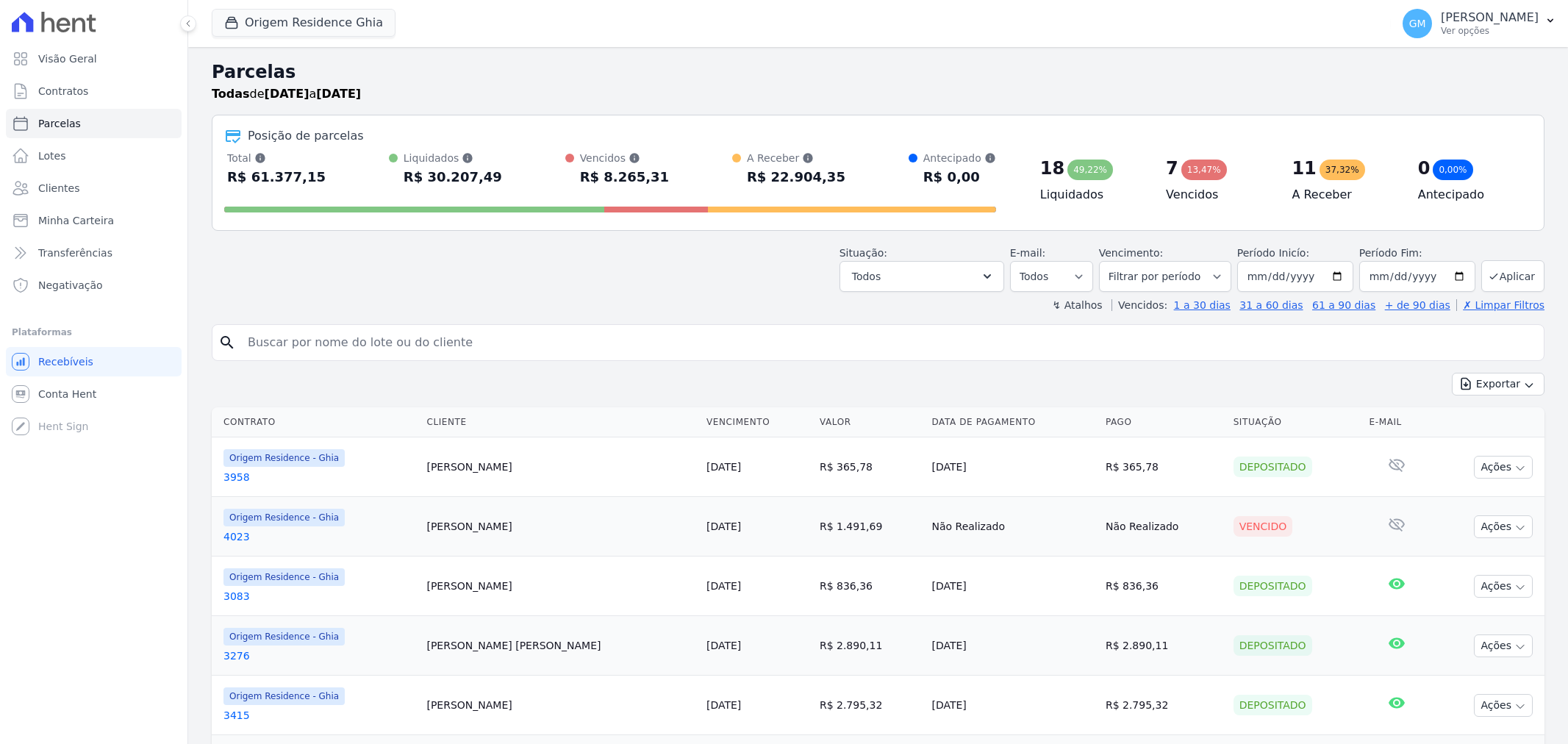
select select
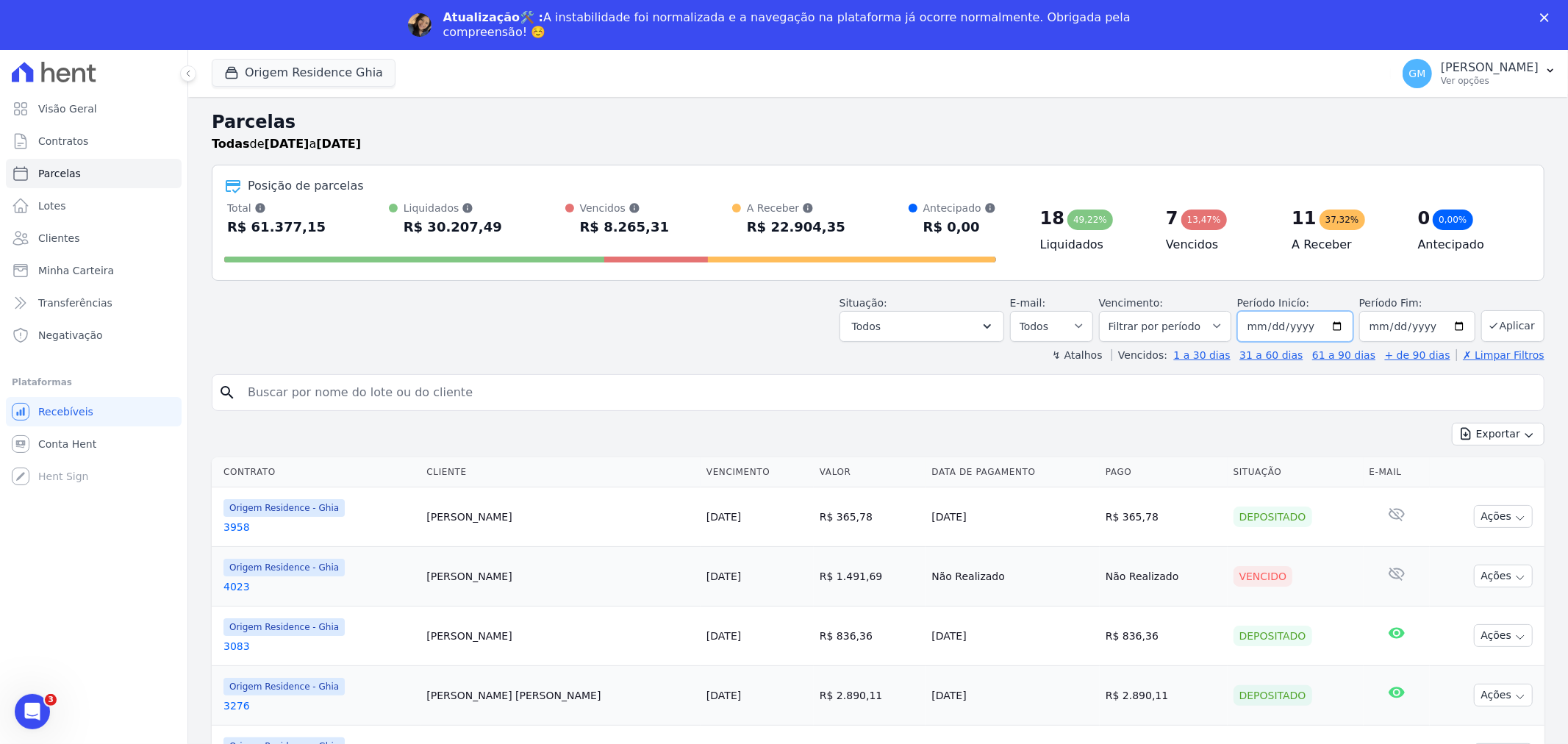
click at [1333, 328] on input "[DATE]" at bounding box center [1295, 326] width 116 height 31
type input "2024-10-01"
click at [1288, 339] on input "2024-10-01" at bounding box center [1295, 326] width 116 height 31
type input "2024-10-01"
type input "2022-01-01"
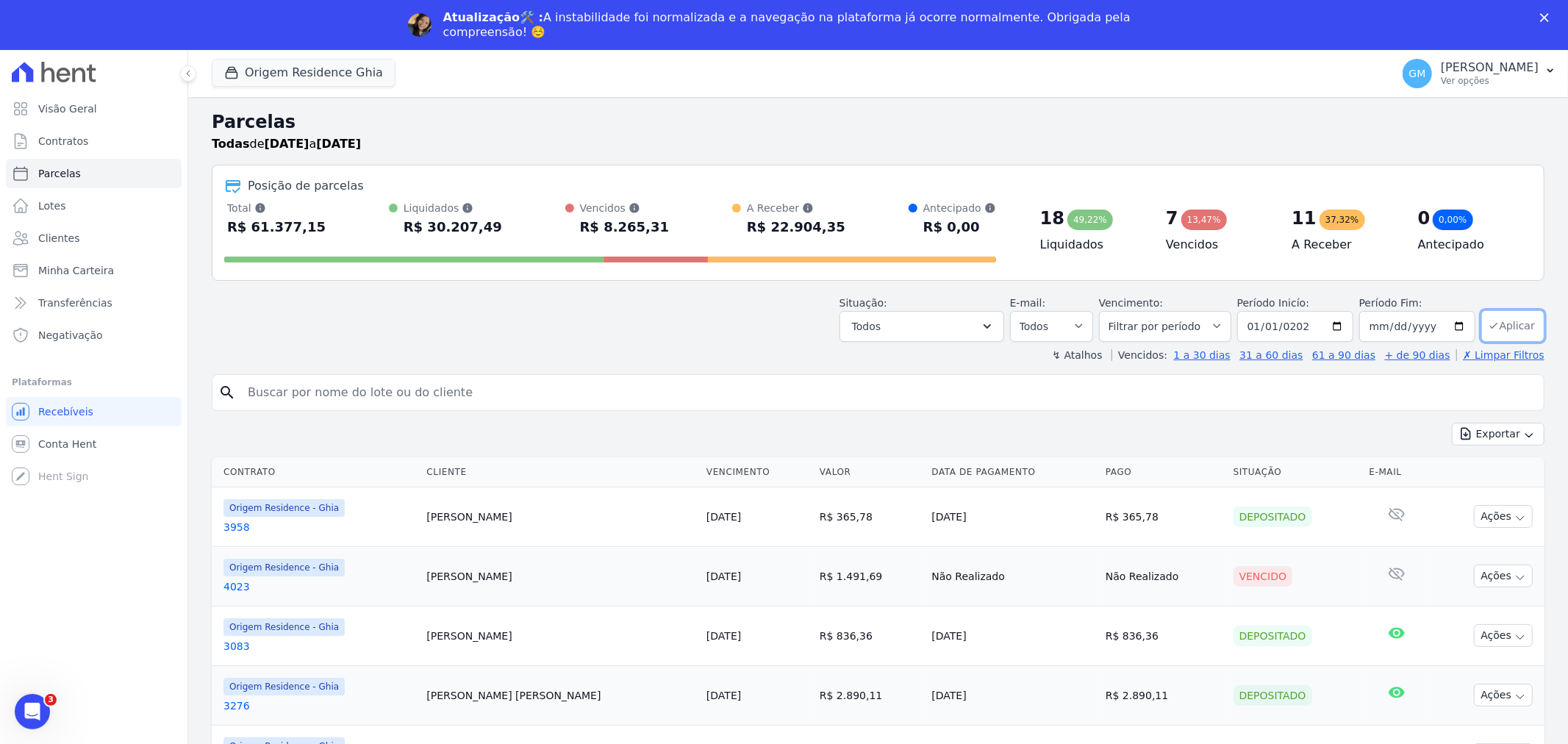
click at [1494, 328] on button "Aplicar" at bounding box center [1513, 326] width 63 height 31
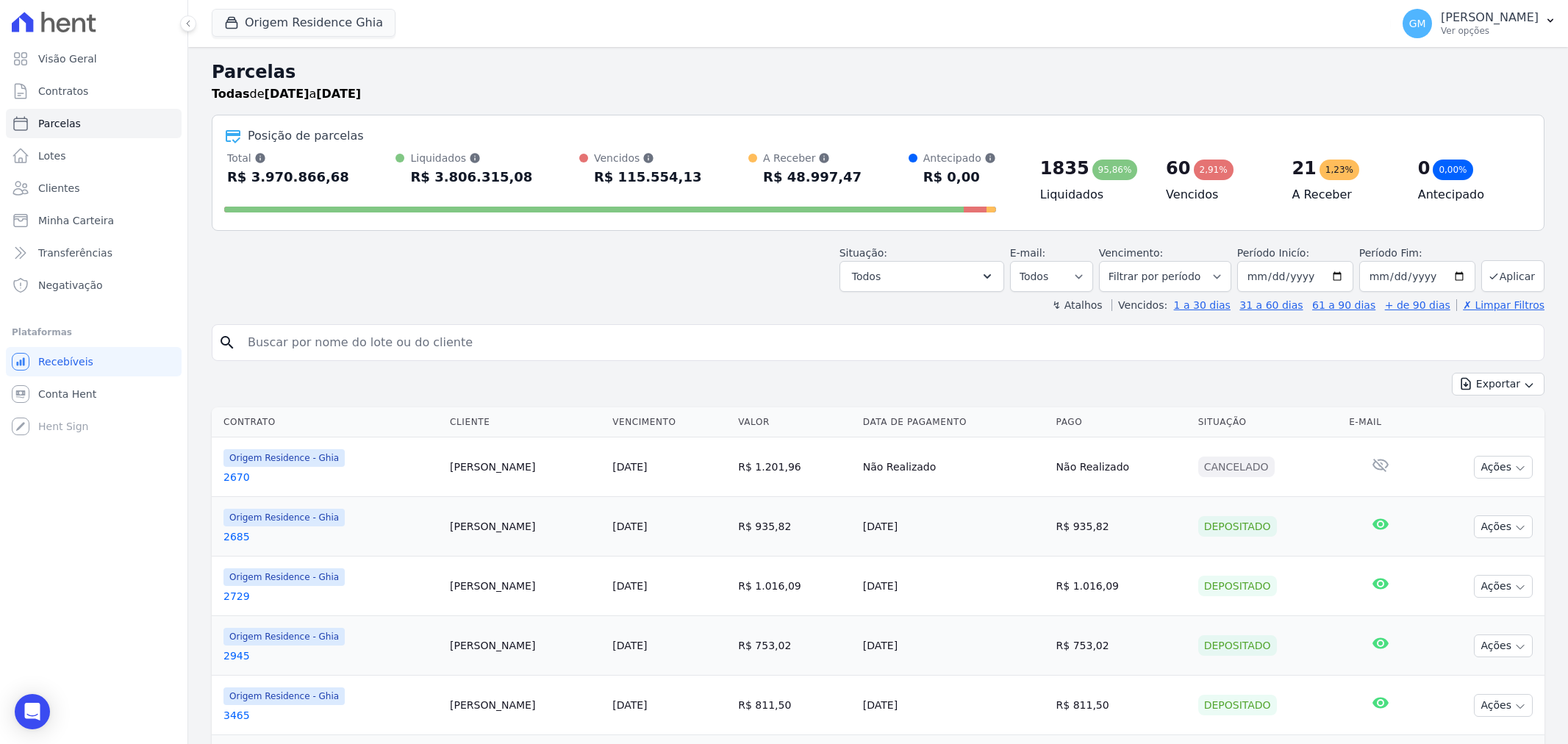
select select
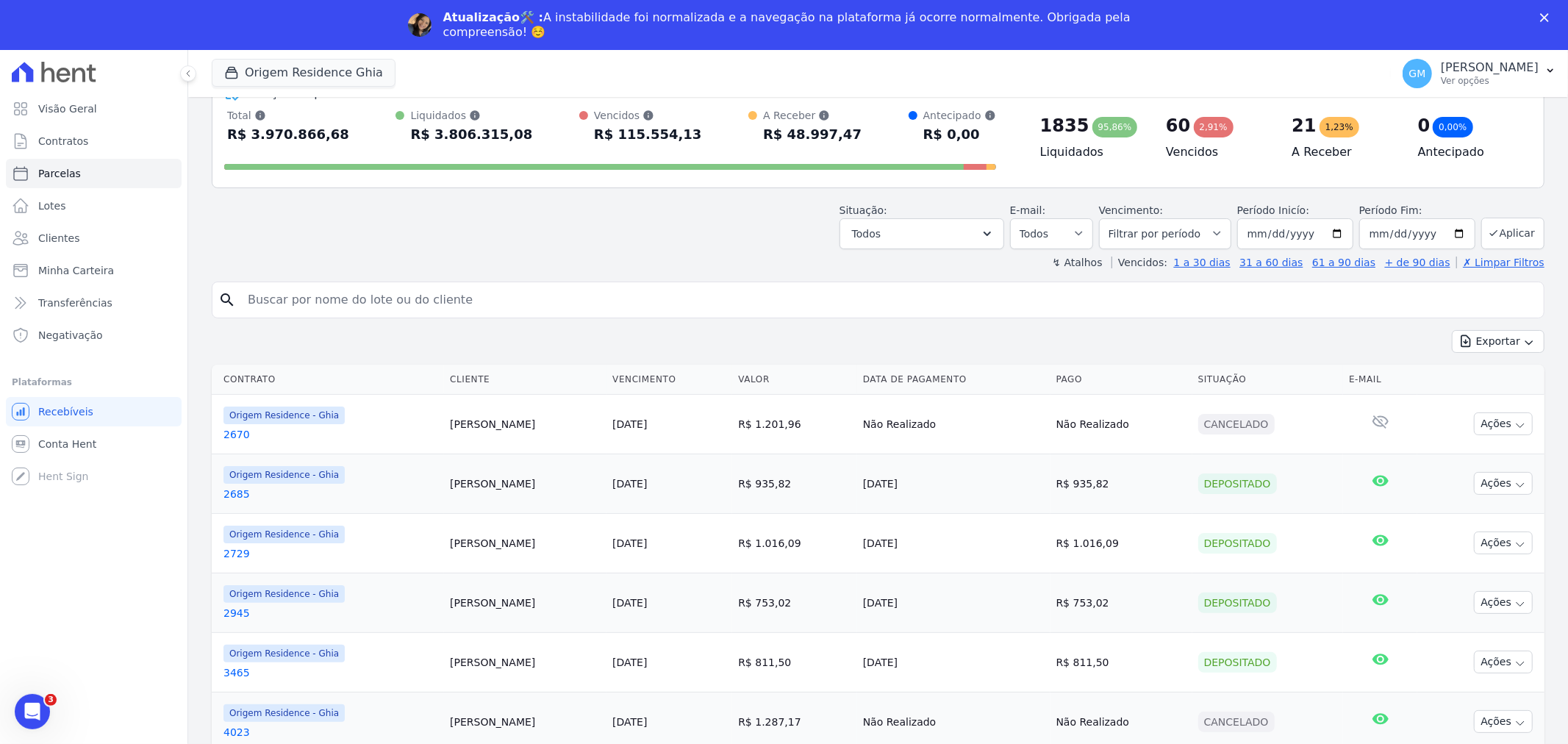
scroll to position [85, 0]
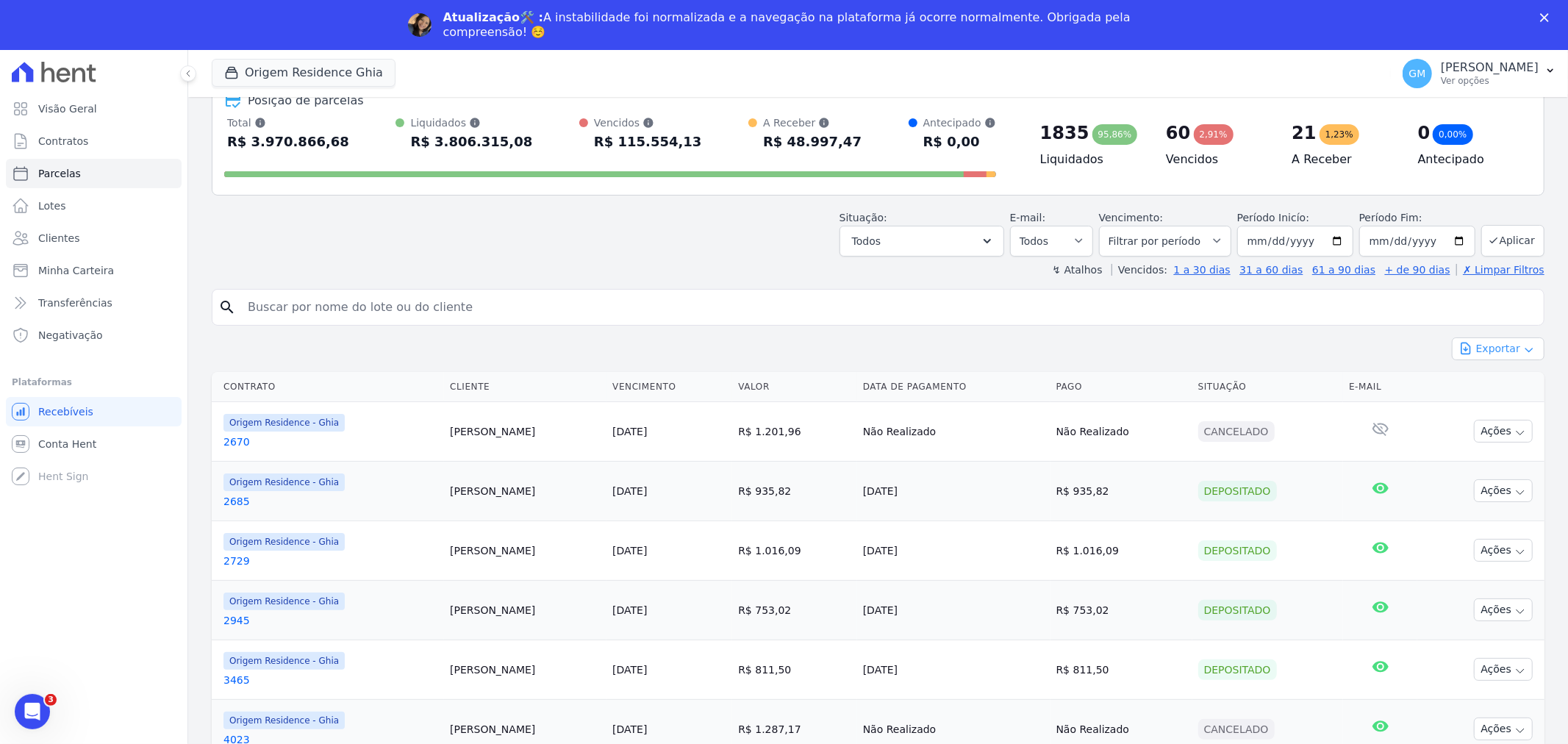
click at [1513, 356] on button "Exportar" at bounding box center [1499, 348] width 93 height 23
click at [1490, 408] on span "Exportar CSV" at bounding box center [1497, 408] width 78 height 14
